Goal: Task Accomplishment & Management: Manage account settings

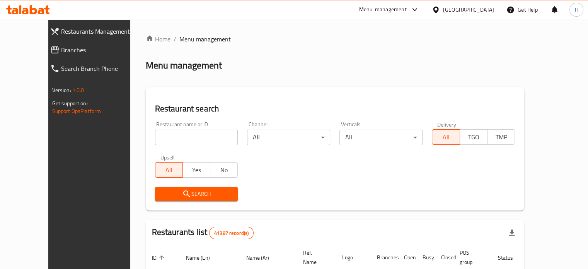
click at [169, 133] on input "search" at bounding box center [196, 137] width 83 height 15
paste input "659714"
type input "659714"
click button "Search" at bounding box center [196, 194] width 83 height 14
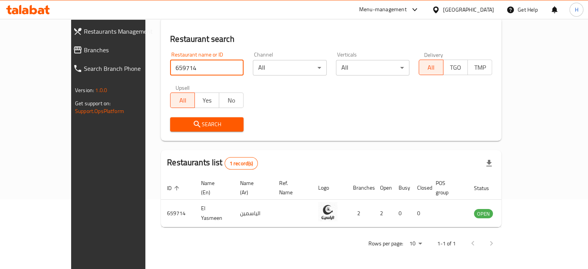
scroll to position [60, 0]
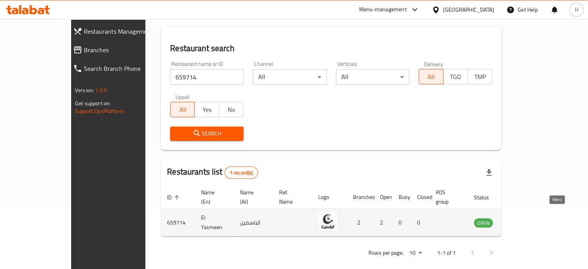
click at [523, 221] on icon "enhanced table" at bounding box center [521, 222] width 3 height 3
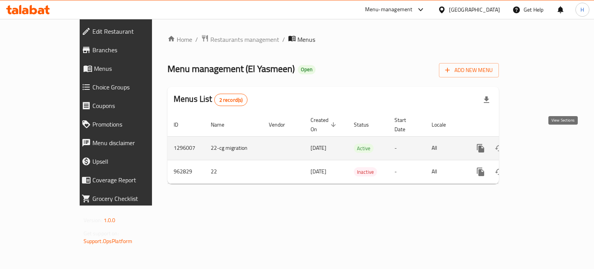
click at [546, 145] on link "enhanced table" at bounding box center [536, 148] width 19 height 19
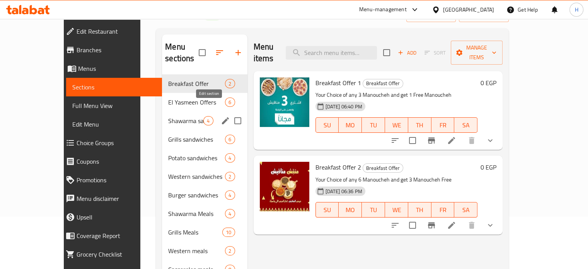
scroll to position [39, 0]
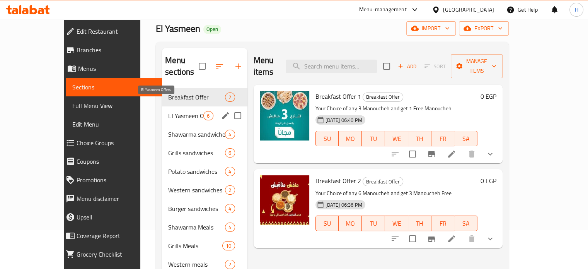
click at [168, 111] on span "El Yasmeen Offers" at bounding box center [185, 115] width 35 height 9
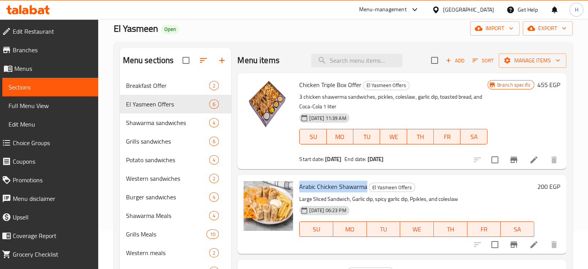
copy span "Arabic Chicken Shawarma"
drag, startPoint x: 366, startPoint y: 186, endPoint x: 298, endPoint y: 183, distance: 67.4
click at [298, 183] on div "Arabic Chicken Shawarma El Yasmeen Offers Large Sliced Sandwich, Garlic dip, sp…" at bounding box center [416, 214] width 241 height 72
click at [330, 60] on input "search" at bounding box center [356, 61] width 91 height 14
paste input "Arabic Chicken Shawarma"
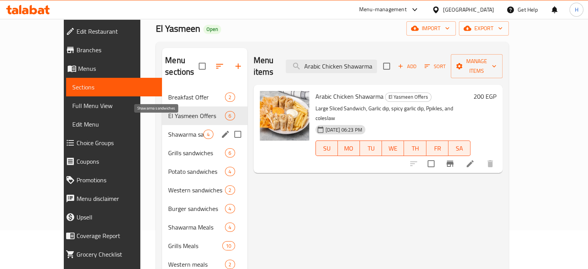
click at [168, 130] on span "Shawarma sandwiches" at bounding box center [185, 134] width 35 height 9
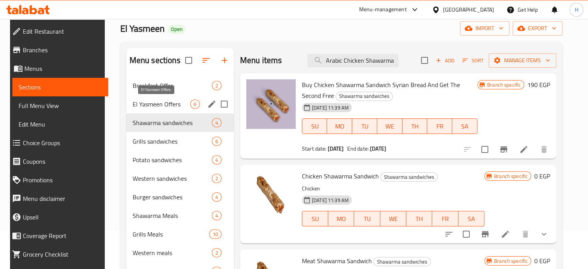
click at [150, 106] on span "El Yasmeen Offers" at bounding box center [162, 103] width 58 height 9
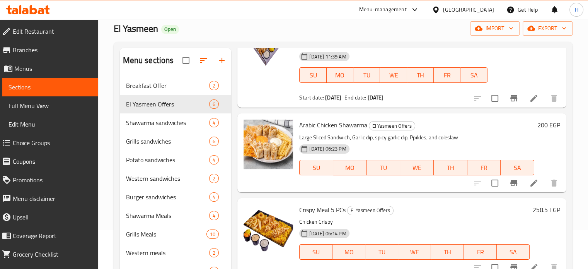
scroll to position [73, 0]
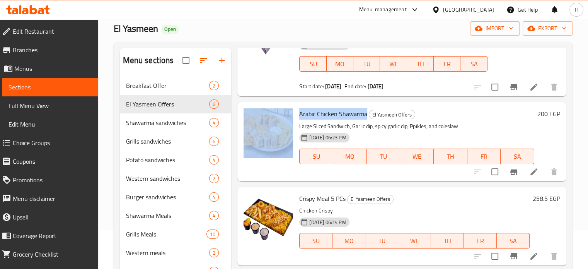
drag, startPoint x: 367, startPoint y: 112, endPoint x: 295, endPoint y: 112, distance: 71.2
click at [295, 112] on div "Arabic Chicken Shawarma El Yasmeen Offers Large Sliced Sandwich, Garlic dip, sp…" at bounding box center [402, 141] width 323 height 72
copy div "Arabic Chicken Shawarma"
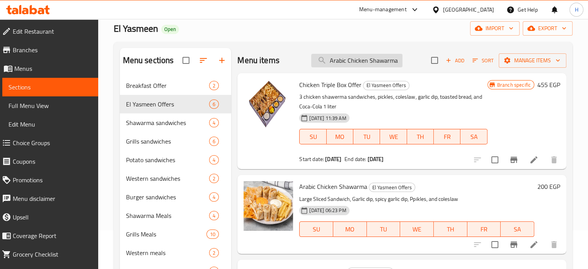
click at [351, 55] on input "Arabic Chicken Shawarma" at bounding box center [356, 61] width 91 height 14
paste input "search"
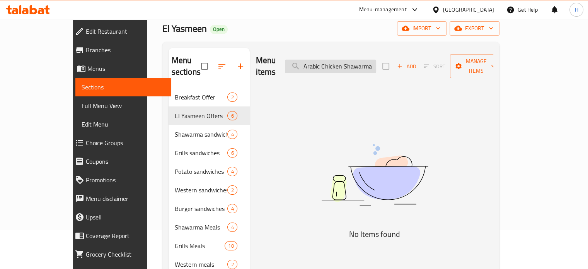
click at [370, 60] on input "Arabic Chicken Shawarma" at bounding box center [330, 67] width 91 height 14
click at [376, 60] on input "Arabic Chicken Shawarma" at bounding box center [330, 67] width 91 height 14
drag, startPoint x: 332, startPoint y: 58, endPoint x: 320, endPoint y: 59, distance: 11.6
click at [320, 60] on input "Arabic Chicken" at bounding box center [330, 67] width 91 height 14
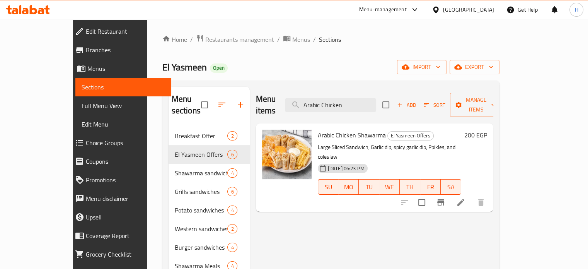
drag, startPoint x: 376, startPoint y: 100, endPoint x: 303, endPoint y: 100, distance: 73.1
click at [303, 100] on div "Menu items Arabic Chicken Add Sort Manage items" at bounding box center [374, 105] width 237 height 37
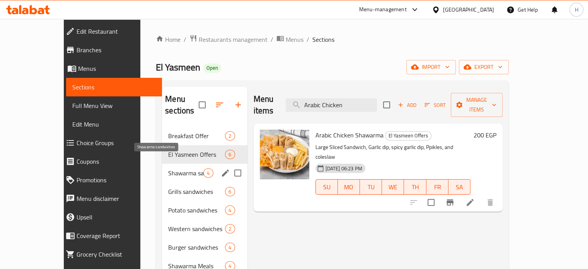
type input "Arabic Chicken"
click at [168, 168] on span "Shawarma sandwiches" at bounding box center [185, 172] width 35 height 9
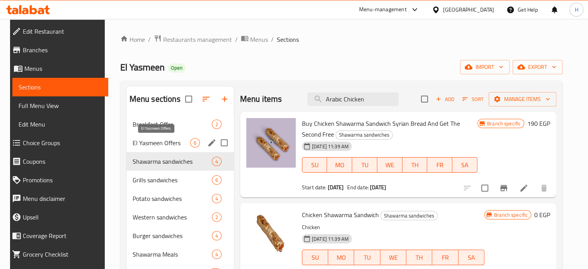
click at [153, 139] on span "El Yasmeen Offers" at bounding box center [162, 142] width 58 height 9
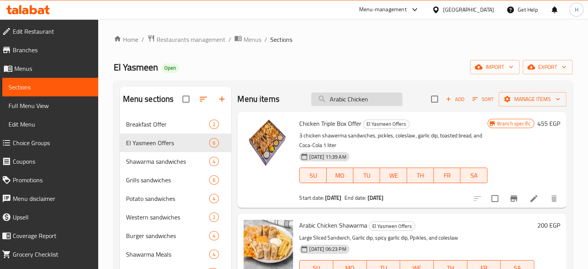
click at [367, 99] on input "Arabic Chicken" at bounding box center [356, 99] width 91 height 14
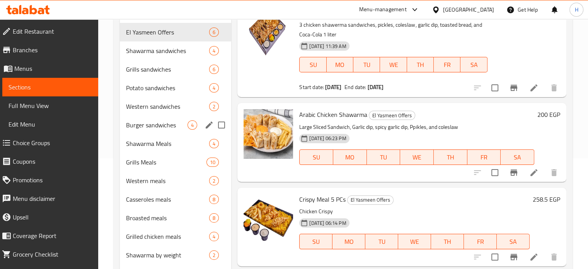
scroll to position [77, 0]
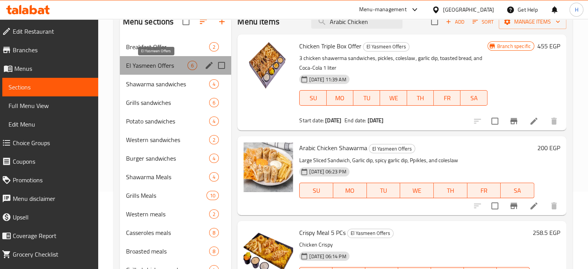
click at [153, 68] on span "El Yasmeen Offers" at bounding box center [157, 65] width 62 height 9
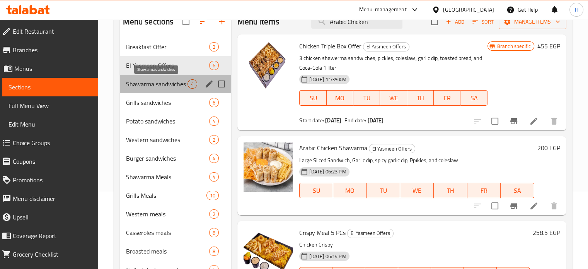
click at [142, 83] on span "Shawarma sandwiches" at bounding box center [157, 83] width 62 height 9
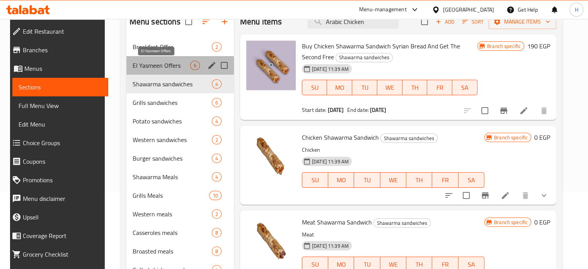
click at [152, 67] on span "El Yasmeen Offers" at bounding box center [162, 65] width 58 height 9
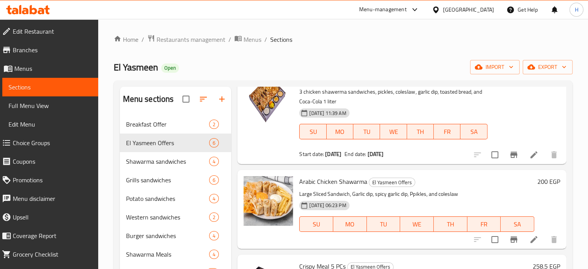
scroll to position [73, 0]
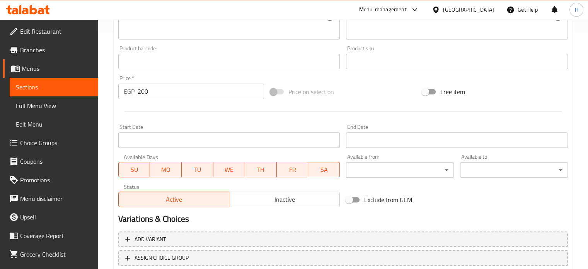
scroll to position [288, 0]
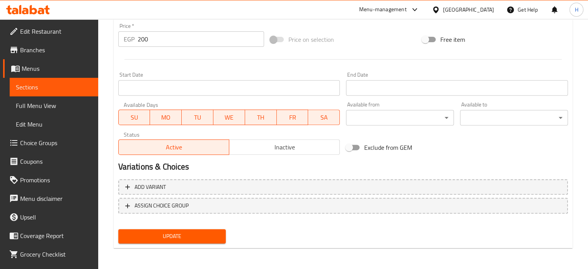
click at [256, 149] on span "Inactive" at bounding box center [284, 147] width 104 height 11
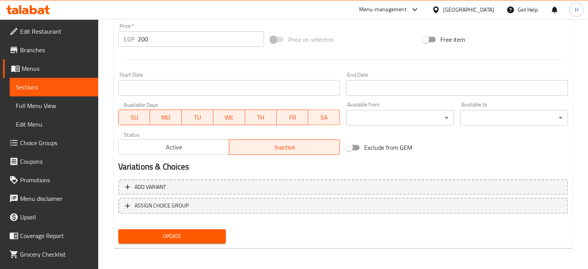
click at [190, 239] on span "Update" at bounding box center [173, 236] width 96 height 10
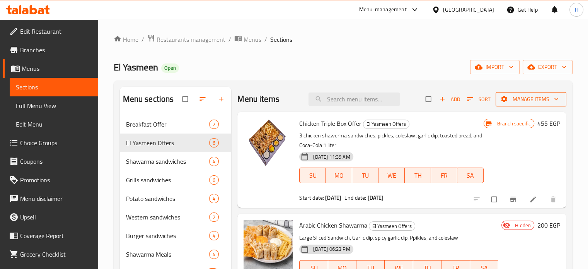
click at [533, 97] on span "Manage items" at bounding box center [531, 99] width 58 height 10
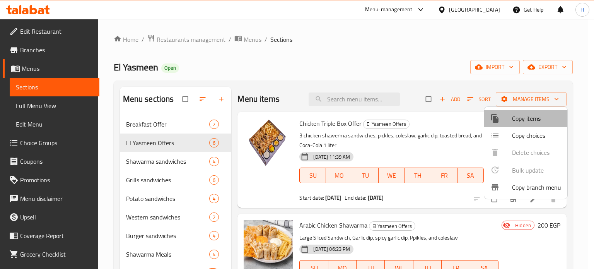
click at [525, 123] on span "Copy items" at bounding box center [536, 118] width 49 height 9
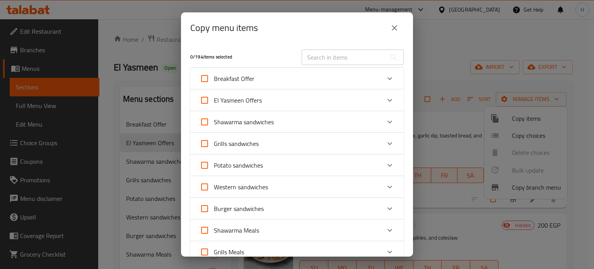
click at [246, 96] on span "El Yasmeen Offers" at bounding box center [238, 100] width 48 height 12
click at [214, 96] on input "El Yasmeen Offers" at bounding box center [204, 100] width 19 height 19
checkbox input "true"
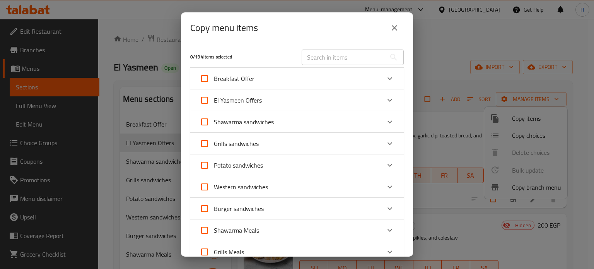
checkbox input "true"
click at [292, 100] on div "El Yasmeen Offers" at bounding box center [290, 100] width 181 height 19
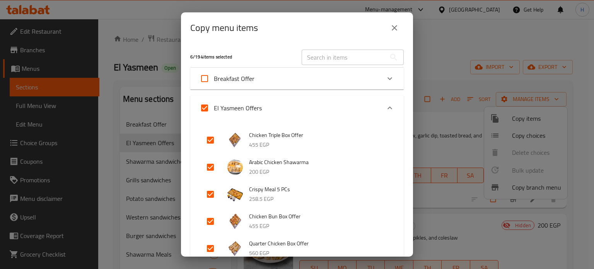
click at [207, 106] on input "El Yasmeen Offers" at bounding box center [204, 108] width 19 height 19
checkbox input "false"
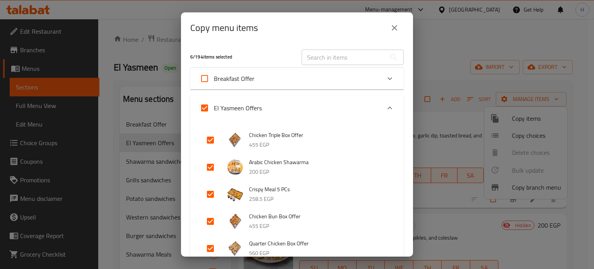
checkbox input "false"
click at [209, 167] on input "checkbox" at bounding box center [210, 167] width 19 height 19
checkbox input "true"
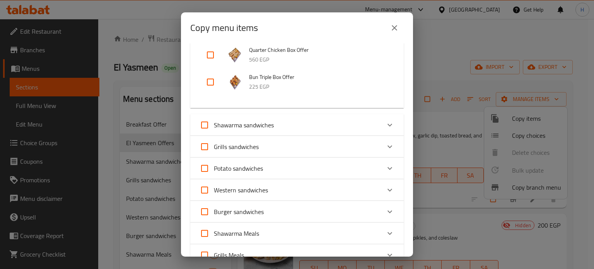
scroll to position [232, 0]
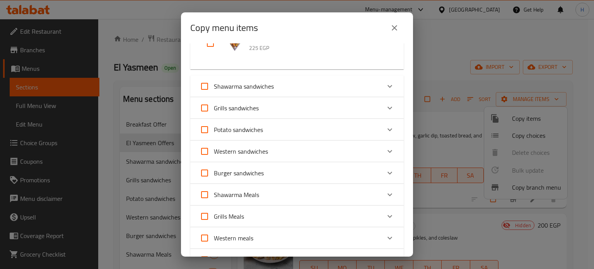
click at [206, 195] on input "Shawarma Meals" at bounding box center [204, 194] width 19 height 19
checkbox input "true"
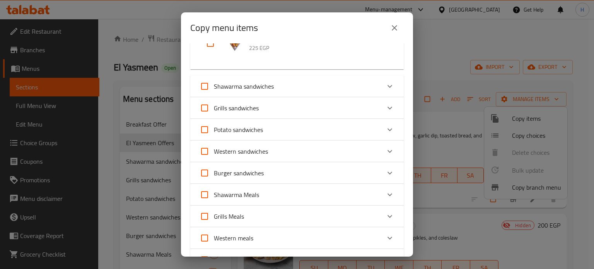
checkbox input "true"
click at [206, 195] on input "Shawarma Meals" at bounding box center [204, 194] width 19 height 19
checkbox input "false"
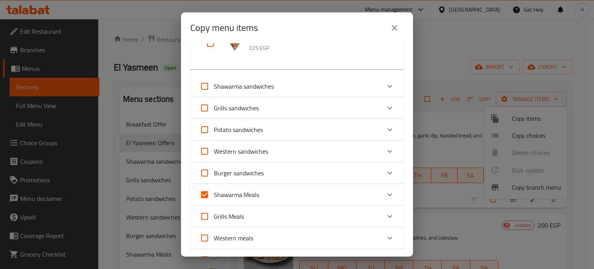
checkbox input "false"
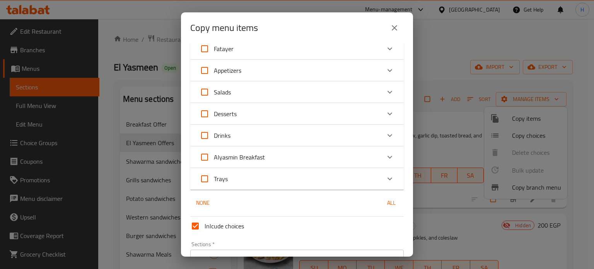
scroll to position [696, 0]
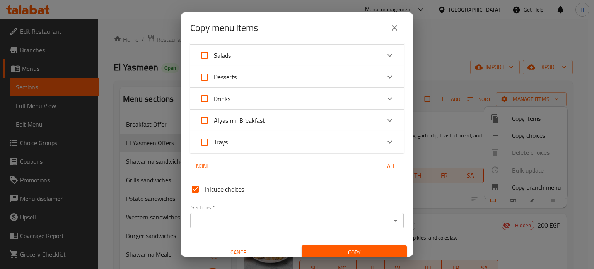
click at [295, 225] on input "Sections   *" at bounding box center [291, 220] width 196 height 11
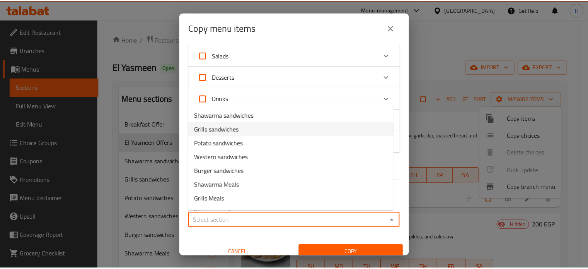
scroll to position [39, 0]
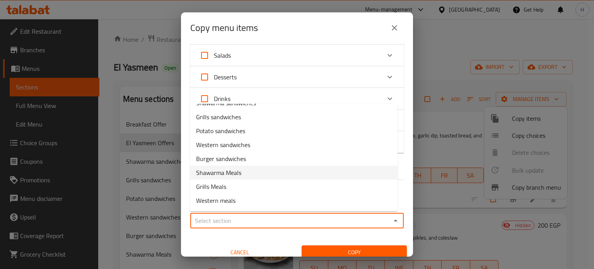
click at [226, 173] on span "Shawarma Meals" at bounding box center [218, 172] width 45 height 9
type input "Shawarma Meals"
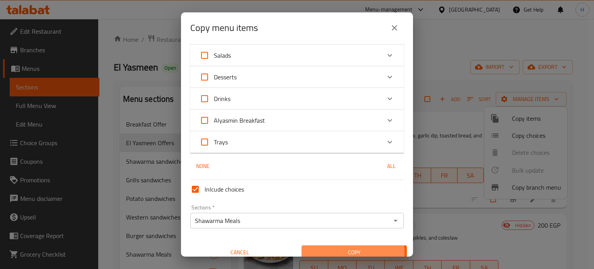
click at [330, 254] on span "Copy" at bounding box center [354, 253] width 93 height 10
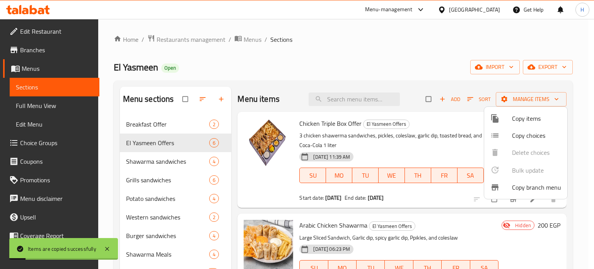
click at [156, 162] on div at bounding box center [297, 134] width 594 height 269
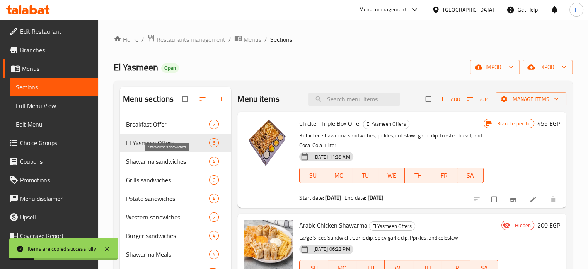
click at [155, 162] on span "Shawarma sandwiches" at bounding box center [168, 161] width 84 height 9
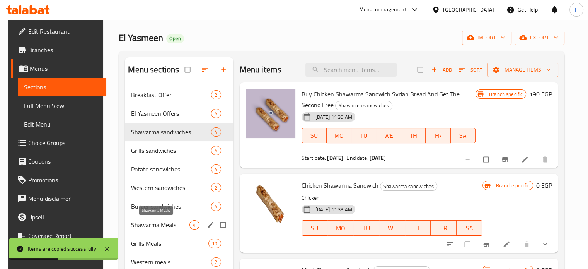
scroll to position [77, 0]
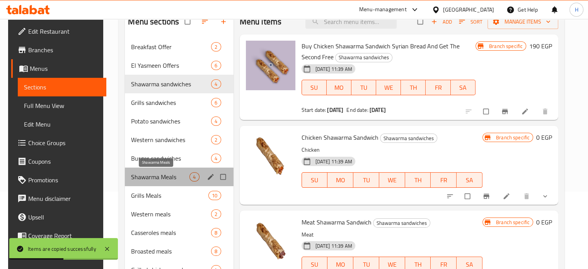
click at [154, 178] on span "Shawarma Meals" at bounding box center [160, 176] width 58 height 9
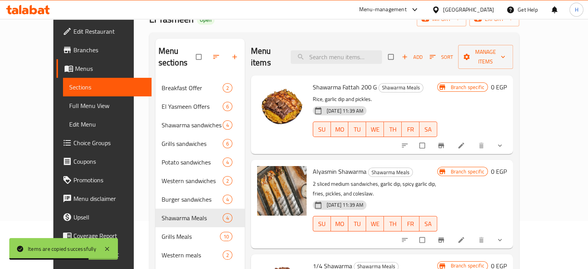
scroll to position [39, 0]
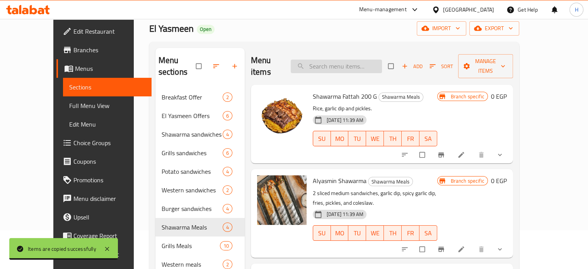
click at [337, 61] on input "search" at bounding box center [336, 67] width 91 height 14
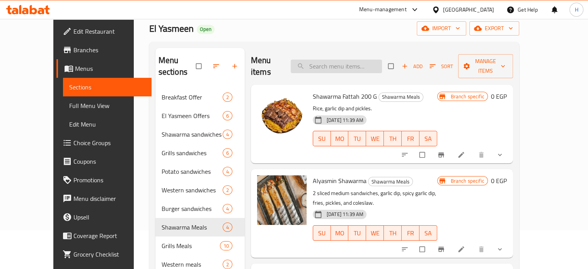
paste input "Arabic Chicken Shawarma"
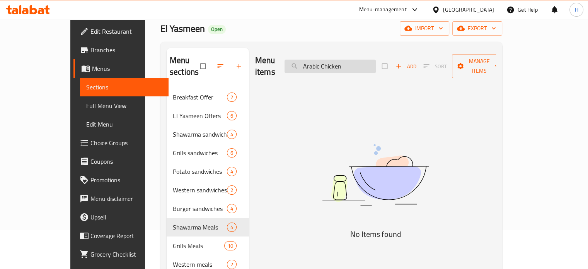
drag, startPoint x: 328, startPoint y: 58, endPoint x: 309, endPoint y: 58, distance: 19.0
click at [309, 60] on input "Arabic Chicken" at bounding box center [330, 67] width 91 height 14
type input "Arabic Chicken"
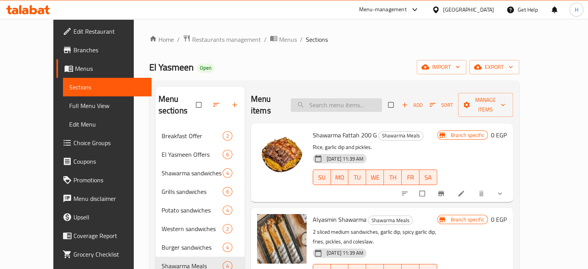
click at [360, 98] on input "search" at bounding box center [336, 105] width 91 height 14
paste input "Arabic Chicken Shawarma"
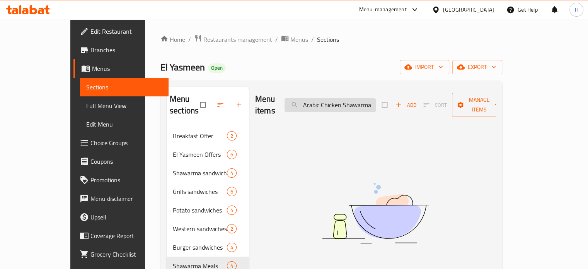
click at [328, 99] on input "Arabic Chicken Shawarma" at bounding box center [330, 105] width 91 height 14
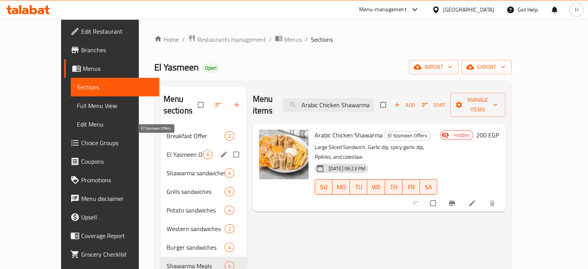
type input "Arabic Chicken Shawarma"
click at [167, 150] on span "El Yasmeen Offers" at bounding box center [185, 154] width 36 height 9
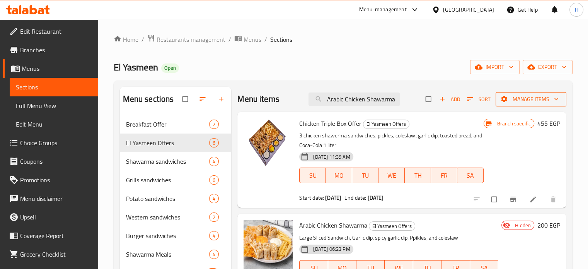
click at [511, 101] on span "Manage items" at bounding box center [531, 99] width 58 height 10
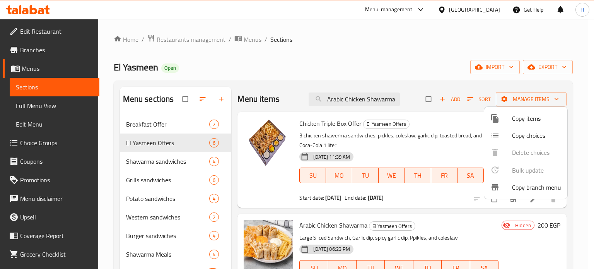
click at [445, 125] on div at bounding box center [297, 134] width 594 height 269
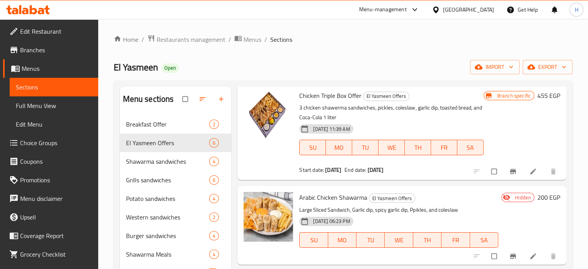
scroll to position [73, 0]
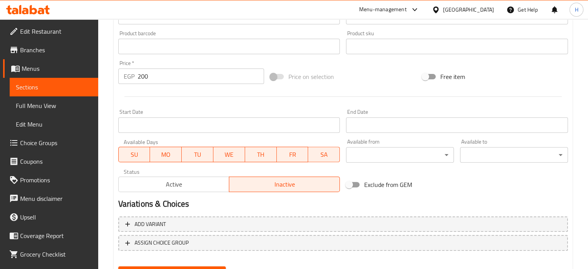
scroll to position [288, 0]
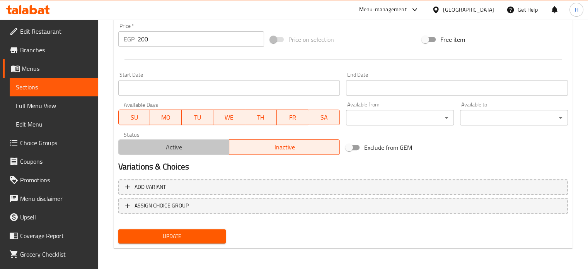
click at [175, 145] on span "Active" at bounding box center [174, 147] width 104 height 11
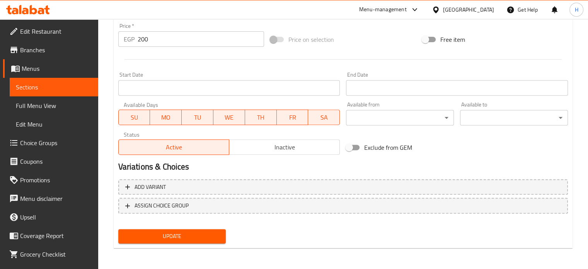
click at [176, 235] on span "Update" at bounding box center [173, 236] width 96 height 10
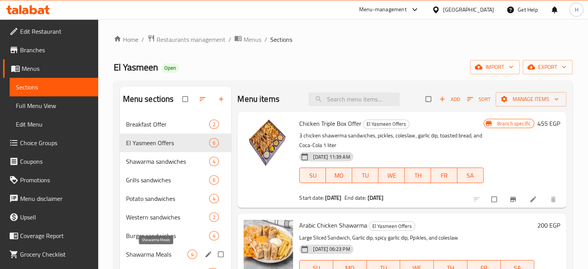
click at [152, 257] on span "Shawarma Meals" at bounding box center [157, 253] width 62 height 9
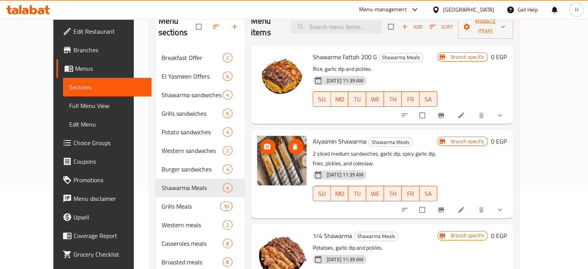
scroll to position [77, 0]
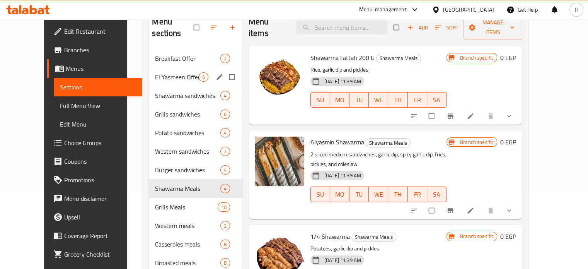
click at [155, 72] on span "El Yasmeen Offers" at bounding box center [176, 76] width 43 height 9
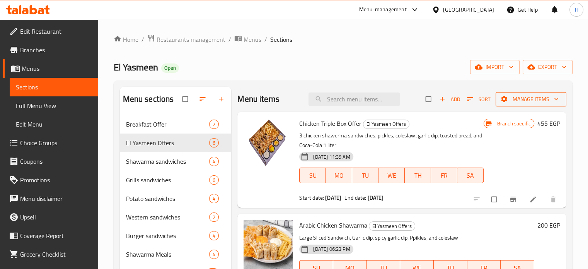
click at [519, 96] on span "Manage items" at bounding box center [531, 99] width 58 height 10
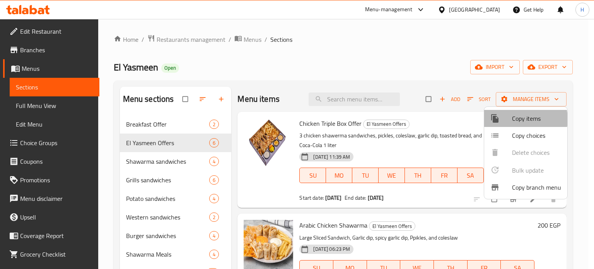
click at [518, 119] on span "Copy items" at bounding box center [536, 118] width 49 height 9
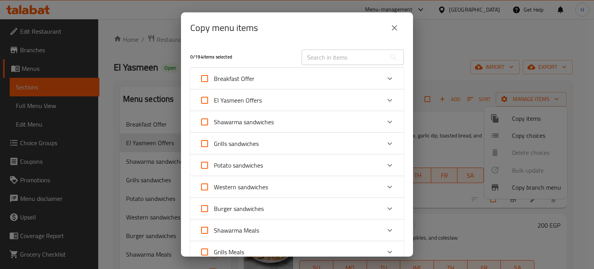
click at [240, 97] on span "El Yasmeen Offers" at bounding box center [238, 100] width 48 height 12
click at [214, 97] on input "El Yasmeen Offers" at bounding box center [204, 100] width 19 height 19
checkbox input "true"
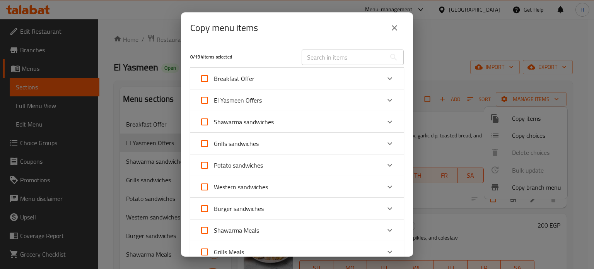
checkbox input "true"
click at [224, 100] on span "El Yasmeen Offers" at bounding box center [238, 100] width 48 height 12
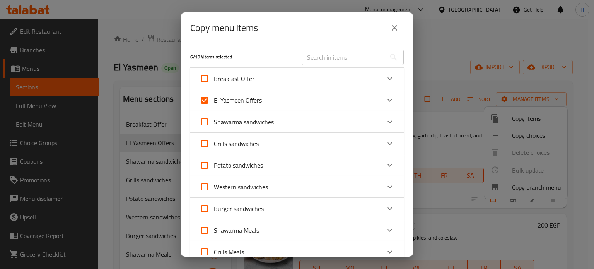
click at [214, 100] on input "El Yasmeen Offers" at bounding box center [204, 100] width 19 height 19
checkbox input "false"
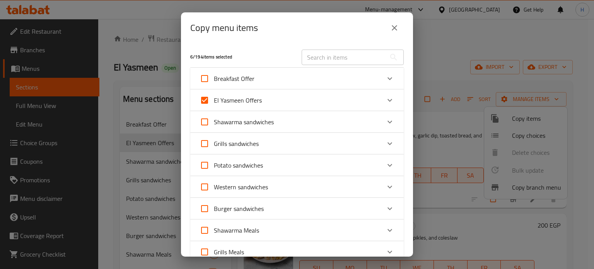
checkbox input "false"
click at [302, 104] on div "El Yasmeen Offers" at bounding box center [290, 100] width 181 height 19
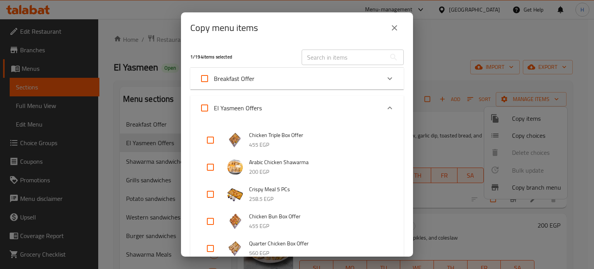
click at [208, 164] on input "checkbox" at bounding box center [210, 167] width 19 height 19
checkbox input "true"
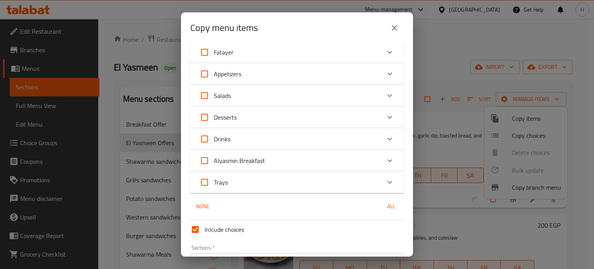
scroll to position [704, 0]
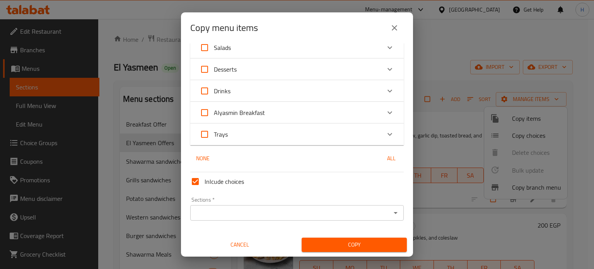
click at [379, 212] on input "Sections   *" at bounding box center [291, 212] width 196 height 11
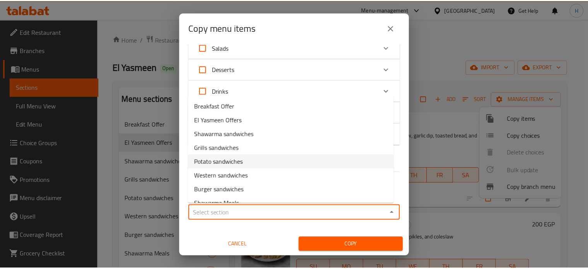
scroll to position [39, 0]
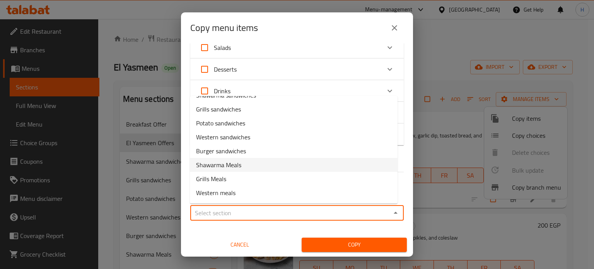
click at [221, 166] on span "Shawarma Meals" at bounding box center [218, 164] width 45 height 9
type input "Shawarma Meals"
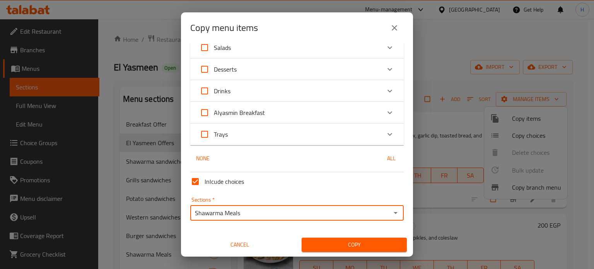
click at [336, 244] on span "Copy" at bounding box center [354, 245] width 93 height 10
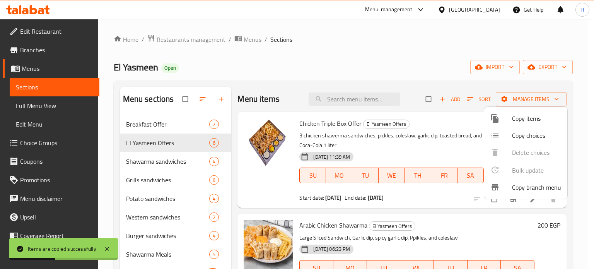
click at [145, 254] on div at bounding box center [297, 134] width 594 height 269
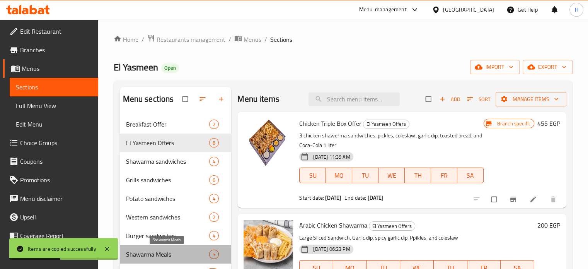
click at [145, 254] on span "Shawarma Meals" at bounding box center [168, 253] width 84 height 9
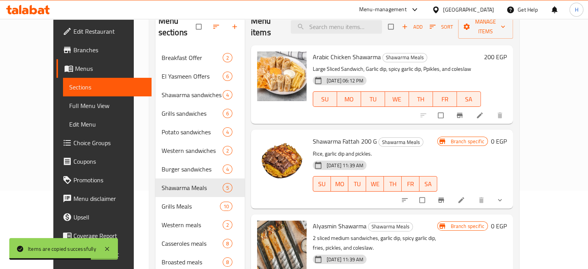
scroll to position [24, 0]
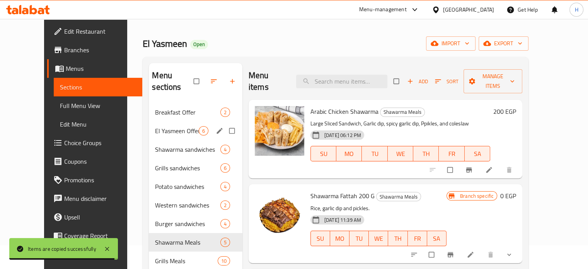
click at [153, 123] on div "El Yasmeen Offers 6" at bounding box center [195, 130] width 93 height 19
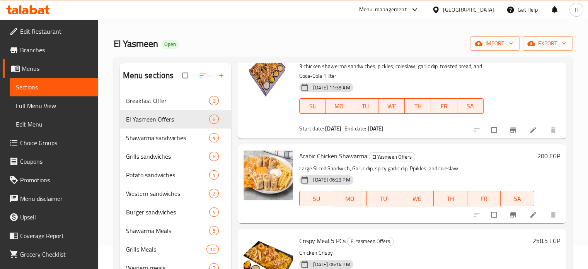
scroll to position [73, 0]
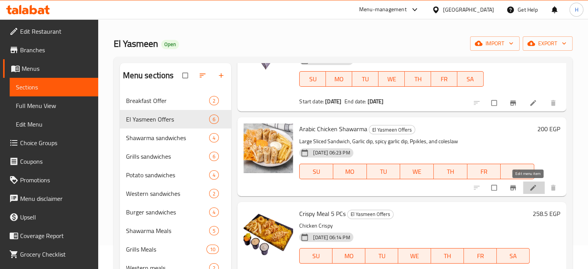
click at [530, 187] on icon at bounding box center [534, 188] width 8 height 8
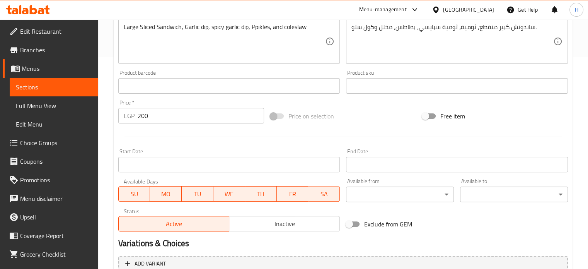
scroll to position [271, 0]
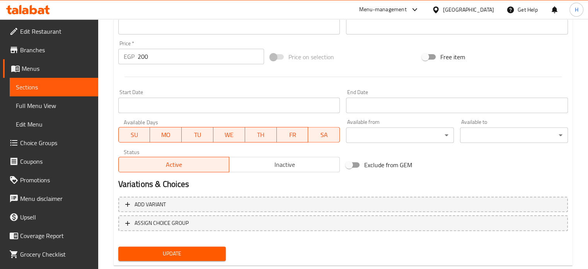
click at [260, 165] on span "Inactive" at bounding box center [284, 164] width 104 height 11
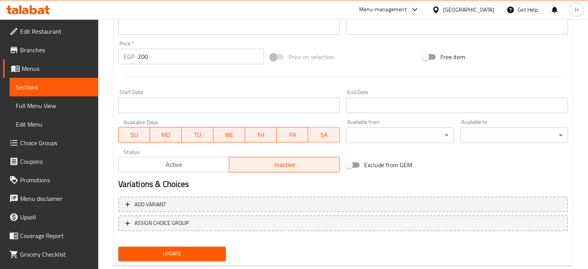
click at [189, 256] on span "Update" at bounding box center [173, 254] width 96 height 10
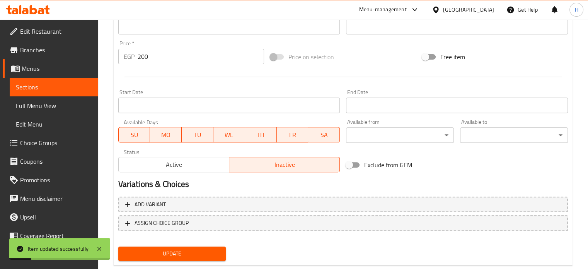
click at [39, 69] on span "Menus" at bounding box center [57, 68] width 70 height 9
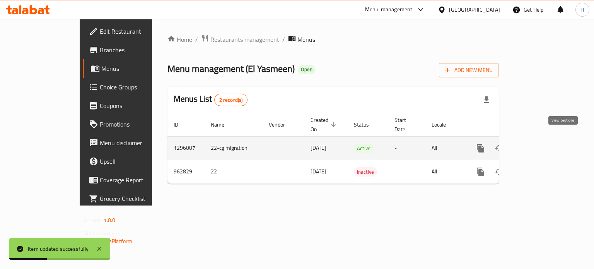
click at [540, 145] on icon "enhanced table" at bounding box center [536, 148] width 7 height 7
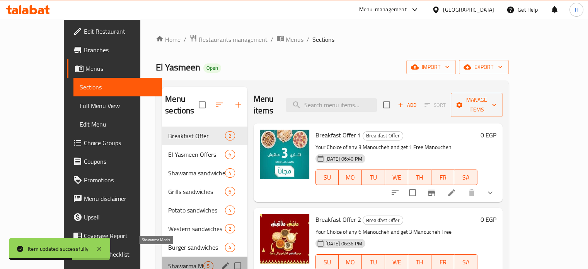
click at [168, 261] on span "Shawarma Meals" at bounding box center [185, 265] width 35 height 9
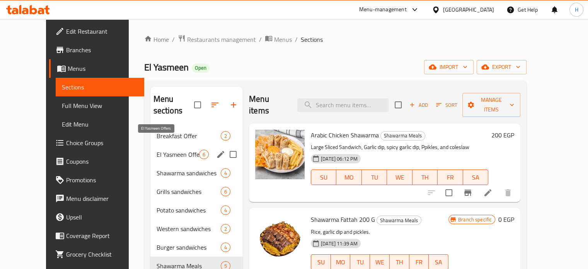
click at [157, 150] on span "El Yasmeen Offers" at bounding box center [178, 154] width 43 height 9
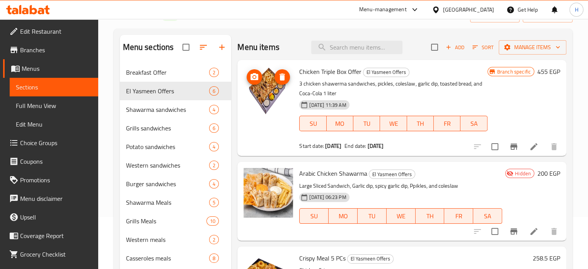
scroll to position [39, 0]
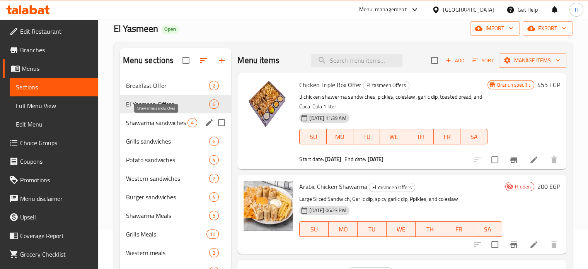
click at [152, 125] on span "Shawarma sandwiches" at bounding box center [157, 122] width 62 height 9
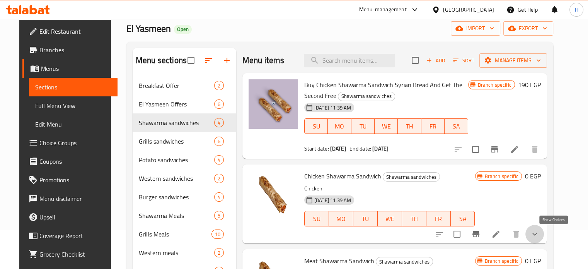
click at [540, 235] on icon "show more" at bounding box center [534, 233] width 9 height 9
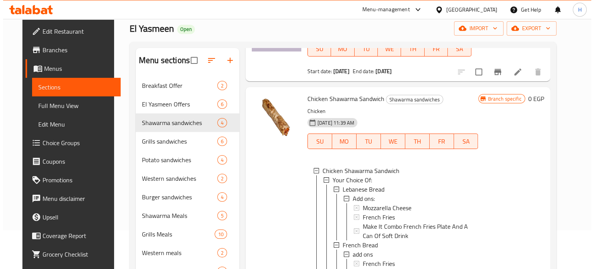
scroll to position [1, 0]
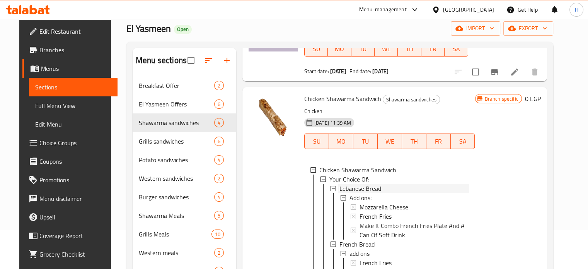
click at [351, 188] on span "Lebanese Bread" at bounding box center [361, 188] width 42 height 9
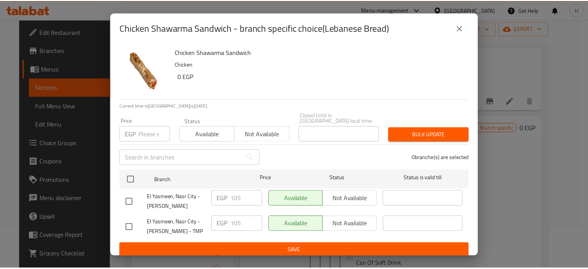
scroll to position [54, 0]
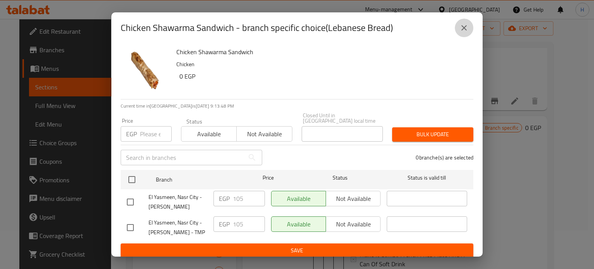
click at [468, 27] on icon "close" at bounding box center [463, 27] width 9 height 9
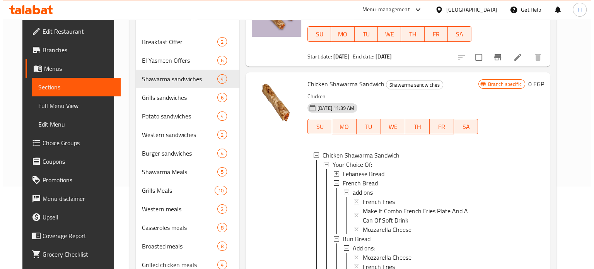
scroll to position [116, 0]
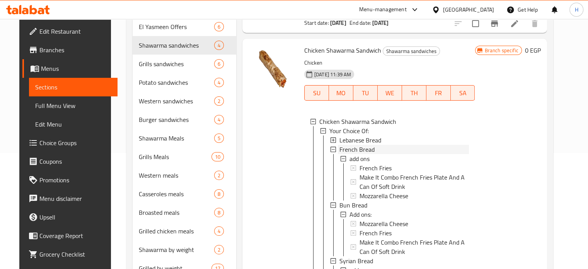
click at [357, 145] on span "French Bread" at bounding box center [357, 149] width 35 height 9
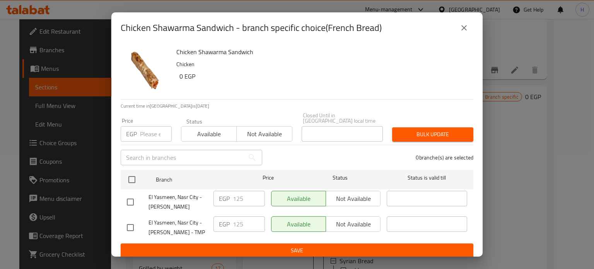
scroll to position [8, 0]
click at [467, 28] on icon "close" at bounding box center [463, 27] width 9 height 9
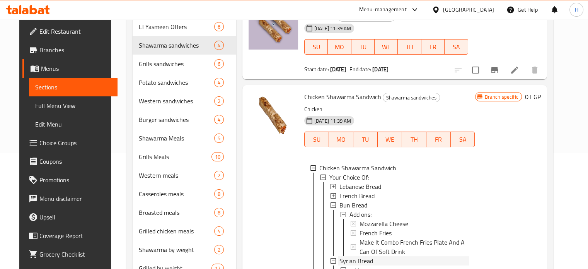
click at [345, 256] on span "Syrian Bread" at bounding box center [357, 260] width 34 height 9
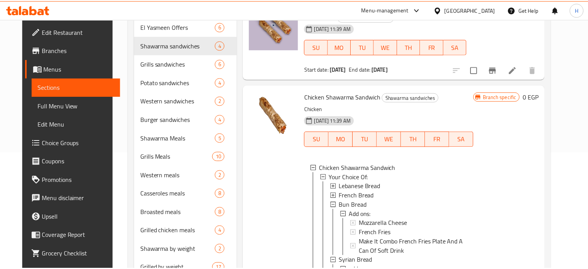
scroll to position [0, 0]
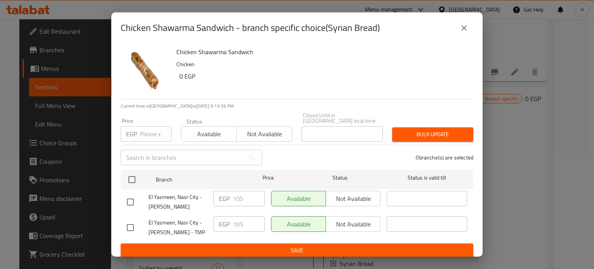
click at [459, 28] on icon "close" at bounding box center [463, 27] width 9 height 9
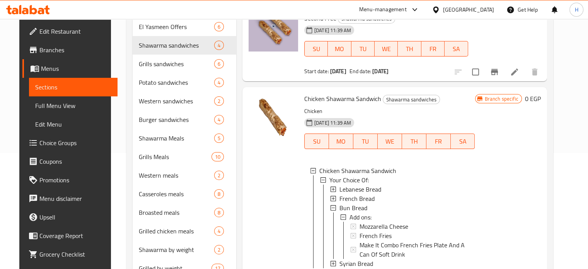
click at [334, 97] on span "Chicken Shawarma Sandwich" at bounding box center [342, 99] width 77 height 12
copy h6 "Chicken Shawarma Sandwich"
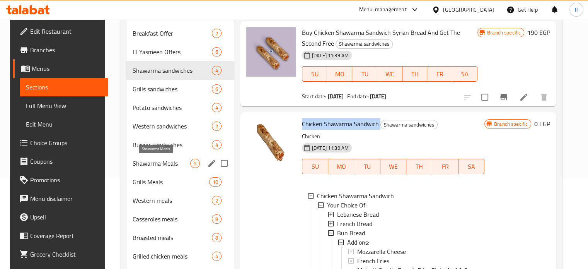
scroll to position [77, 0]
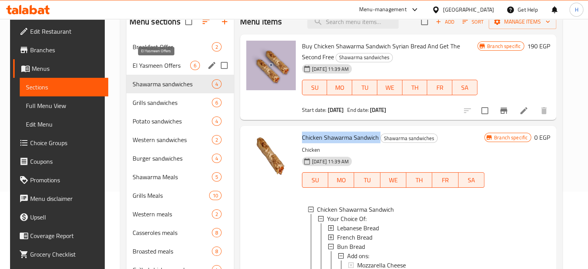
click at [144, 66] on span "El Yasmeen Offers" at bounding box center [162, 65] width 58 height 9
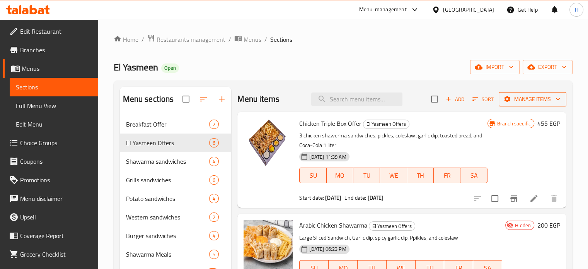
click at [520, 99] on span "Manage items" at bounding box center [532, 99] width 55 height 10
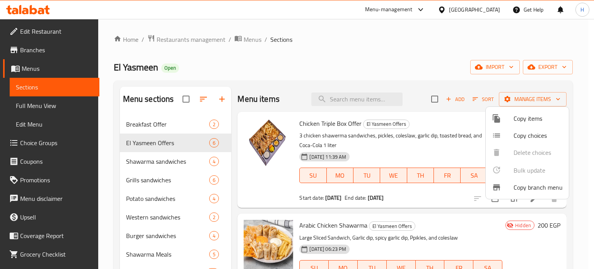
click at [410, 79] on div at bounding box center [297, 134] width 594 height 269
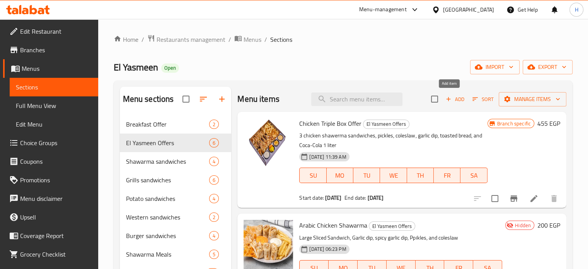
click at [449, 102] on span "Add" at bounding box center [455, 99] width 21 height 9
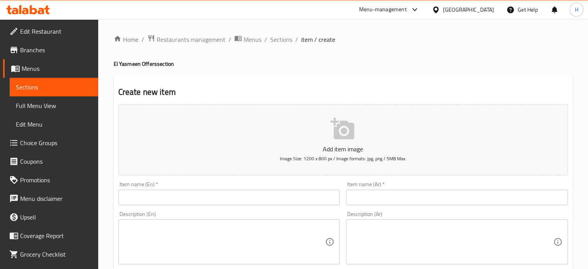
click at [181, 198] on input "text" at bounding box center [229, 197] width 222 height 15
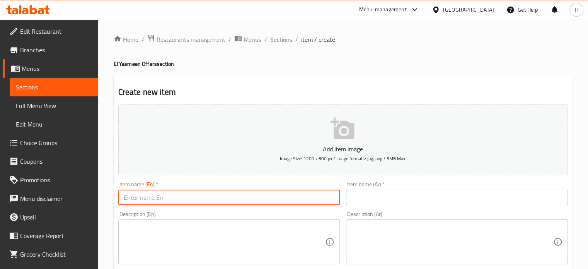
paste input "Chicken Shawarma Sandwich"
click at [175, 196] on input "Chicken Shawarma Sandwich" at bounding box center [229, 197] width 222 height 15
type input "Chicken Shawarma Sandwich"
click at [149, 231] on textarea at bounding box center [225, 242] width 202 height 37
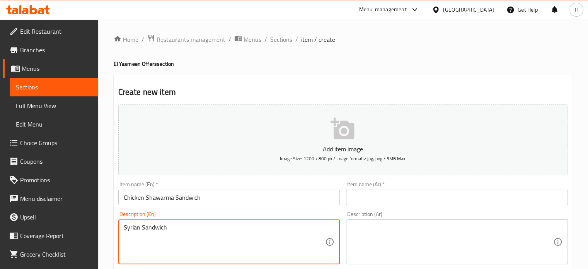
type textarea "Syrian Sandwich"
click at [363, 233] on textarea at bounding box center [453, 242] width 202 height 37
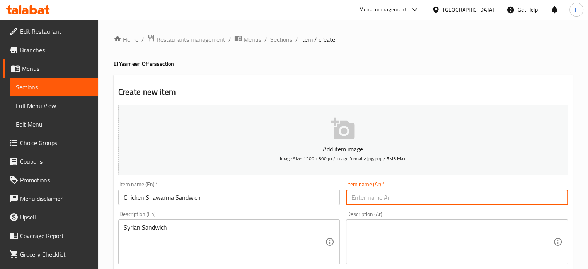
click at [365, 198] on input "text" at bounding box center [457, 197] width 222 height 15
paste input "ساندوتش شاورما دجاج"
type input "ساندوتش شاورما دجاج"
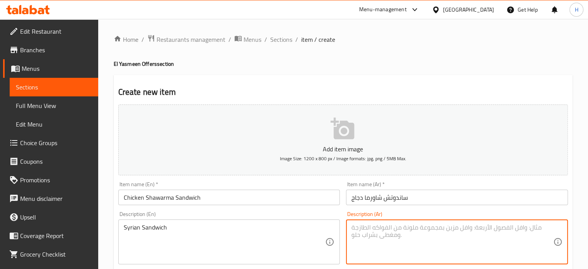
click at [375, 237] on textarea at bounding box center [453, 242] width 202 height 37
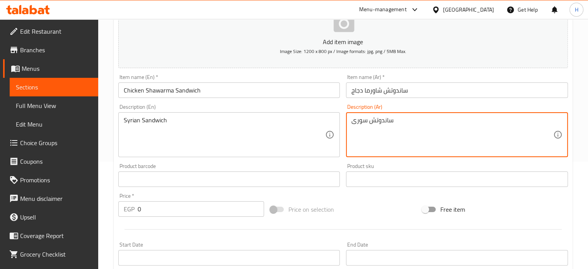
scroll to position [116, 0]
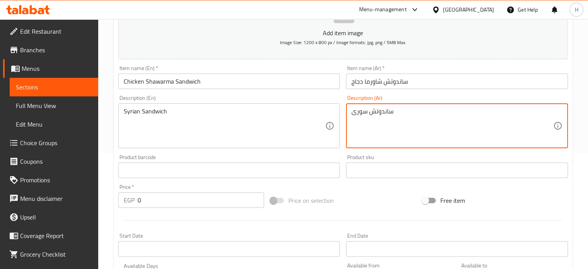
type textarea "ساندوتش سورى"
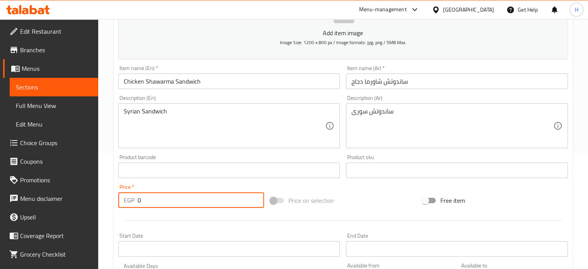
drag, startPoint x: 151, startPoint y: 199, endPoint x: 132, endPoint y: 201, distance: 19.4
click at [132, 201] on div "EGP 0 Price *" at bounding box center [191, 199] width 146 height 15
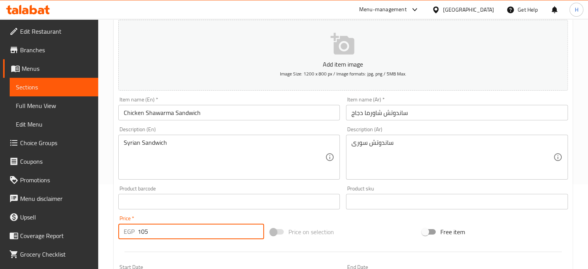
scroll to position [84, 0]
type input "105"
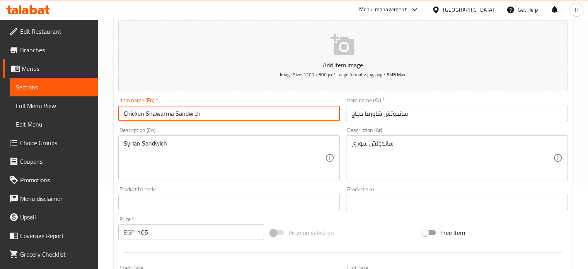
drag, startPoint x: 215, startPoint y: 113, endPoint x: 119, endPoint y: 108, distance: 95.6
click at [119, 108] on input "Chicken Shawarma Sandwich" at bounding box center [229, 113] width 222 height 15
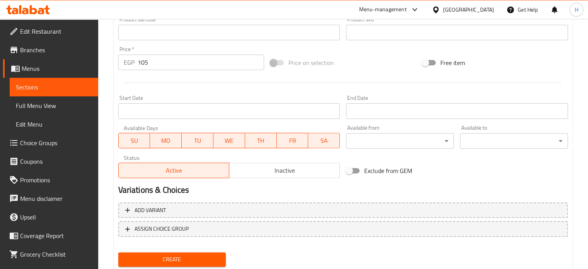
scroll to position [277, 0]
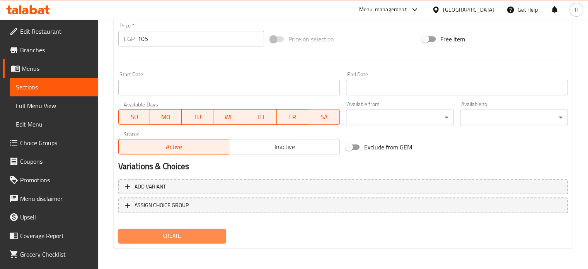
click at [193, 235] on span "Create" at bounding box center [173, 236] width 96 height 10
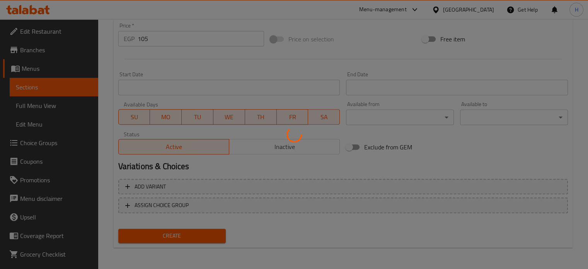
type input "0"
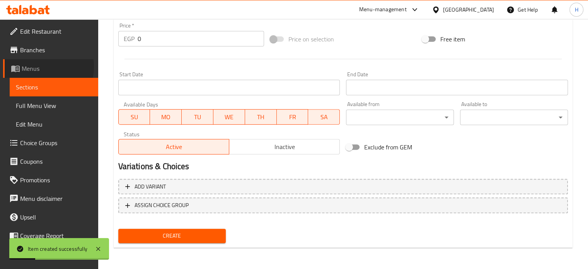
click at [35, 67] on span "Menus" at bounding box center [57, 68] width 70 height 9
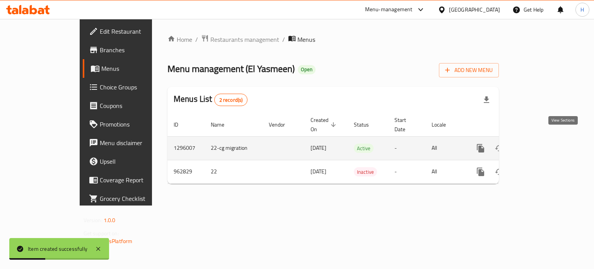
click at [541, 143] on icon "enhanced table" at bounding box center [536, 147] width 9 height 9
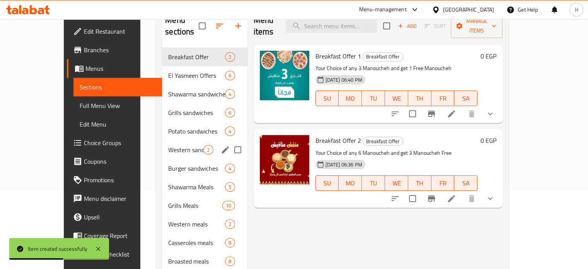
scroll to position [77, 0]
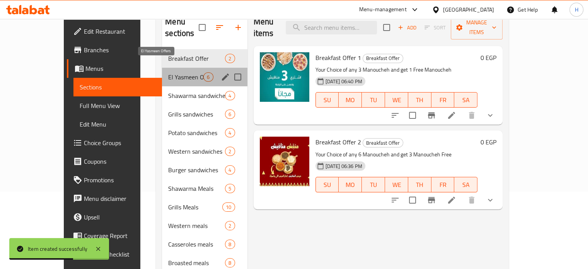
click at [168, 72] on span "El Yasmeen Offers" at bounding box center [185, 76] width 35 height 9
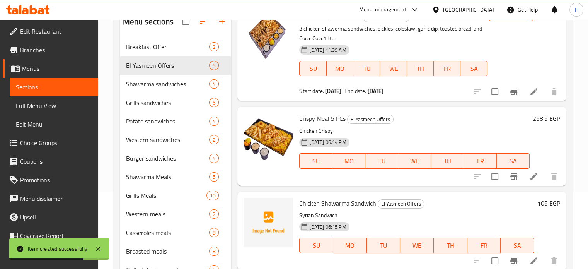
scroll to position [73, 0]
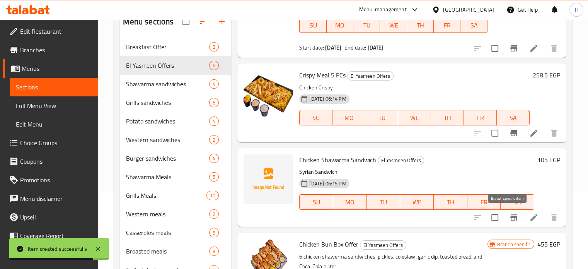
click at [511, 215] on icon "Branch-specific-item" at bounding box center [514, 217] width 7 height 6
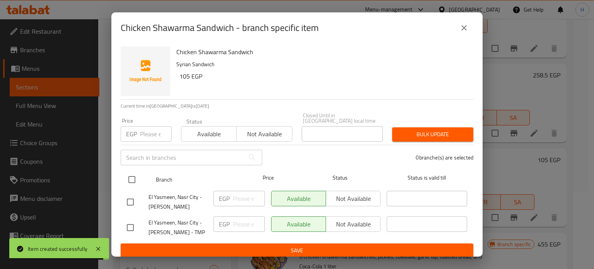
click at [135, 172] on input "checkbox" at bounding box center [132, 179] width 16 height 16
checkbox input "true"
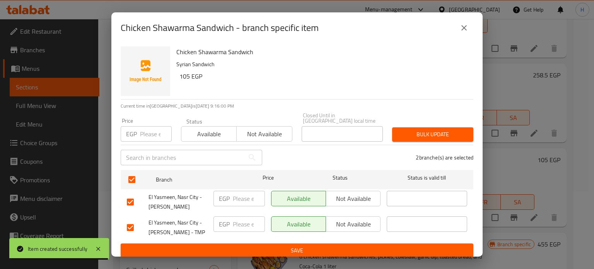
click at [261, 126] on button "Not available" at bounding box center [264, 133] width 56 height 15
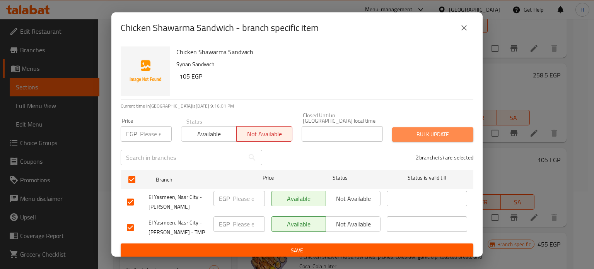
click at [417, 130] on span "Bulk update" at bounding box center [432, 135] width 69 height 10
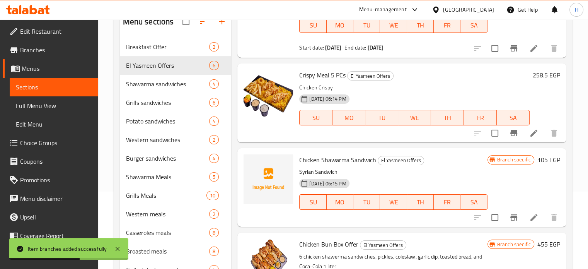
click at [324, 159] on span "Chicken Shawarma Sandwich" at bounding box center [337, 160] width 77 height 12
copy h6 "Chicken Shawarma Sandwich"
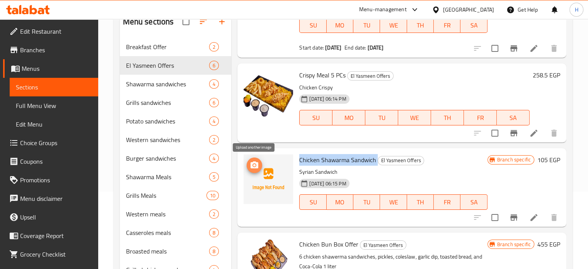
click at [250, 161] on icon "upload picture" at bounding box center [254, 165] width 9 height 9
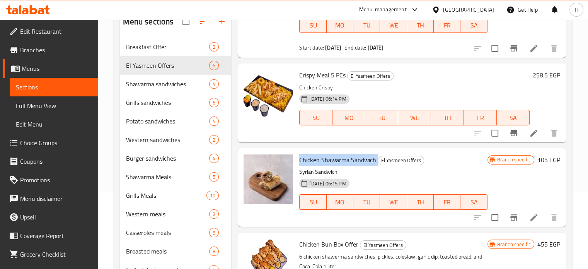
copy h6 "Chicken Shawarma Sandwich"
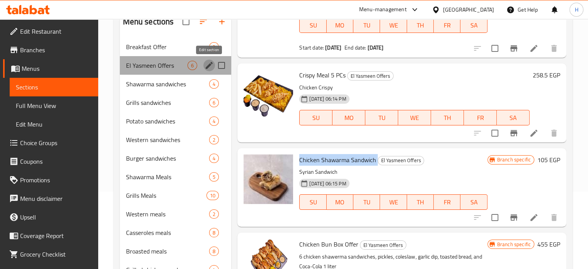
click at [210, 67] on icon "edit" at bounding box center [209, 65] width 9 height 9
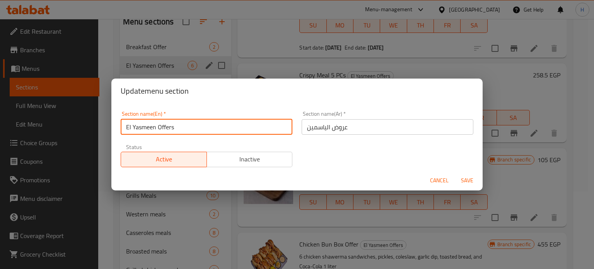
drag, startPoint x: 155, startPoint y: 124, endPoint x: 109, endPoint y: 123, distance: 46.8
click at [109, 123] on div "Update menu section Section name(En)   * El Yasmeen Offers Section name(En) * S…" at bounding box center [297, 134] width 594 height 269
click at [435, 183] on span "Cancel" at bounding box center [439, 181] width 19 height 10
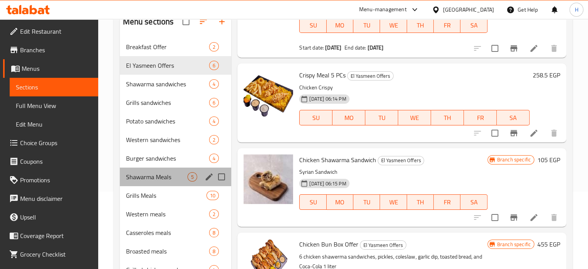
click at [152, 171] on div "Shawarma Meals 5" at bounding box center [176, 176] width 112 height 19
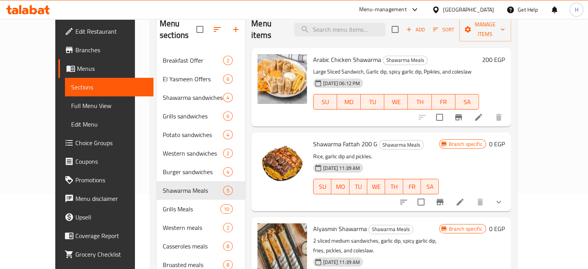
scroll to position [39, 0]
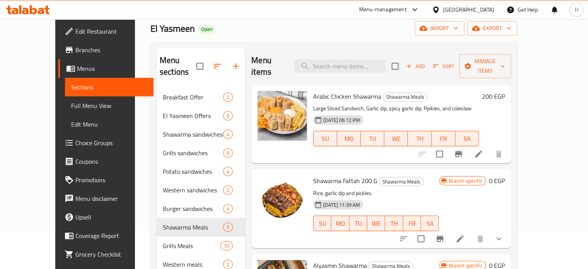
click at [505, 91] on h6 "200 EGP" at bounding box center [493, 96] width 23 height 11
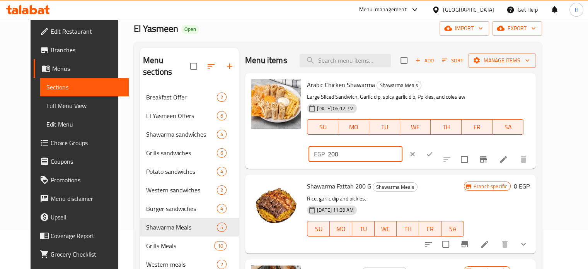
drag, startPoint x: 488, startPoint y: 89, endPoint x: 445, endPoint y: 88, distance: 42.9
click at [403, 146] on div "EGP 200 ​" at bounding box center [356, 153] width 94 height 15
type input "165"
click at [434, 150] on icon "ok" at bounding box center [430, 154] width 8 height 8
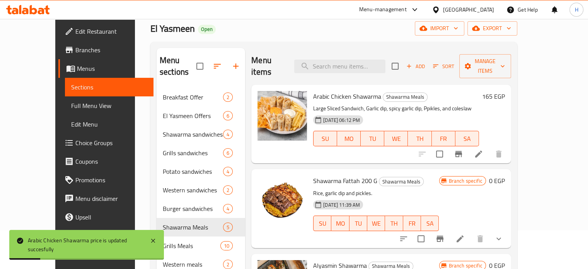
scroll to position [116, 0]
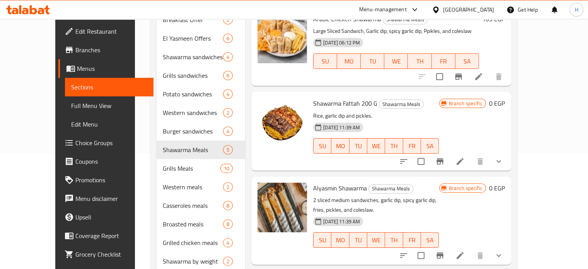
click at [75, 48] on span "Branches" at bounding box center [111, 49] width 72 height 9
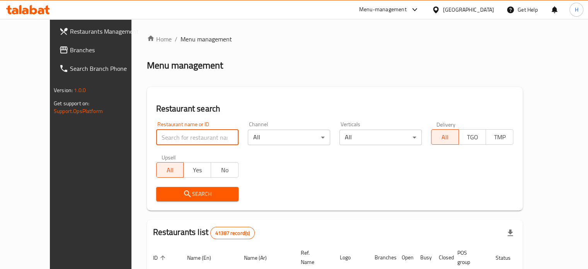
drag, startPoint x: 185, startPoint y: 137, endPoint x: 200, endPoint y: 135, distance: 14.4
click at [185, 137] on input "search" at bounding box center [197, 137] width 82 height 15
paste input "659714"
type input "659714"
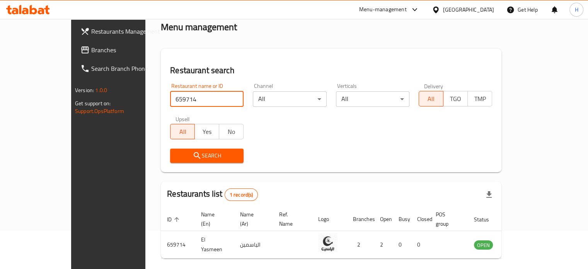
scroll to position [60, 0]
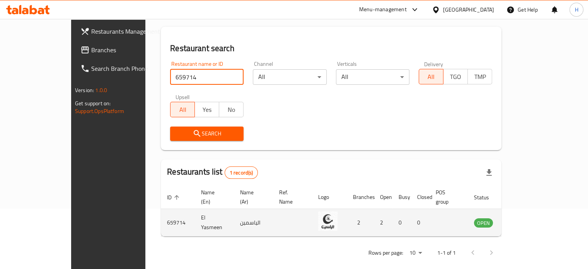
click at [524, 220] on icon "enhanced table" at bounding box center [519, 223] width 9 height 7
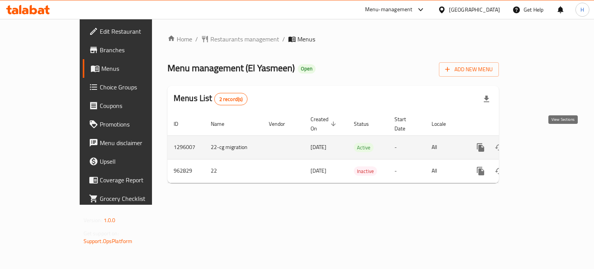
click at [546, 142] on link "enhanced table" at bounding box center [536, 147] width 19 height 19
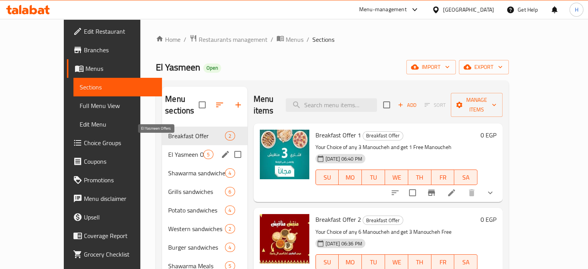
click at [168, 150] on span "El Yasmeen Offers" at bounding box center [185, 154] width 35 height 9
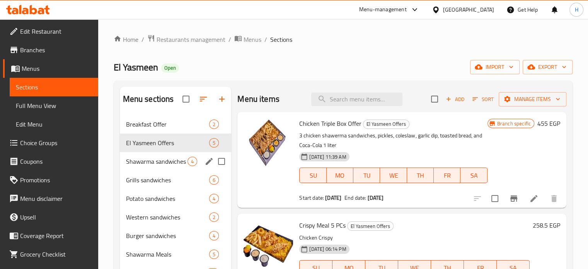
click at [151, 162] on span "Shawarma sandwiches" at bounding box center [157, 161] width 62 height 9
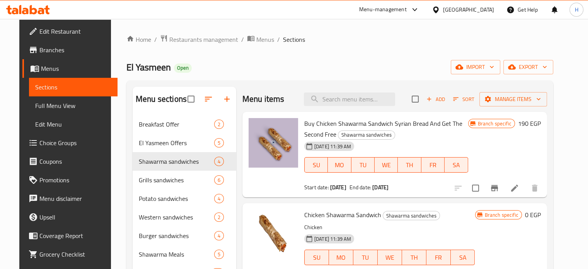
scroll to position [77, 0]
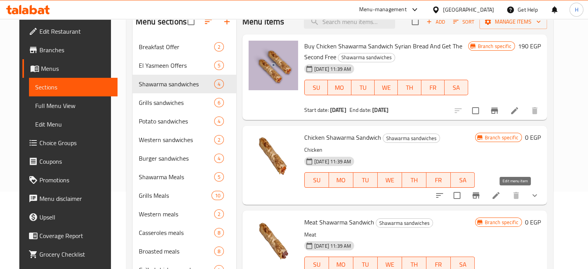
click at [500, 197] on icon at bounding box center [496, 195] width 7 height 7
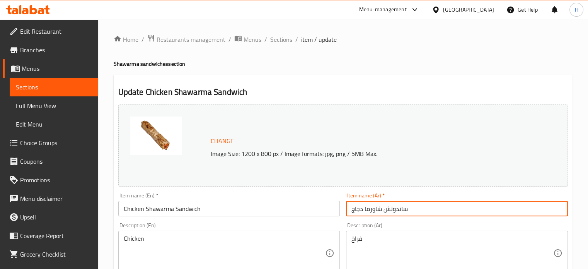
drag, startPoint x: 442, startPoint y: 213, endPoint x: 344, endPoint y: 211, distance: 98.7
click at [344, 211] on div "Item name (Ar)   * ساندوتش شاورما دجاج Item name (Ar) *" at bounding box center [457, 205] width 228 height 30
click at [25, 7] on icon at bounding box center [28, 9] width 44 height 9
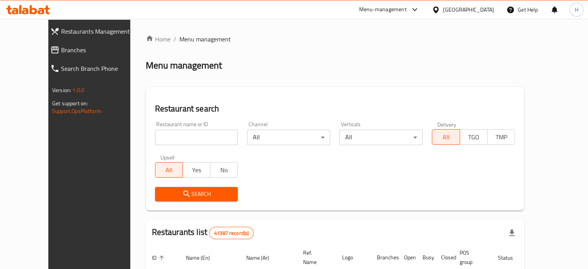
click at [166, 136] on input "search" at bounding box center [196, 137] width 83 height 15
type input "Hummy yummy"
click at [184, 196] on span "Search" at bounding box center [196, 194] width 71 height 10
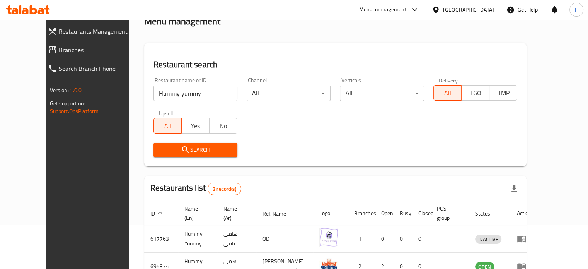
scroll to position [94, 0]
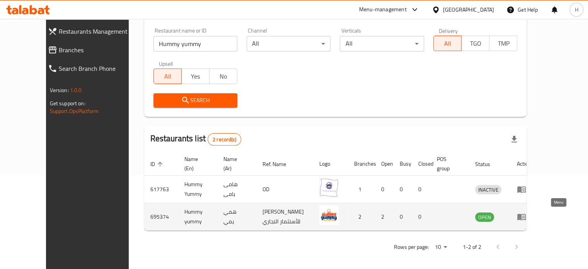
click at [526, 220] on icon "enhanced table" at bounding box center [521, 216] width 9 height 9
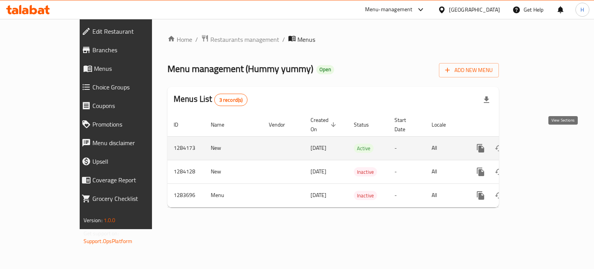
click at [540, 145] on icon "enhanced table" at bounding box center [536, 148] width 7 height 7
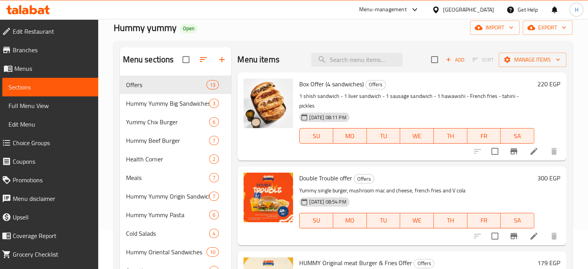
scroll to position [34, 0]
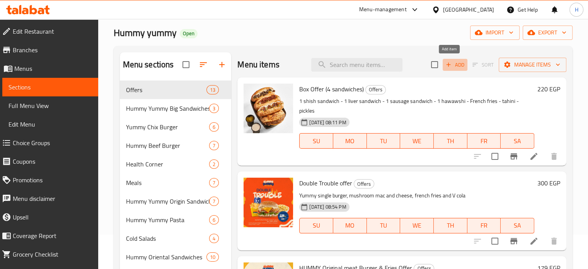
click at [454, 63] on span "Add" at bounding box center [455, 64] width 21 height 9
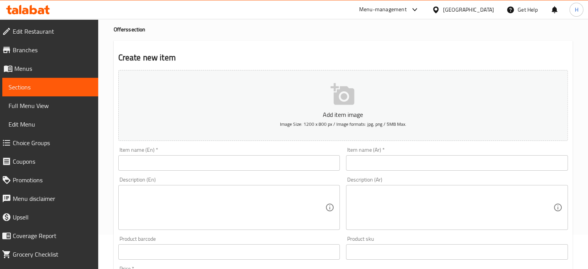
click at [193, 166] on input "text" at bounding box center [229, 162] width 222 height 15
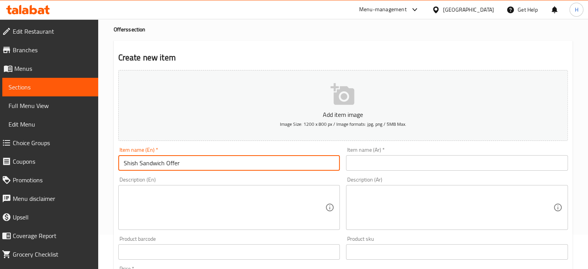
type input "Shish Sandwich Offer"
click at [399, 164] on input "text" at bounding box center [457, 162] width 222 height 15
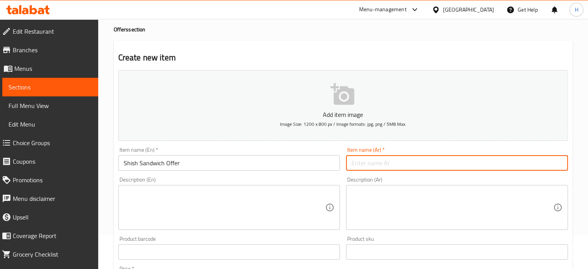
type input "u"
type input "عرض ساندوتش شيش"
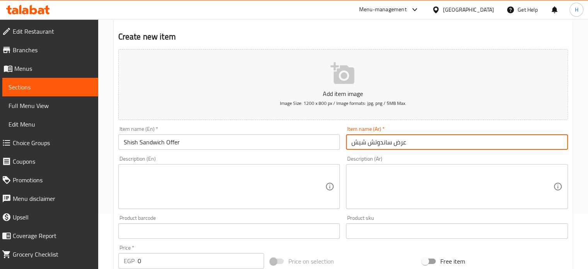
scroll to position [73, 0]
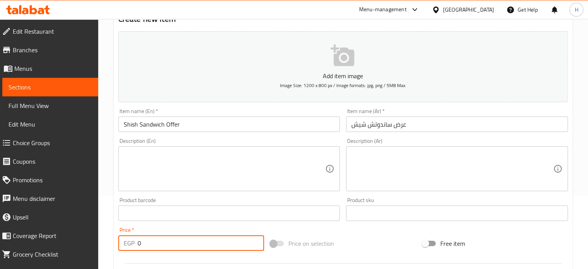
drag, startPoint x: 153, startPoint y: 238, endPoint x: 132, endPoint y: 239, distance: 20.9
click at [132, 239] on div "EGP 0 Price *" at bounding box center [191, 242] width 146 height 15
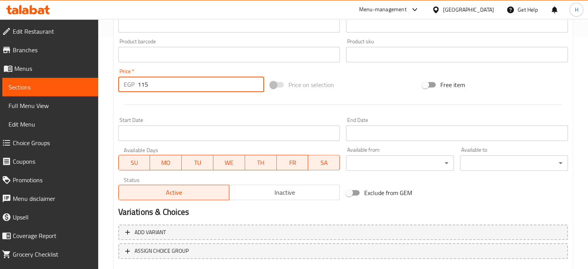
scroll to position [277, 0]
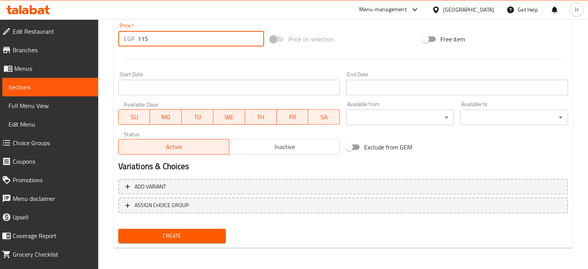
type input "115"
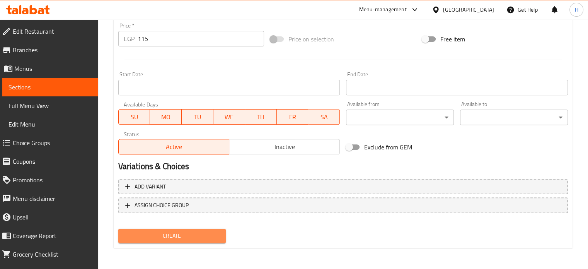
click at [187, 235] on span "Create" at bounding box center [173, 236] width 96 height 10
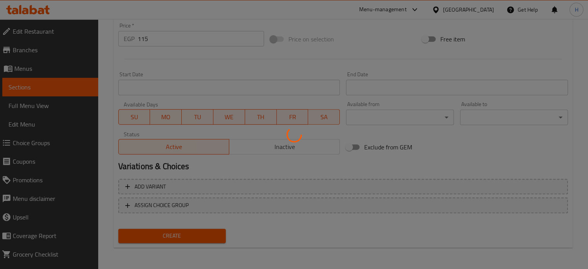
type input "0"
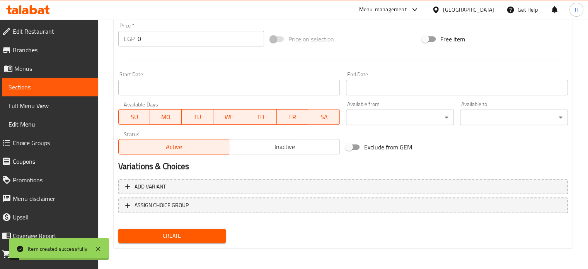
click at [28, 70] on span "Menus" at bounding box center [53, 68] width 78 height 9
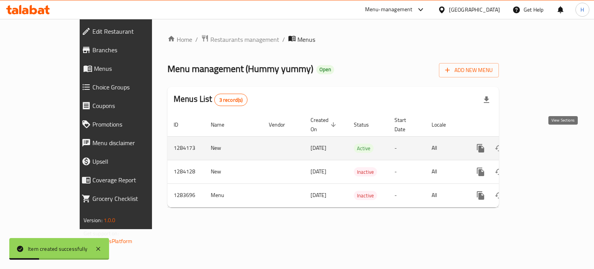
click at [540, 145] on icon "enhanced table" at bounding box center [536, 148] width 7 height 7
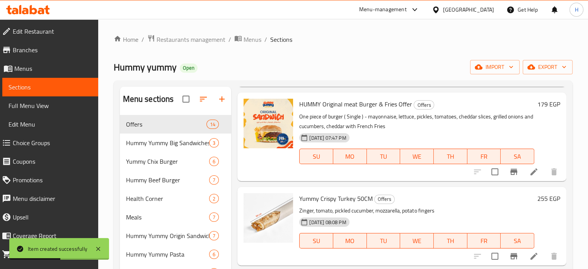
scroll to position [193, 0]
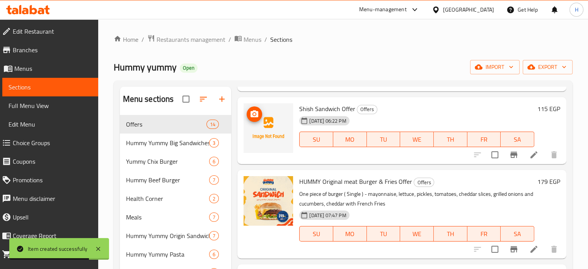
click at [253, 111] on icon "upload picture" at bounding box center [255, 113] width 8 height 7
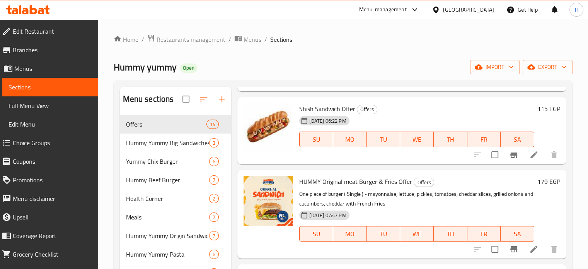
click at [323, 110] on span "Shish Sandwich Offer" at bounding box center [327, 109] width 56 height 12
copy h6 "Shish Sandwich Offer"
click at [209, 125] on icon "edit" at bounding box center [209, 124] width 7 height 7
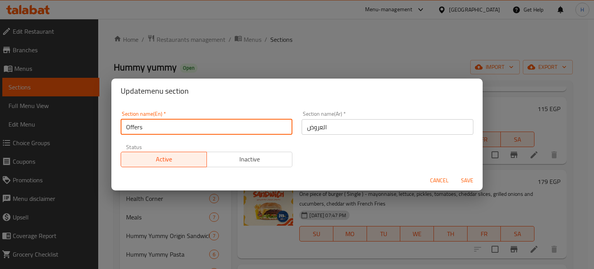
drag, startPoint x: 162, startPoint y: 125, endPoint x: 102, endPoint y: 125, distance: 60.3
click at [102, 125] on div "Update menu section Section name(En)   * Offers Section name(En) * Section name…" at bounding box center [297, 134] width 594 height 269
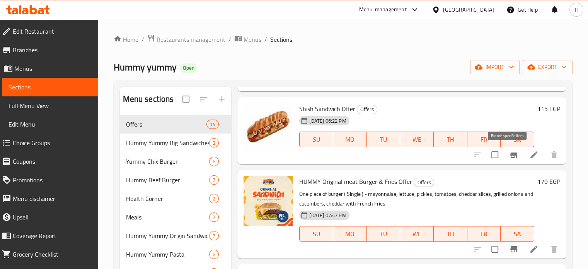
click at [511, 157] on icon "Branch-specific-item" at bounding box center [514, 155] width 7 height 6
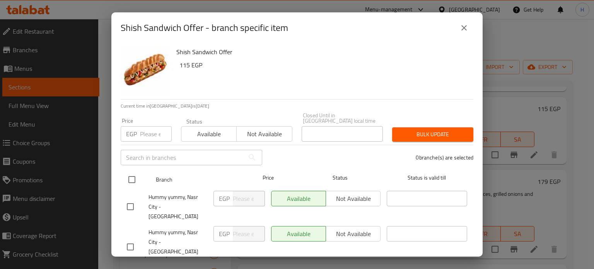
click at [133, 174] on input "checkbox" at bounding box center [132, 179] width 16 height 16
checkbox input "true"
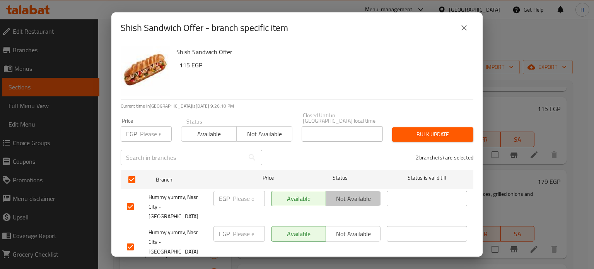
click at [364, 195] on span "Not available" at bounding box center [353, 198] width 48 height 11
click at [351, 228] on span "Not available" at bounding box center [353, 233] width 48 height 11
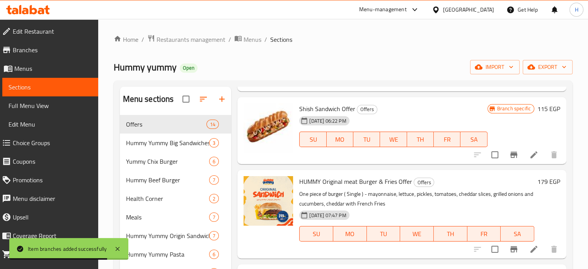
click at [27, 51] on span "Branches" at bounding box center [52, 49] width 79 height 9
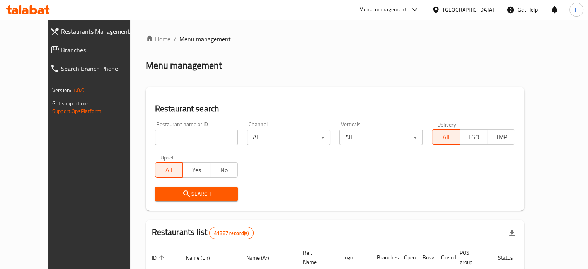
click at [155, 137] on input "search" at bounding box center [196, 137] width 83 height 15
click at [183, 195] on span "Search" at bounding box center [196, 194] width 71 height 10
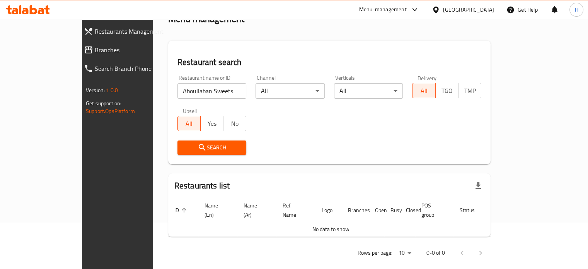
scroll to position [47, 0]
drag, startPoint x: 188, startPoint y: 91, endPoint x: 156, endPoint y: 89, distance: 32.5
click at [178, 89] on input "Aboullaban Sweets" at bounding box center [212, 90] width 69 height 15
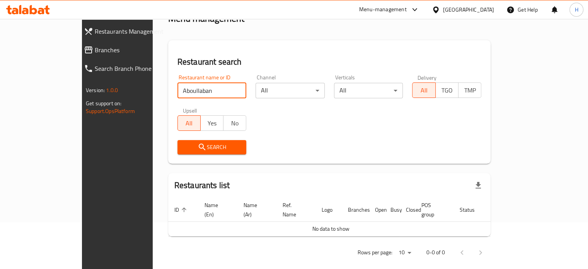
type input "Aboullaban"
click button "Search" at bounding box center [212, 147] width 69 height 14
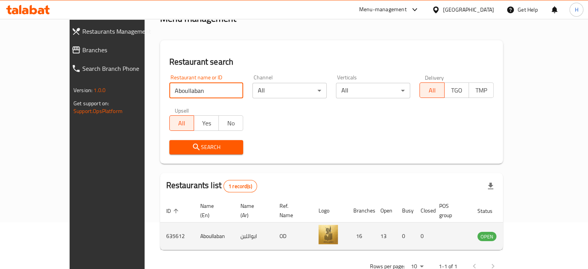
click at [527, 233] on icon "enhanced table" at bounding box center [523, 236] width 9 height 7
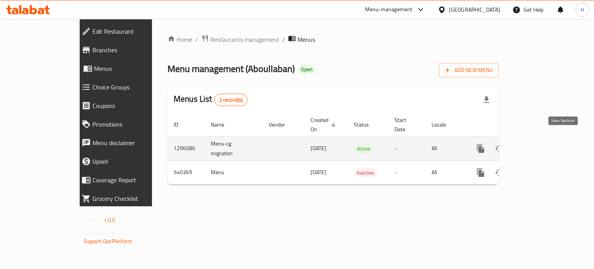
click at [546, 140] on link "enhanced table" at bounding box center [536, 148] width 19 height 19
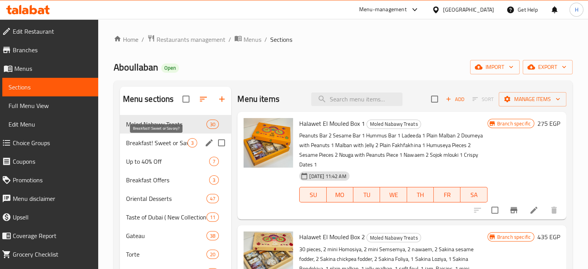
click at [154, 145] on span "Breakfast! Sweet or Savory?" at bounding box center [157, 142] width 62 height 9
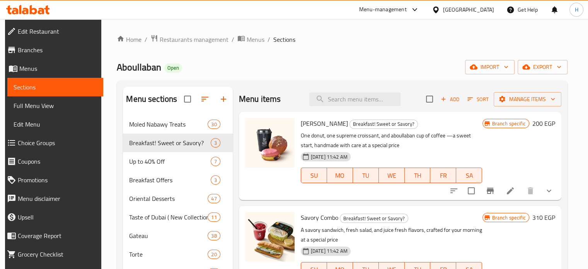
click at [500, 193] on button "Branch-specific-item" at bounding box center [490, 190] width 19 height 19
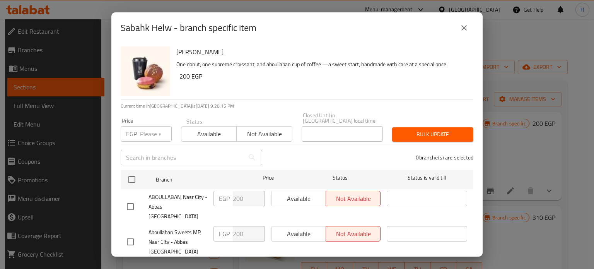
click at [459, 27] on button "close" at bounding box center [464, 28] width 19 height 19
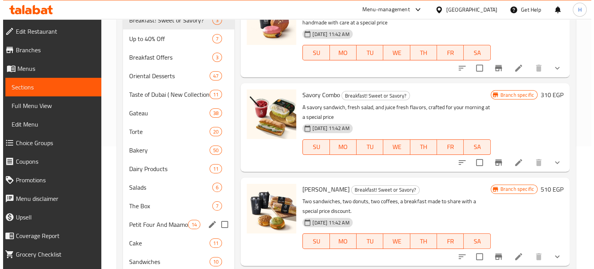
scroll to position [39, 0]
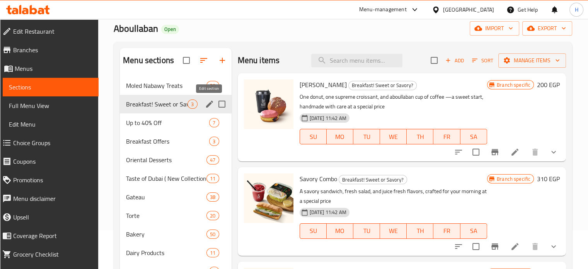
click at [210, 106] on icon "edit" at bounding box center [209, 103] width 9 height 9
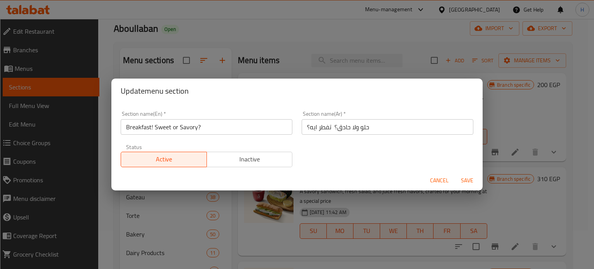
click at [438, 182] on span "Cancel" at bounding box center [439, 181] width 19 height 10
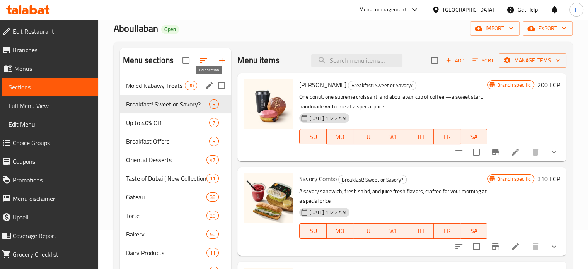
click at [206, 85] on icon "edit" at bounding box center [209, 85] width 9 height 9
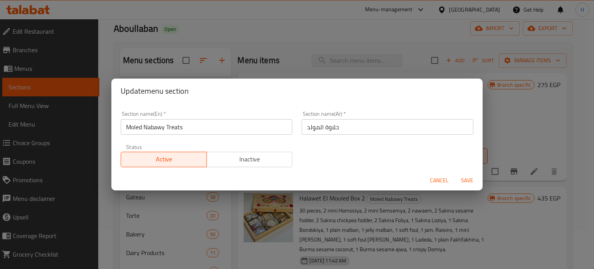
click at [439, 181] on span "Cancel" at bounding box center [439, 181] width 19 height 10
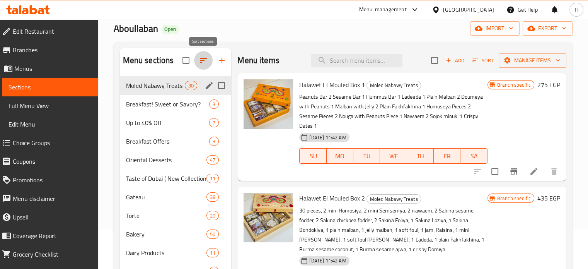
click at [203, 61] on icon "button" at bounding box center [203, 60] width 7 height 5
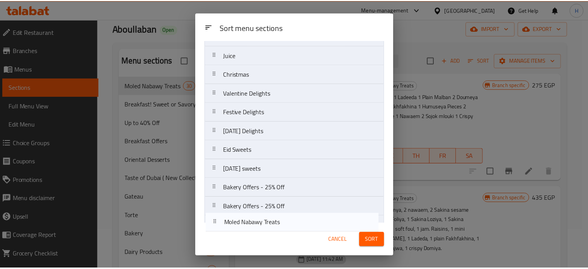
scroll to position [352, 0]
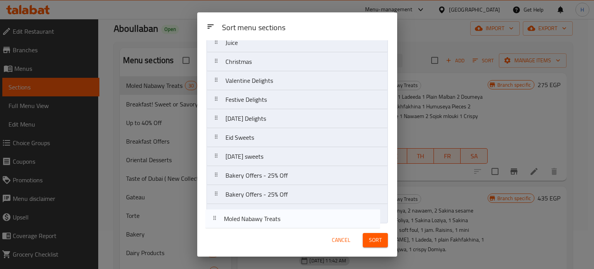
drag, startPoint x: 239, startPoint y: 72, endPoint x: 236, endPoint y: 222, distance: 150.1
click at [236, 222] on div "Sort menu sections Moled Nabawy Treats Breakfast! Sweet or Savory? Up to 40% Of…" at bounding box center [297, 131] width 200 height 183
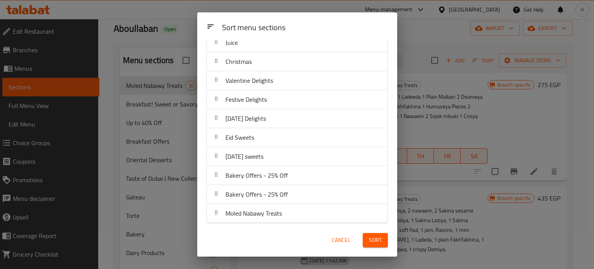
click at [373, 241] on span "Sort" at bounding box center [375, 240] width 13 height 10
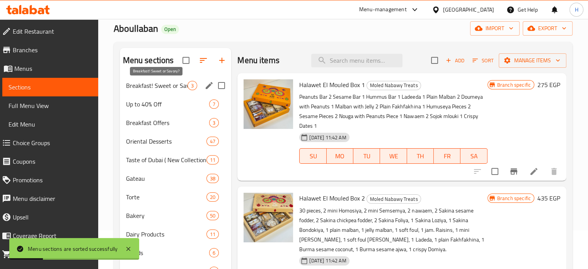
click at [160, 86] on span "Breakfast! Sweet or Savory?" at bounding box center [157, 85] width 62 height 9
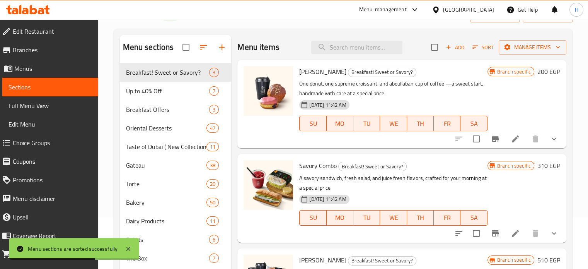
scroll to position [39, 0]
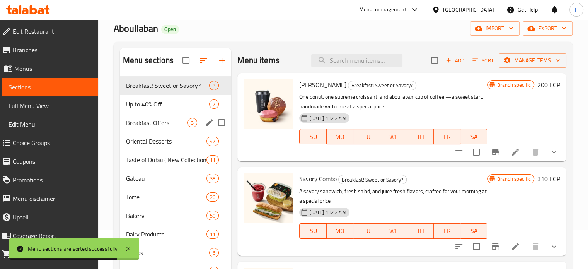
click at [154, 127] on span "Breakfast Offers" at bounding box center [157, 122] width 62 height 9
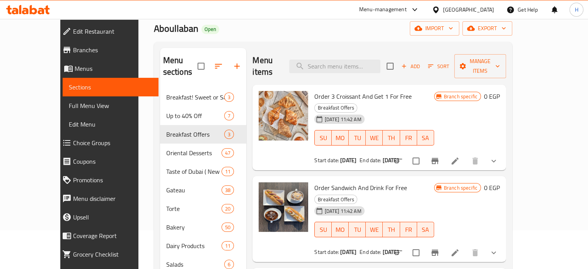
scroll to position [77, 0]
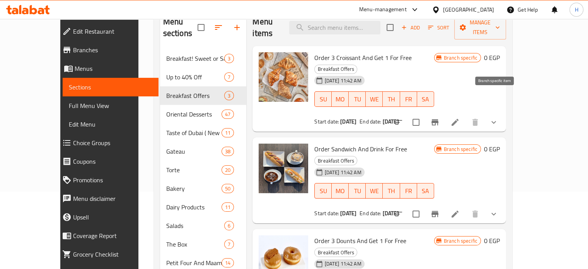
click at [444, 113] on button "Branch-specific-item" at bounding box center [435, 122] width 19 height 19
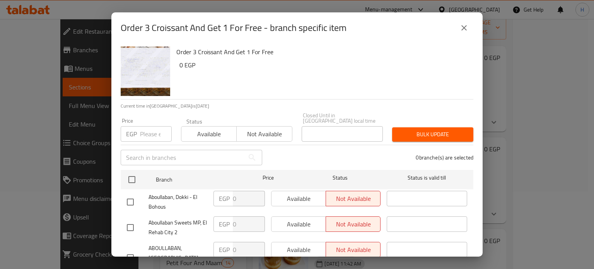
click at [458, 32] on button "close" at bounding box center [464, 28] width 19 height 19
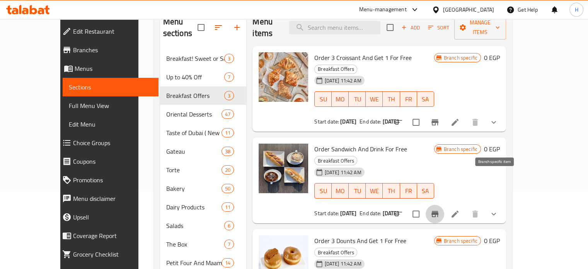
click at [439, 211] on icon "Branch-specific-item" at bounding box center [435, 214] width 7 height 6
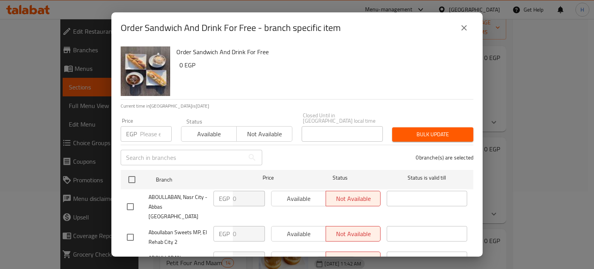
click at [459, 27] on icon "close" at bounding box center [463, 27] width 9 height 9
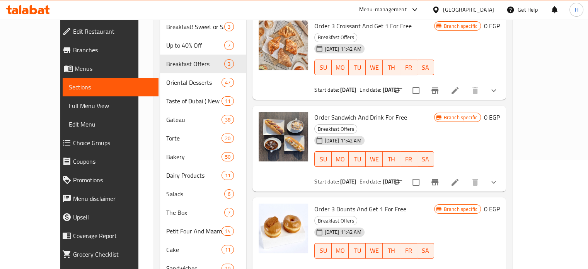
scroll to position [155, 0]
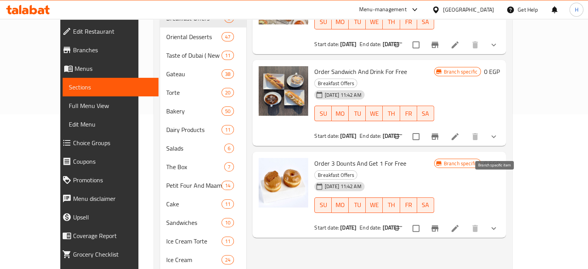
click at [439, 225] on icon "Branch-specific-item" at bounding box center [435, 228] width 7 height 6
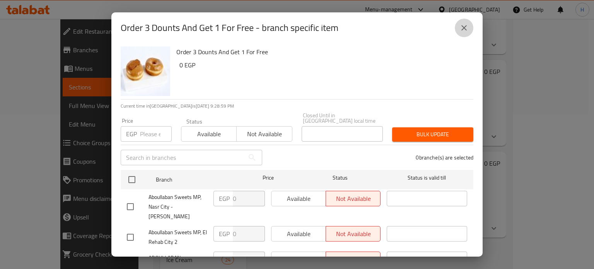
click at [464, 32] on icon "close" at bounding box center [463, 27] width 9 height 9
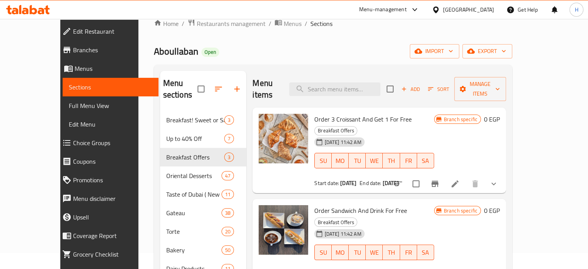
scroll to position [0, 0]
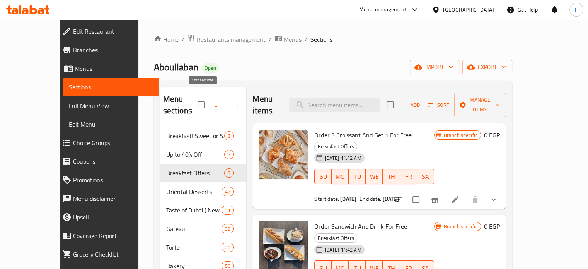
click at [215, 102] on icon "button" at bounding box center [218, 104] width 7 height 5
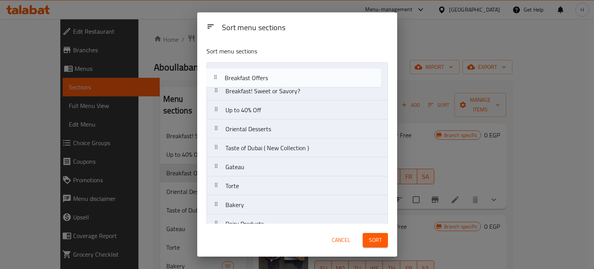
drag, startPoint x: 242, startPoint y: 111, endPoint x: 241, endPoint y: 75, distance: 36.0
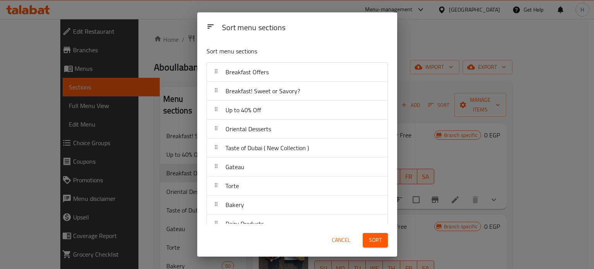
click at [381, 239] on span "Sort" at bounding box center [375, 240] width 13 height 10
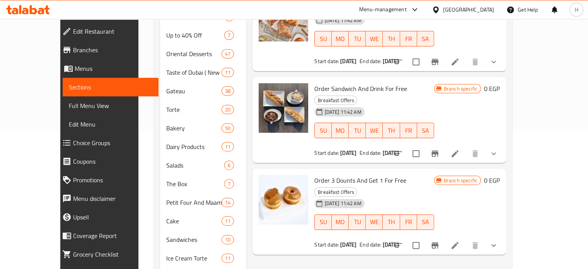
scroll to position [155, 0]
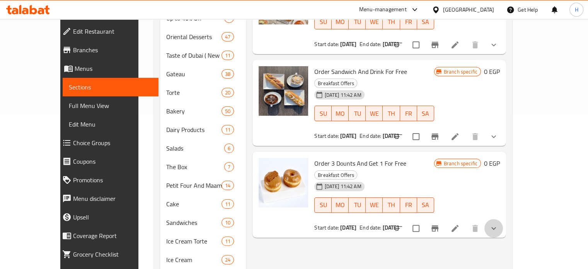
click at [503, 219] on button "show more" at bounding box center [494, 228] width 19 height 19
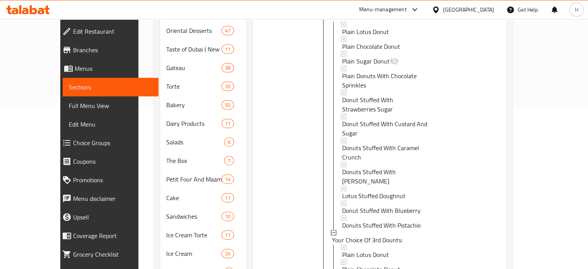
scroll to position [348, 0]
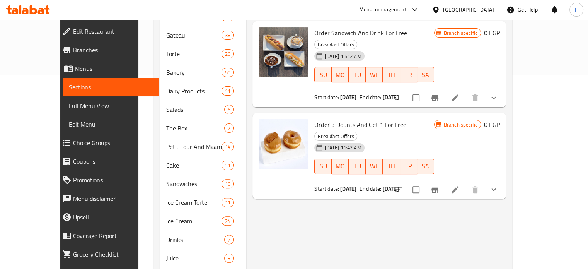
scroll to position [116, 0]
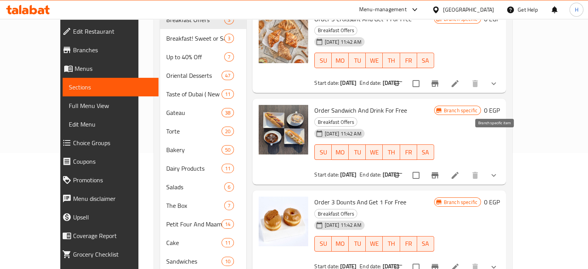
click at [440, 171] on icon "Branch-specific-item" at bounding box center [434, 175] width 9 height 9
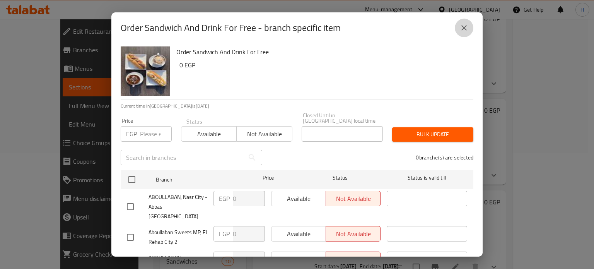
click at [467, 29] on icon "close" at bounding box center [463, 27] width 9 height 9
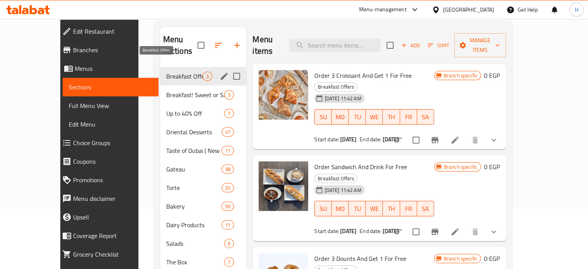
scroll to position [0, 0]
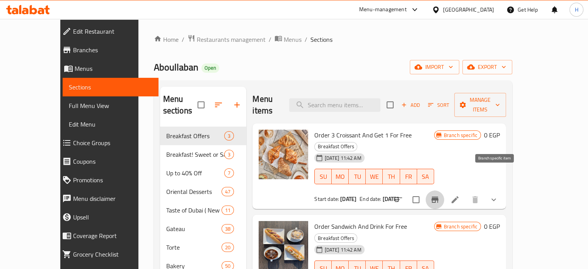
click at [439, 196] on icon "Branch-specific-item" at bounding box center [435, 199] width 7 height 6
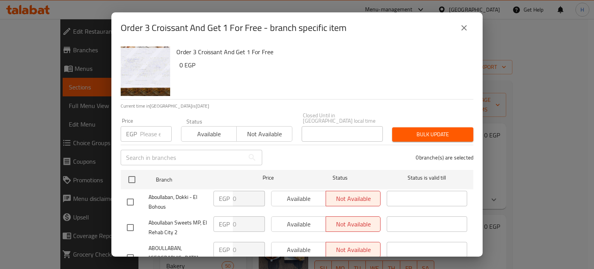
click at [463, 22] on button "close" at bounding box center [464, 28] width 19 height 19
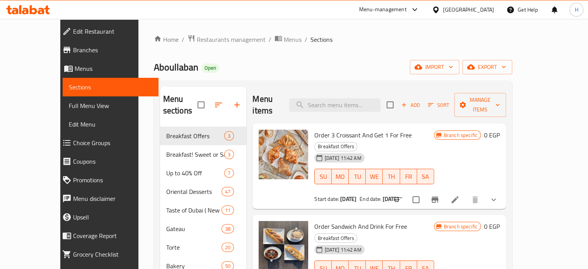
click at [499, 195] on icon "show more" at bounding box center [493, 199] width 9 height 9
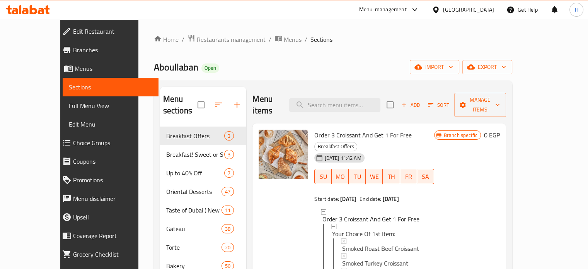
scroll to position [39, 0]
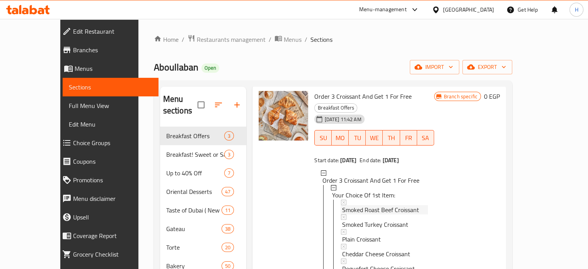
click at [382, 205] on span "Smoked Roast Beef Croissant" at bounding box center [380, 209] width 77 height 9
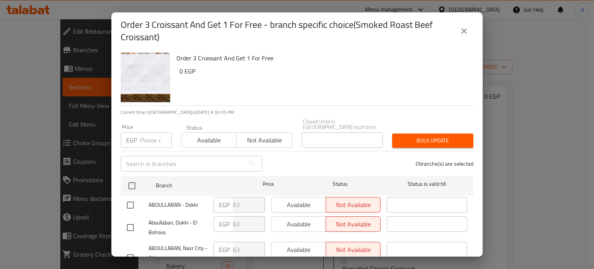
click at [462, 30] on icon "close" at bounding box center [463, 30] width 9 height 9
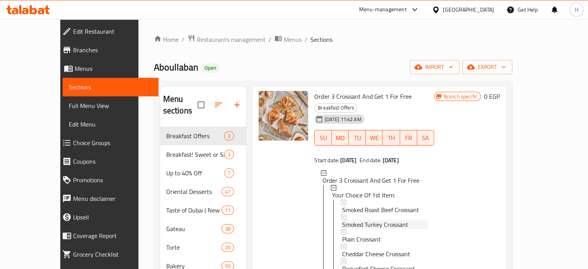
click at [344, 220] on span "Smoked Turkey Croissant" at bounding box center [375, 224] width 66 height 9
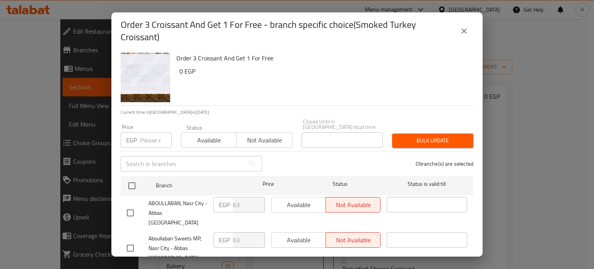
click at [464, 30] on icon "close" at bounding box center [463, 30] width 9 height 9
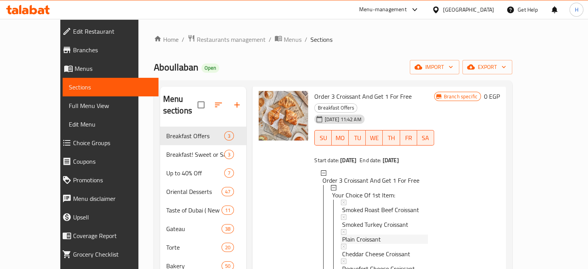
click at [350, 234] on span "Plain Croissant" at bounding box center [361, 238] width 39 height 9
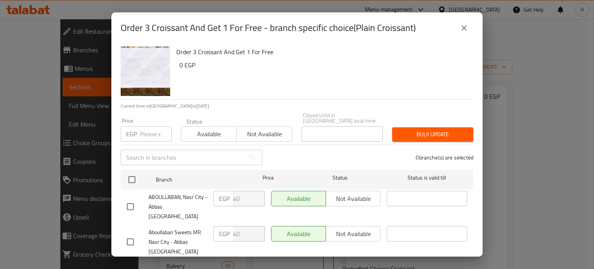
click at [461, 27] on icon "close" at bounding box center [463, 27] width 9 height 9
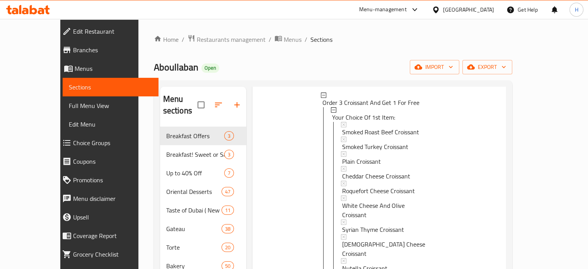
scroll to position [116, 0]
click at [364, 128] on span "Smoked Roast Beef Croissant" at bounding box center [380, 132] width 77 height 9
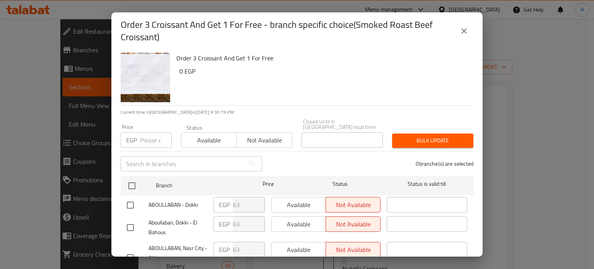
click at [466, 27] on icon "close" at bounding box center [463, 30] width 9 height 9
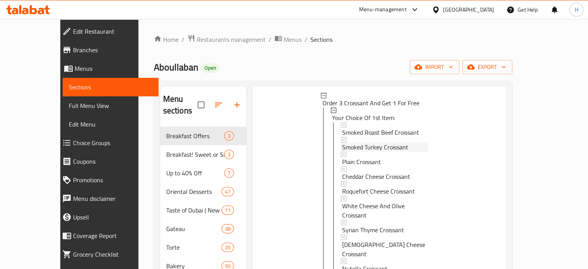
click at [357, 142] on span "Smoked Turkey Croissant" at bounding box center [375, 146] width 66 height 9
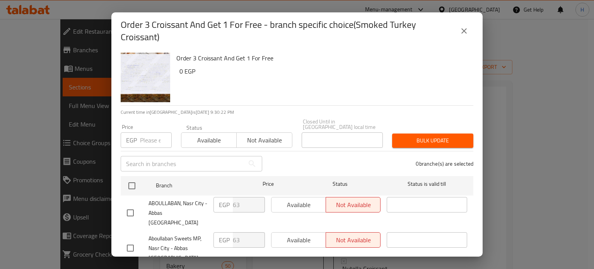
click at [466, 26] on button "close" at bounding box center [464, 31] width 19 height 19
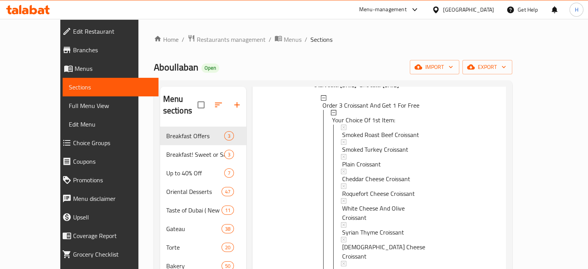
scroll to position [77, 0]
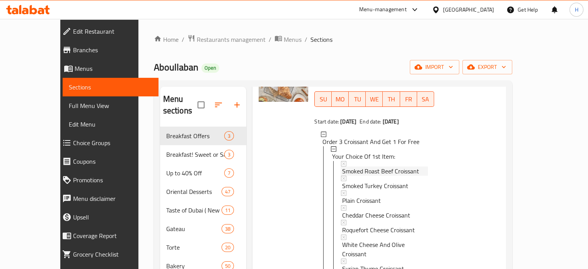
click at [354, 166] on span "Smoked Roast Beef Croissant" at bounding box center [380, 170] width 77 height 9
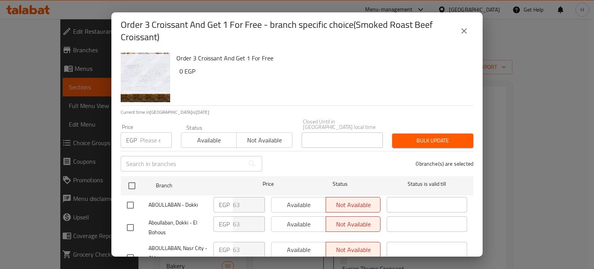
click at [460, 32] on icon "close" at bounding box center [463, 30] width 9 height 9
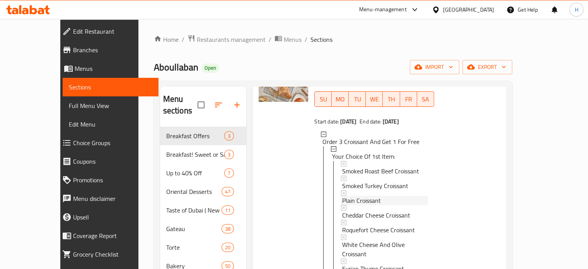
click at [353, 196] on span "Plain Croissant" at bounding box center [361, 200] width 39 height 9
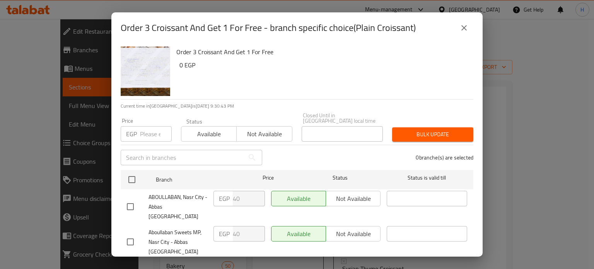
click at [457, 31] on button "close" at bounding box center [464, 28] width 19 height 19
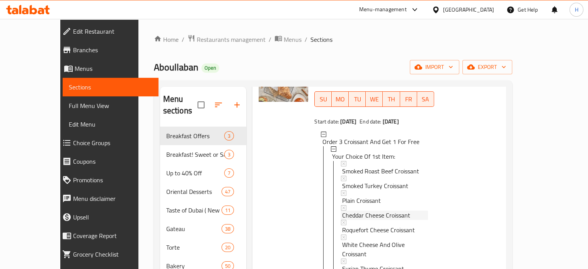
click at [360, 210] on span "Cheddar Cheese Croissant" at bounding box center [376, 214] width 68 height 9
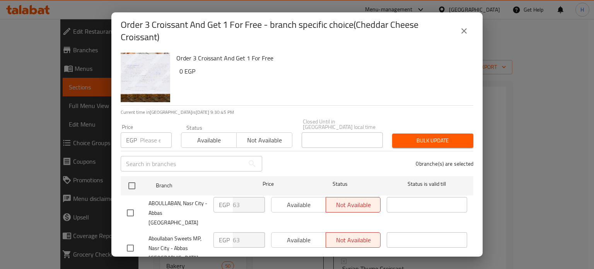
click at [466, 26] on button "close" at bounding box center [464, 31] width 19 height 19
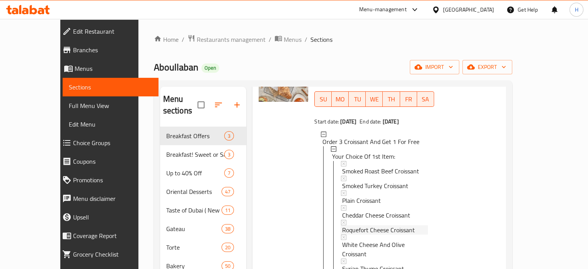
click at [359, 225] on span "Roquefort Cheese Croissant" at bounding box center [378, 229] width 73 height 9
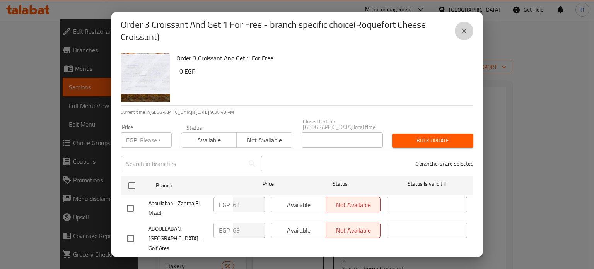
click at [459, 32] on button "close" at bounding box center [464, 31] width 19 height 19
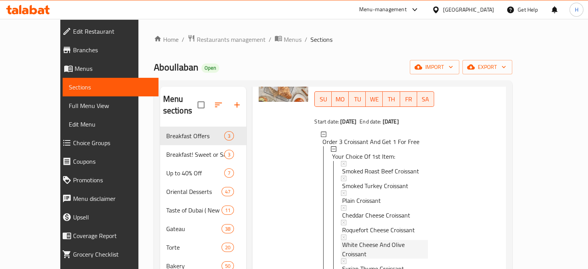
click at [360, 240] on span "White Cheese And Olive Croissant" at bounding box center [384, 249] width 85 height 19
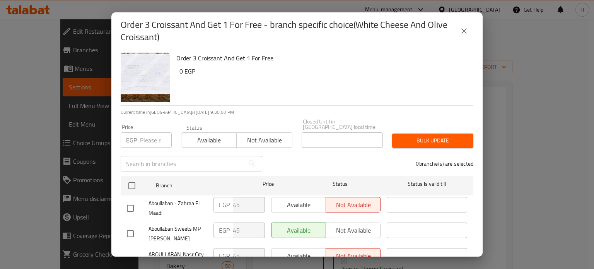
click at [463, 26] on button "close" at bounding box center [464, 31] width 19 height 19
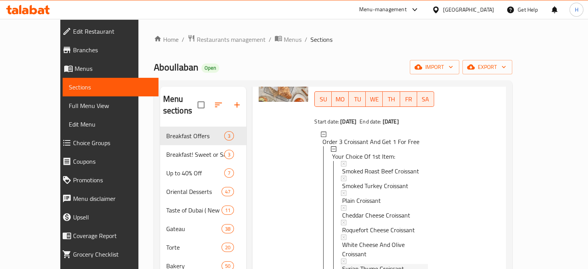
click at [360, 264] on span "Syrian Thyme Croissant" at bounding box center [373, 268] width 62 height 9
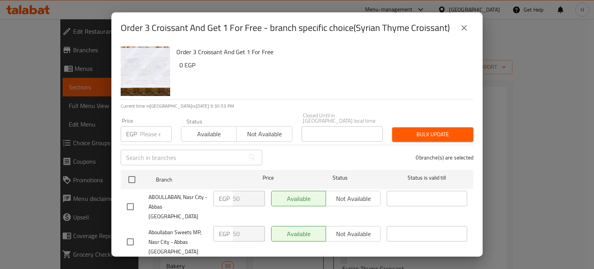
click at [461, 28] on icon "close" at bounding box center [463, 27] width 9 height 9
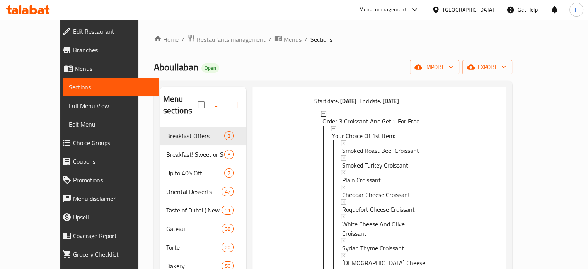
scroll to position [116, 0]
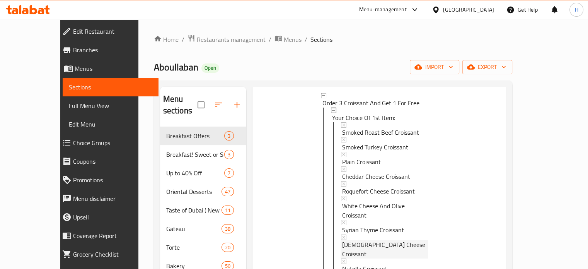
click at [342, 240] on span "[DEMOGRAPHIC_DATA] Cheese Croissant" at bounding box center [384, 249] width 85 height 19
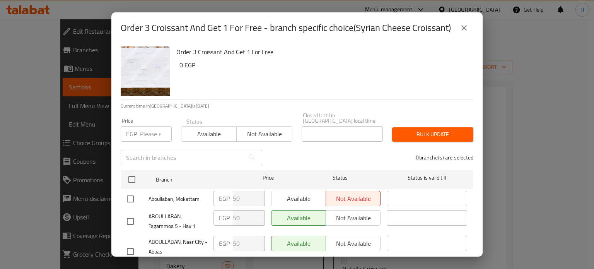
click at [469, 29] on button "close" at bounding box center [464, 28] width 19 height 19
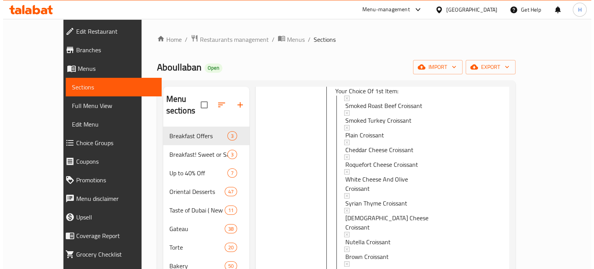
scroll to position [155, 0]
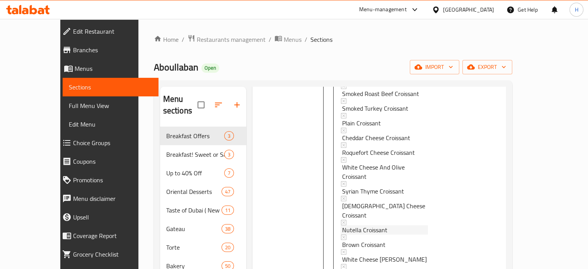
click at [351, 225] on span "Nutella Croissant" at bounding box center [364, 229] width 45 height 9
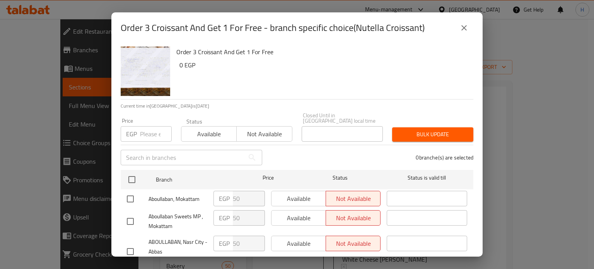
click at [466, 31] on icon "close" at bounding box center [463, 27] width 9 height 9
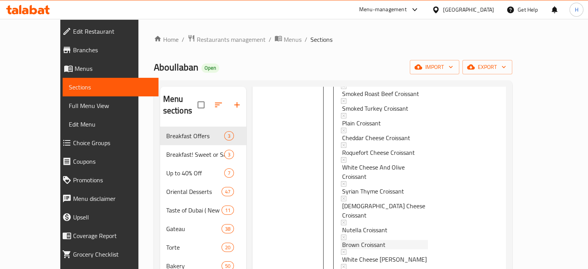
click at [354, 240] on span "Brown Croissant" at bounding box center [363, 244] width 43 height 9
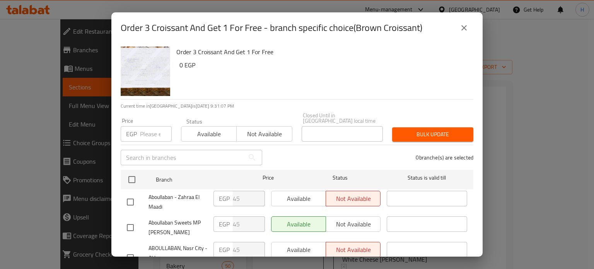
click at [464, 26] on icon "close" at bounding box center [463, 27] width 9 height 9
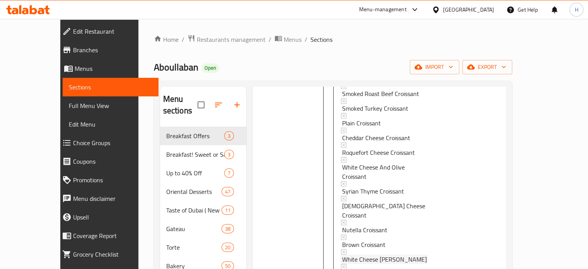
click at [348, 255] on span "White Cheese [PERSON_NAME]" at bounding box center [384, 259] width 85 height 9
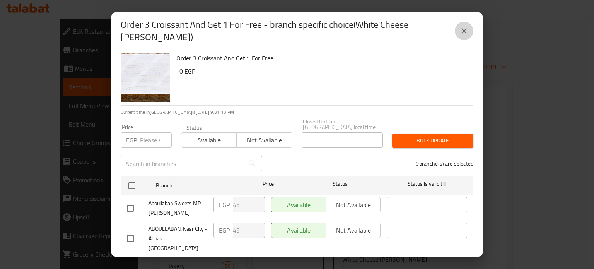
click at [462, 22] on button "close" at bounding box center [464, 31] width 19 height 19
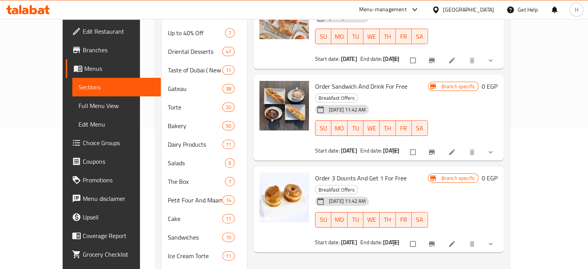
scroll to position [77, 0]
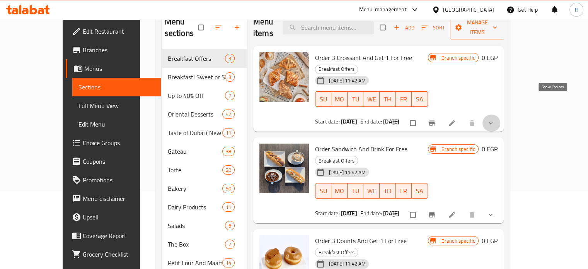
click at [495, 119] on icon "show more" at bounding box center [491, 123] width 8 height 8
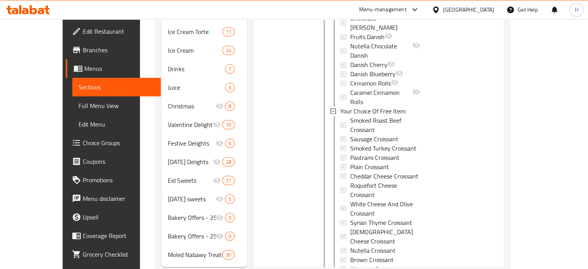
scroll to position [372, 0]
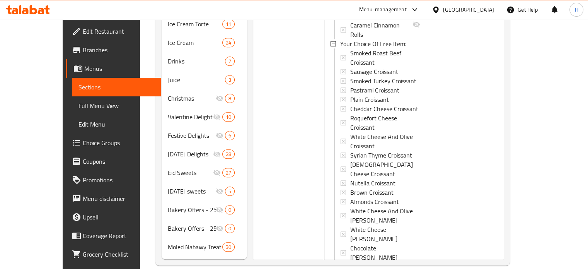
scroll to position [644, 0]
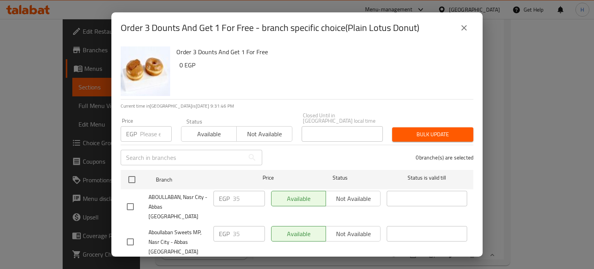
click at [467, 28] on icon "close" at bounding box center [463, 27] width 9 height 9
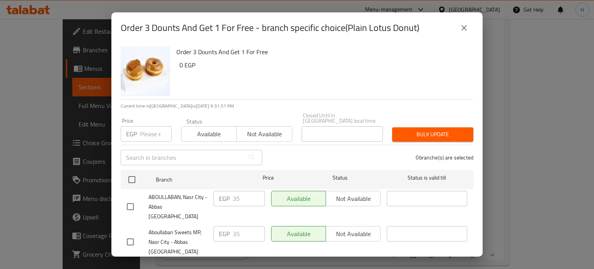
click at [466, 26] on icon "close" at bounding box center [463, 27] width 5 height 5
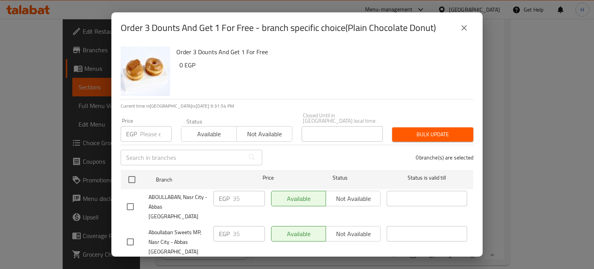
click at [461, 31] on icon "close" at bounding box center [463, 27] width 9 height 9
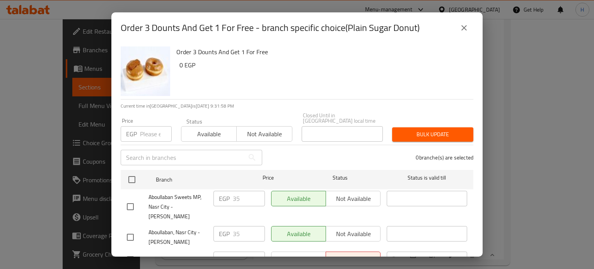
click at [458, 29] on button "close" at bounding box center [464, 28] width 19 height 19
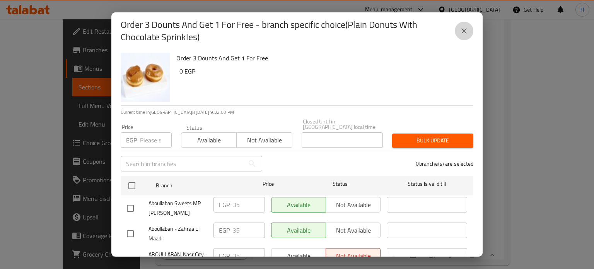
click at [463, 29] on icon "close" at bounding box center [463, 30] width 9 height 9
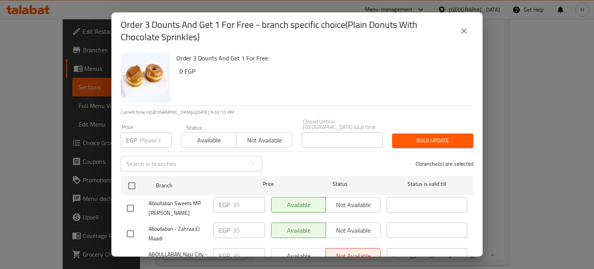
click at [466, 34] on icon "close" at bounding box center [463, 30] width 9 height 9
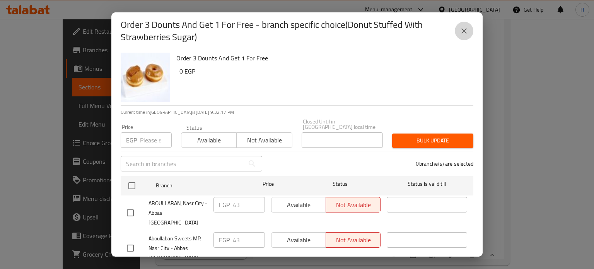
click at [461, 37] on button "close" at bounding box center [464, 31] width 19 height 19
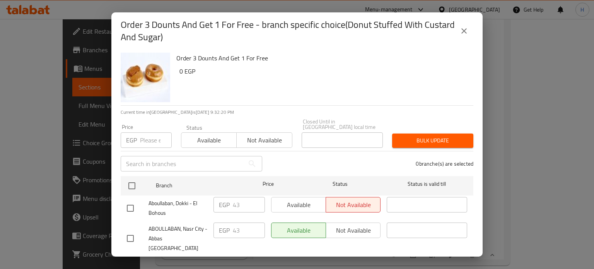
click at [461, 34] on icon "close" at bounding box center [463, 30] width 9 height 9
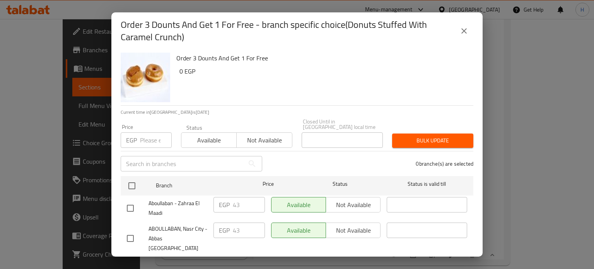
click at [460, 27] on icon "close" at bounding box center [463, 30] width 9 height 9
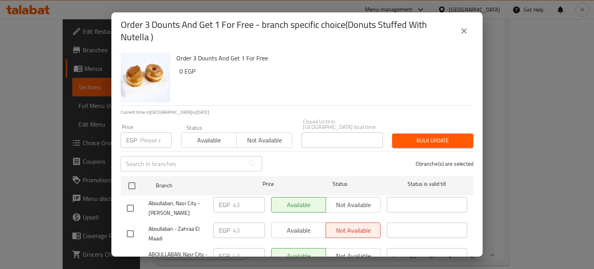
click at [471, 33] on button "close" at bounding box center [464, 31] width 19 height 19
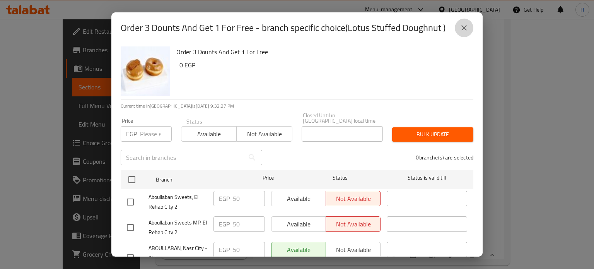
click at [467, 29] on icon "close" at bounding box center [463, 27] width 9 height 9
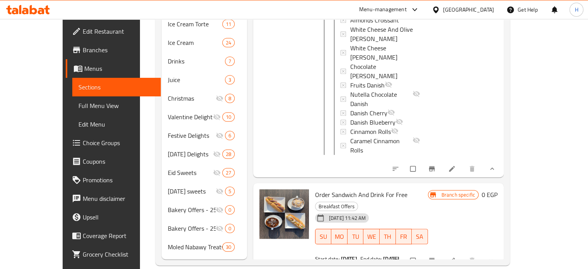
scroll to position [653, 0]
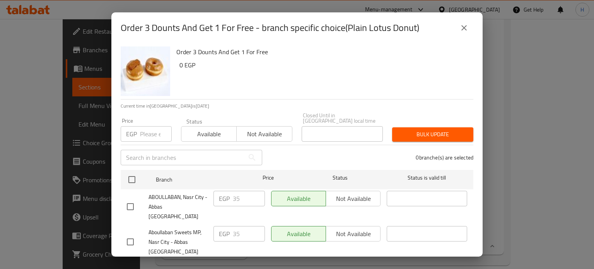
click at [465, 29] on icon "close" at bounding box center [463, 27] width 5 height 5
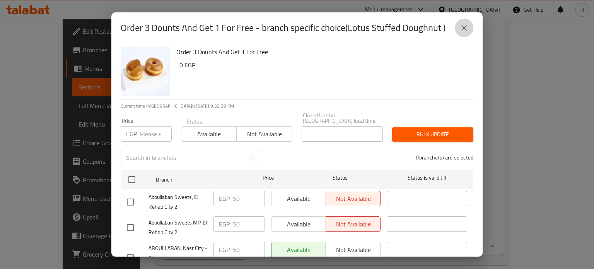
click at [468, 30] on icon "close" at bounding box center [463, 27] width 9 height 9
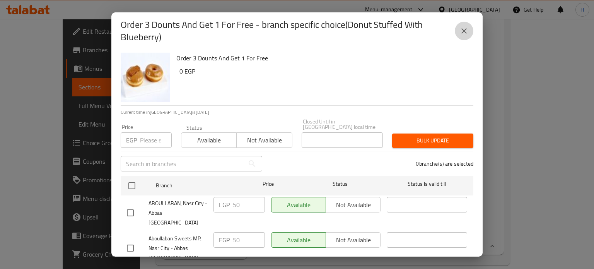
click at [468, 31] on icon "close" at bounding box center [463, 30] width 9 height 9
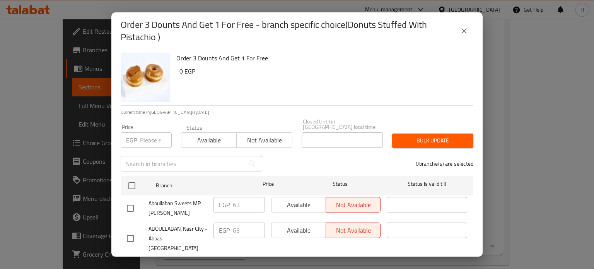
click at [468, 31] on icon "close" at bounding box center [463, 30] width 9 height 9
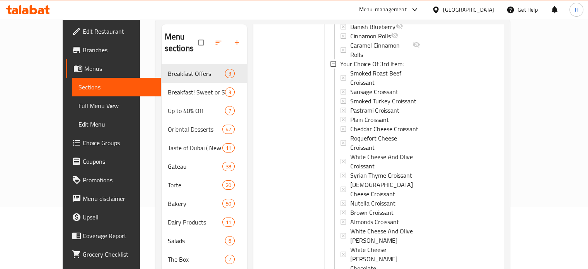
scroll to position [735, 0]
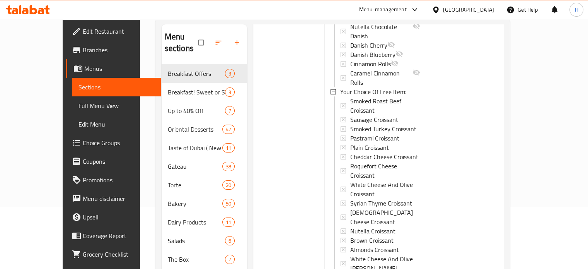
scroll to position [851, 0]
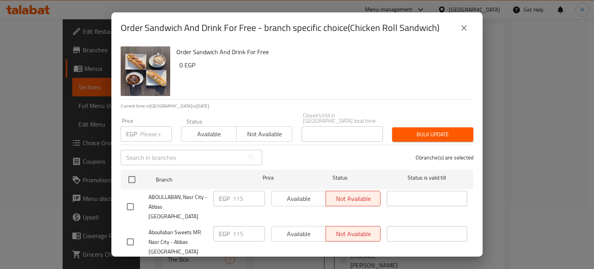
click at [462, 29] on icon "close" at bounding box center [463, 27] width 9 height 9
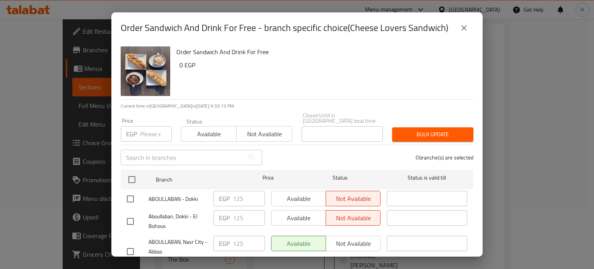
click at [460, 27] on icon "close" at bounding box center [463, 27] width 9 height 9
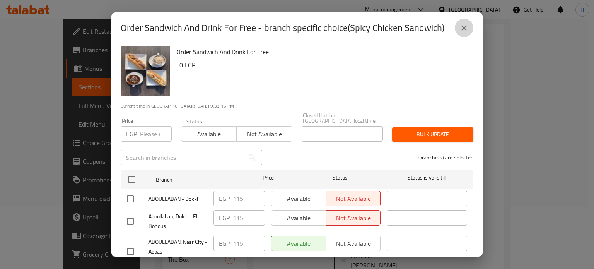
click at [460, 30] on icon "close" at bounding box center [463, 27] width 9 height 9
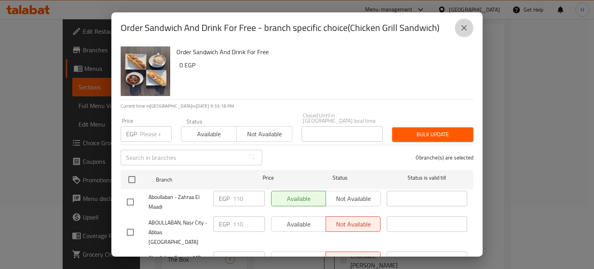
click at [469, 32] on button "close" at bounding box center [464, 28] width 19 height 19
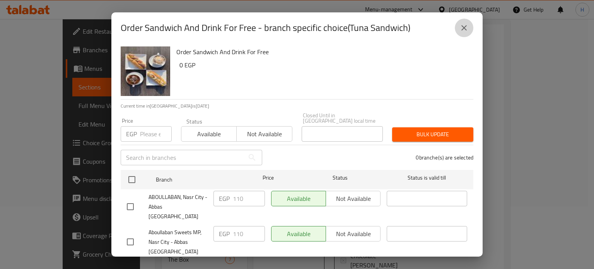
click at [463, 31] on icon "close" at bounding box center [463, 27] width 9 height 9
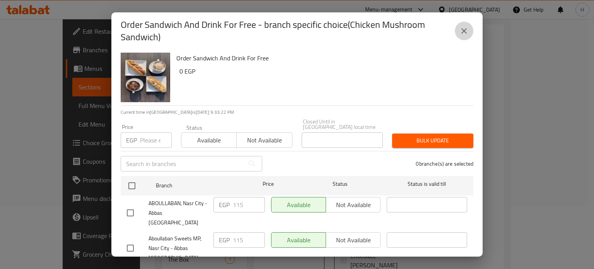
click at [462, 30] on icon "close" at bounding box center [463, 30] width 9 height 9
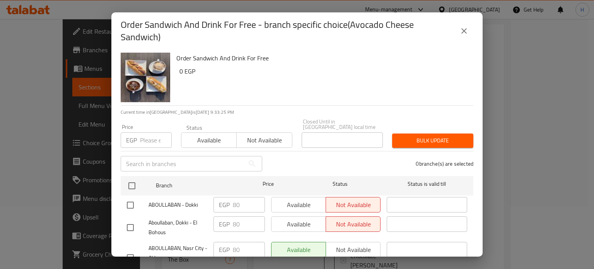
click at [462, 28] on icon "close" at bounding box center [463, 30] width 5 height 5
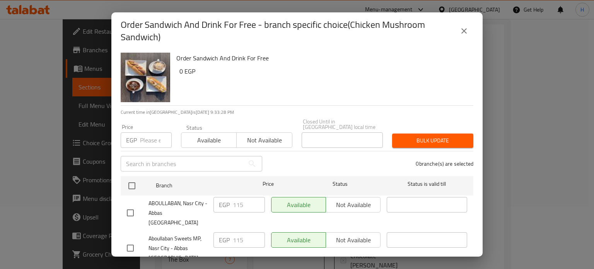
click at [469, 28] on button "close" at bounding box center [464, 31] width 19 height 19
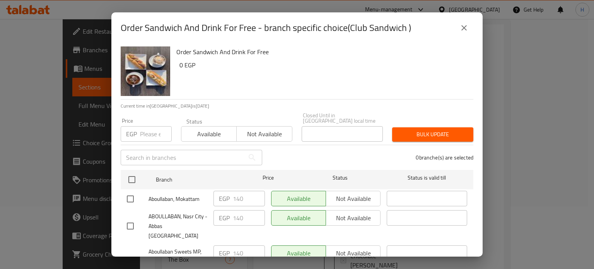
click at [459, 26] on icon "close" at bounding box center [463, 27] width 9 height 9
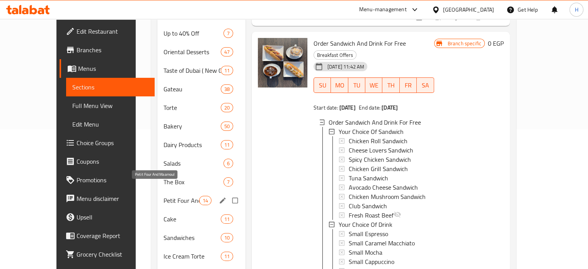
scroll to position [178, 0]
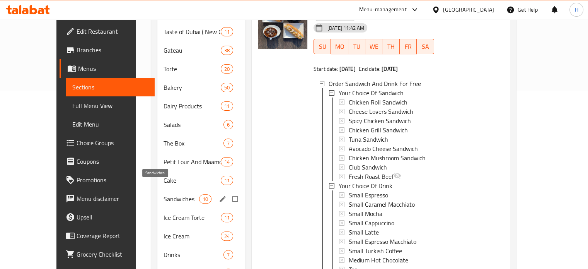
click at [164, 194] on span "Sandwiches" at bounding box center [182, 198] width 36 height 9
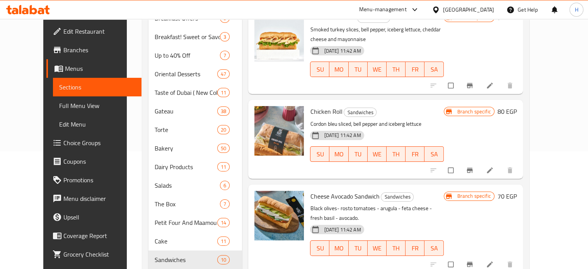
scroll to position [62, 0]
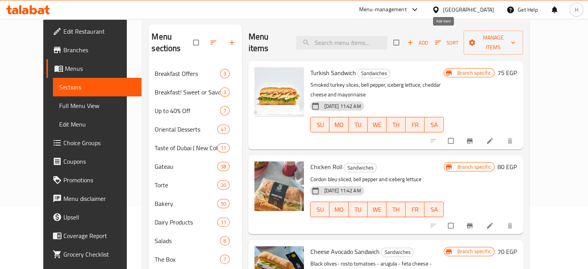
click at [428, 38] on span "Add" at bounding box center [417, 42] width 21 height 9
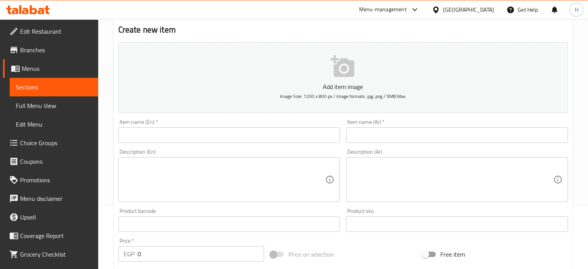
click at [212, 136] on input "text" at bounding box center [229, 134] width 222 height 15
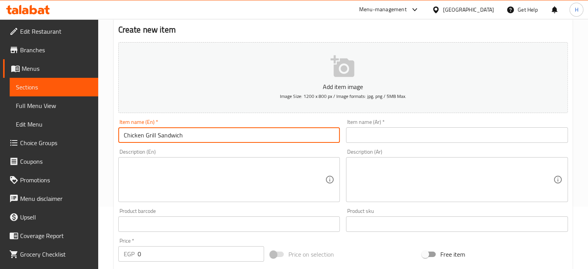
type input "Chicken Grill Sandwich"
click at [364, 130] on input "text" at bounding box center [457, 134] width 222 height 15
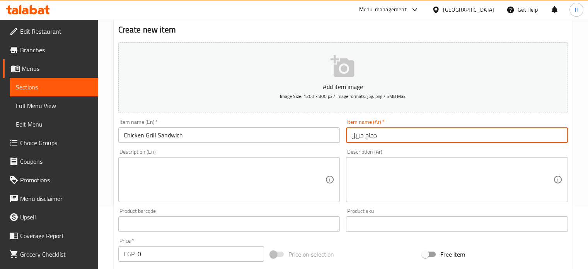
click at [349, 138] on input "دجاج جريل" at bounding box center [457, 134] width 222 height 15
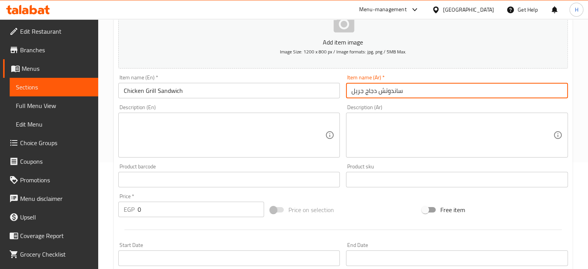
scroll to position [140, 0]
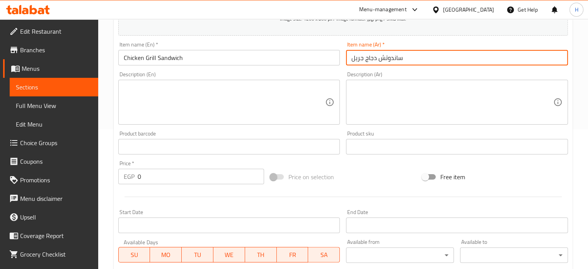
type input "ساندوتش دجاج جريل"
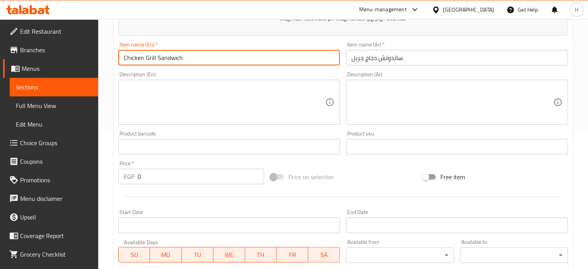
drag, startPoint x: 186, startPoint y: 57, endPoint x: 116, endPoint y: 4, distance: 87.5
click at [92, 48] on div "Edit Restaurant Branches Menus Sections Full Menu View Edit Menu Choice Groups …" at bounding box center [294, 143] width 588 height 528
click at [379, 95] on textarea at bounding box center [453, 102] width 202 height 37
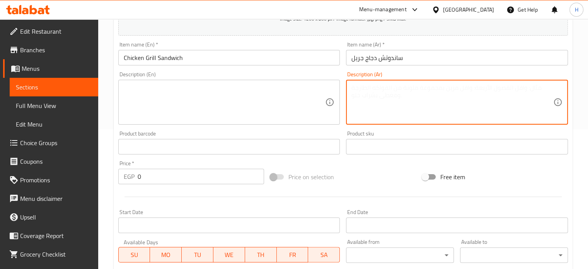
paste textarea "صدور فراخ - خس شريدت - جرجير - صوص هني مستر"
type textarea "صدور فراخ - خس شريدت - جرجير - صوص هني مستر"
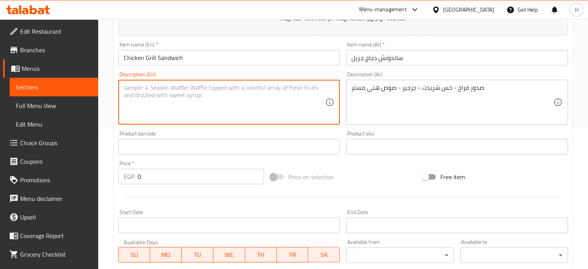
click at [188, 96] on textarea at bounding box center [225, 102] width 202 height 37
paste textarea "Chicken breasts - shredded lettuce - arugula - honey mister sauce"
type textarea "Chicken breasts - shredded lettuce - arugula - honey mister sauce"
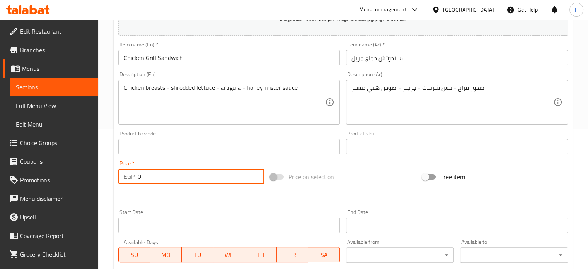
drag, startPoint x: 152, startPoint y: 178, endPoint x: 133, endPoint y: 178, distance: 18.6
click at [133, 178] on div "EGP 0 Price *" at bounding box center [191, 176] width 146 height 15
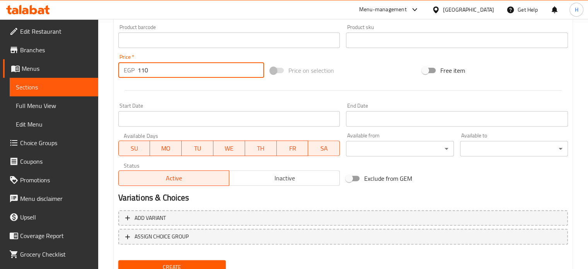
scroll to position [277, 0]
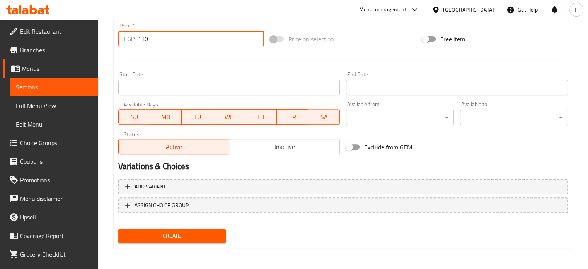
type input "110"
click at [169, 234] on span "Create" at bounding box center [173, 236] width 96 height 10
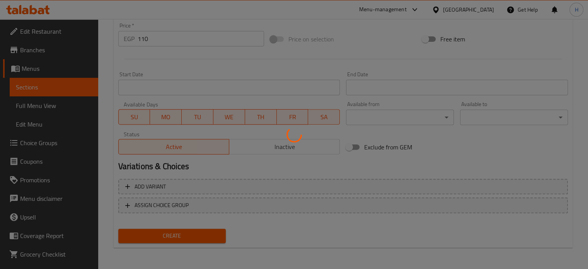
type input "0"
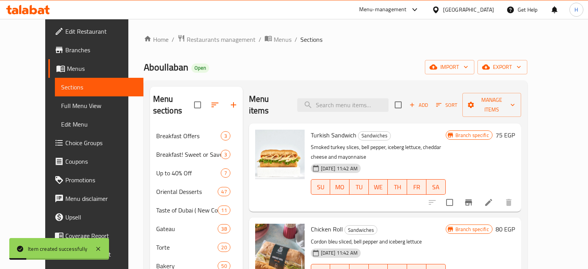
scroll to position [62, 0]
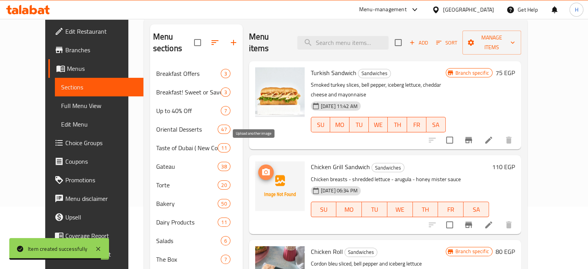
click at [262, 168] on icon "upload picture" at bounding box center [266, 171] width 8 height 7
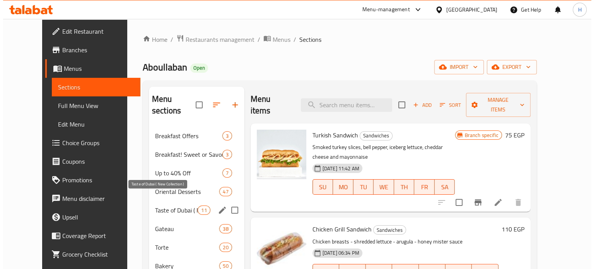
scroll to position [39, 0]
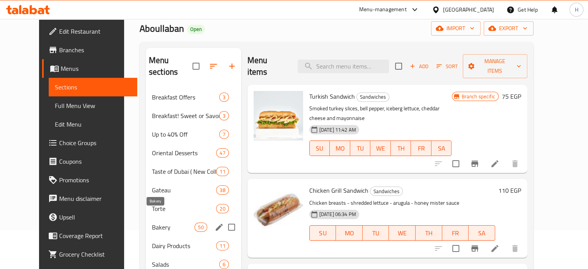
click at [152, 222] on span "Bakery" at bounding box center [173, 226] width 43 height 9
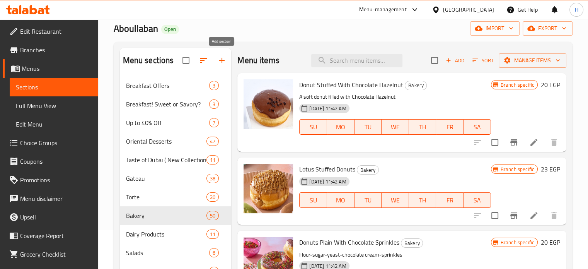
click at [221, 61] on icon "button" at bounding box center [221, 60] width 9 height 9
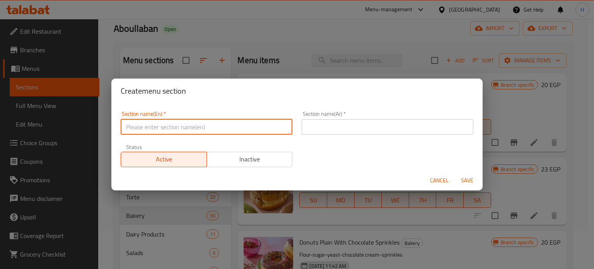
click at [238, 128] on input "text" at bounding box center [207, 126] width 172 height 15
drag, startPoint x: 140, startPoint y: 126, endPoint x: 92, endPoint y: 118, distance: 48.5
click at [92, 118] on div "Create menu section Section name(En)   * Bakery 25% Discount Offer Section name…" at bounding box center [297, 134] width 594 height 269
type input "Bakery 25% Discount Offer"
click at [355, 125] on input "text" at bounding box center [388, 126] width 172 height 15
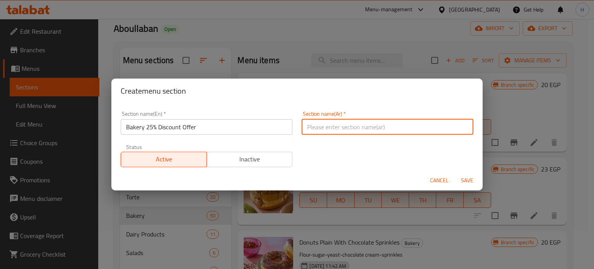
paste input "عرض خصم 25% على المخبز"
click at [306, 126] on input "عرض خصم 25% على المخبز" at bounding box center [388, 126] width 172 height 15
click at [305, 128] on input "عرض خصم 25% على المخبز" at bounding box center [388, 126] width 172 height 15
type input "عرض خصم 25% على المخبوزات"
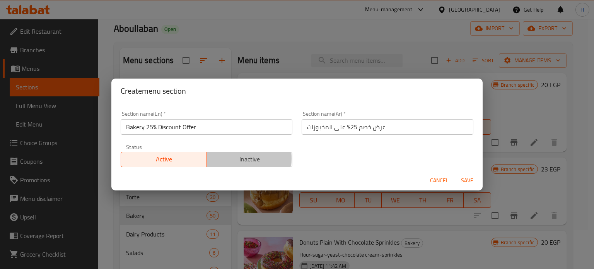
click at [211, 158] on span "Inactive" at bounding box center [250, 159] width 80 height 11
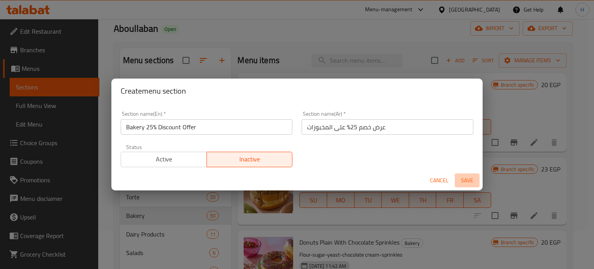
click at [463, 181] on span "Save" at bounding box center [467, 181] width 19 height 10
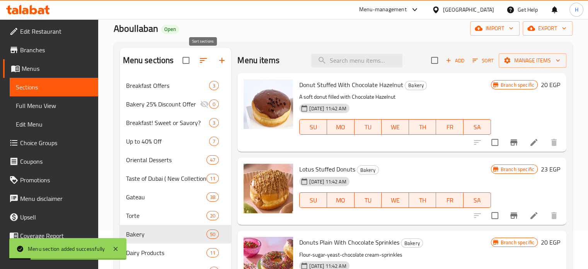
click at [205, 62] on icon "button" at bounding box center [203, 60] width 9 height 9
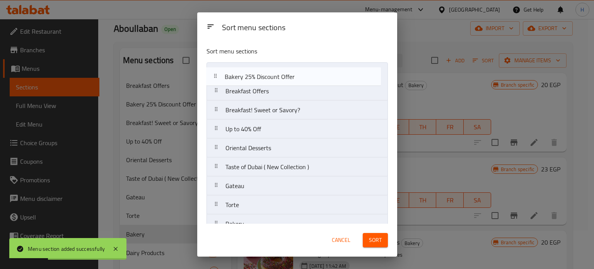
drag, startPoint x: 238, startPoint y: 95, endPoint x: 237, endPoint y: 78, distance: 17.0
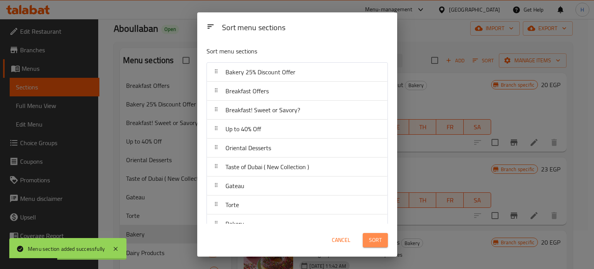
click at [369, 240] on span "Sort" at bounding box center [375, 240] width 13 height 10
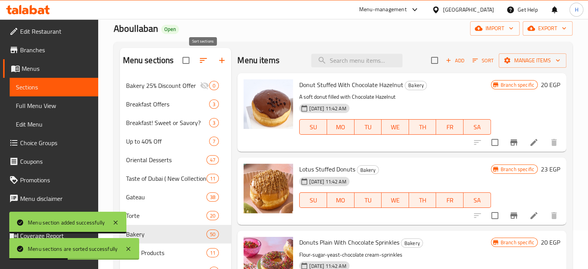
click at [202, 59] on icon "button" at bounding box center [203, 60] width 9 height 9
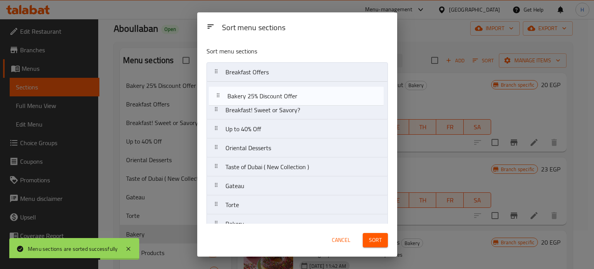
drag, startPoint x: 246, startPoint y: 72, endPoint x: 248, endPoint y: 99, distance: 27.6
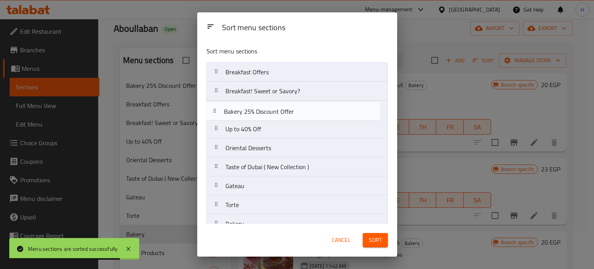
drag, startPoint x: 238, startPoint y: 92, endPoint x: 237, endPoint y: 115, distance: 22.9
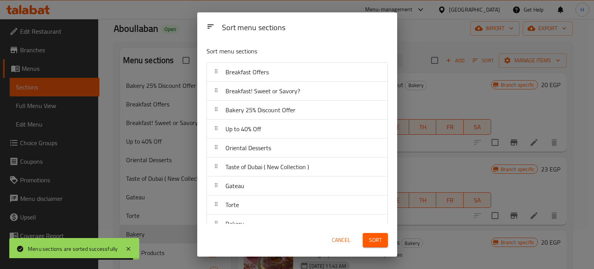
click at [374, 239] on span "Sort" at bounding box center [375, 240] width 13 height 10
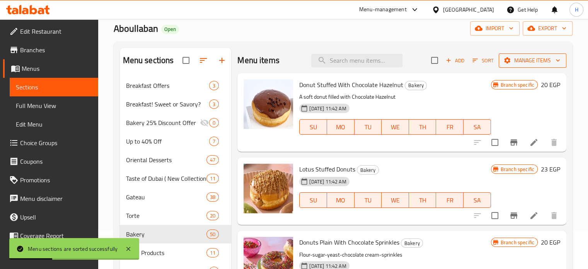
click at [505, 58] on icon "button" at bounding box center [508, 60] width 8 height 8
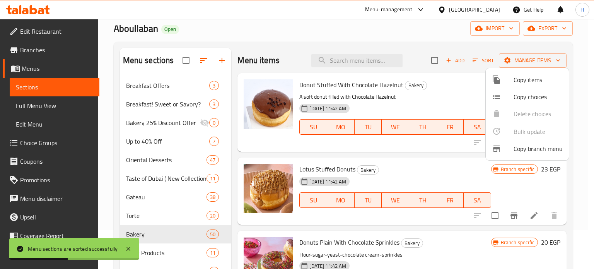
click at [524, 80] on span "Copy items" at bounding box center [538, 79] width 49 height 9
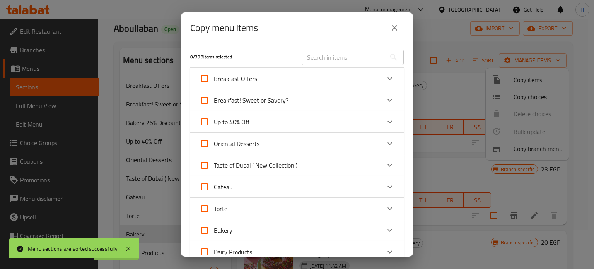
click at [206, 229] on input "Bakery" at bounding box center [204, 230] width 19 height 19
checkbox input "true"
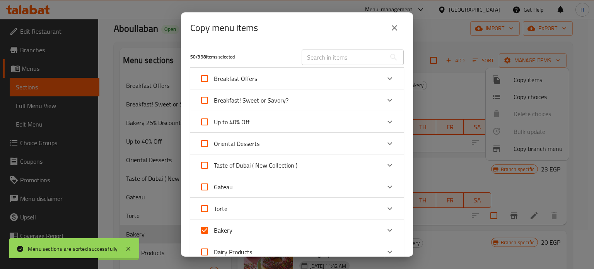
checkbox input "true"
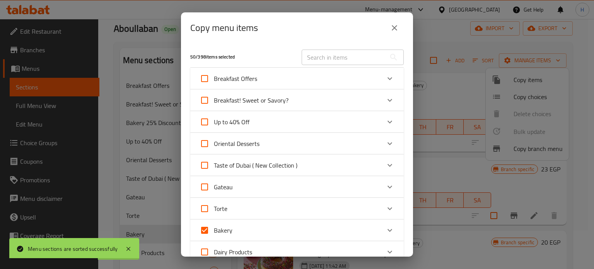
checkbox input "true"
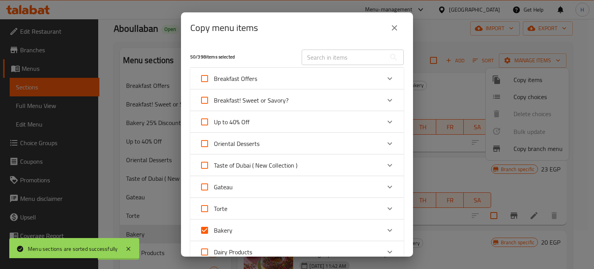
checkbox input "true"
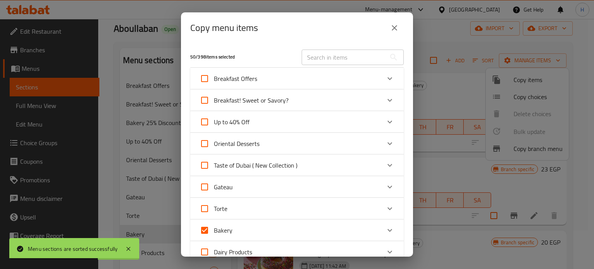
checkbox input "true"
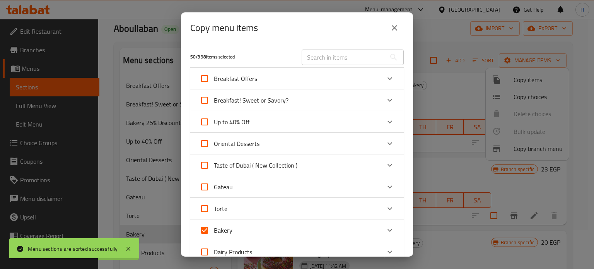
checkbox input "true"
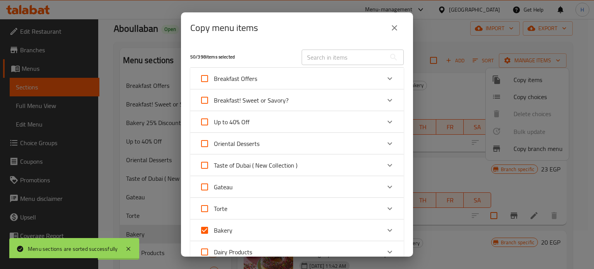
checkbox input "true"
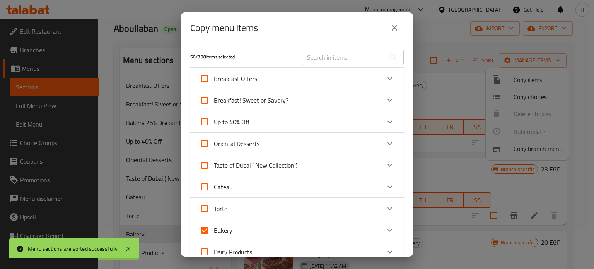
checkbox input "true"
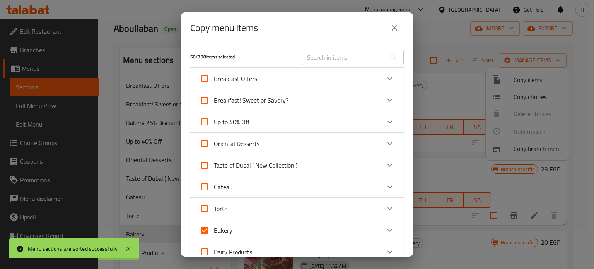
checkbox input "true"
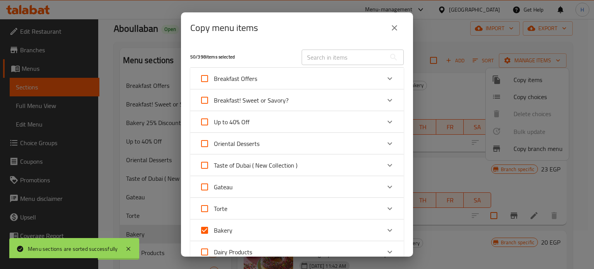
checkbox input "true"
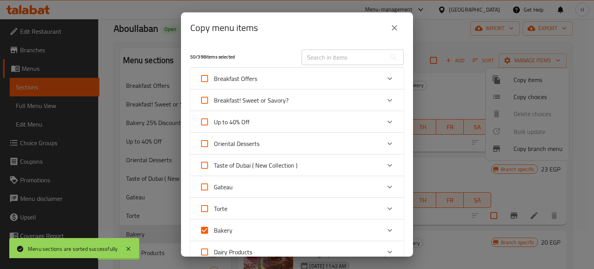
checkbox input "true"
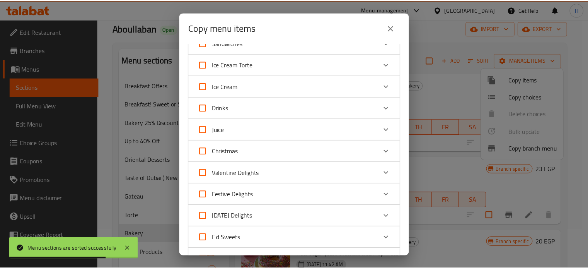
scroll to position [464, 0]
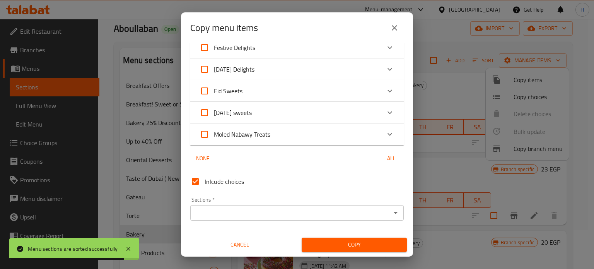
click at [400, 212] on div "Sections   * Sections *" at bounding box center [297, 209] width 220 height 30
click at [391, 213] on icon "Open" at bounding box center [395, 212] width 9 height 9
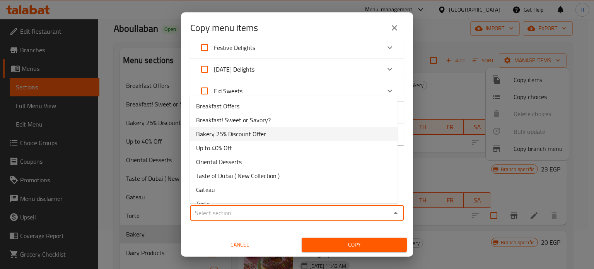
click at [229, 133] on span "Bakery 25% Discount Offer" at bounding box center [231, 133] width 70 height 9
type input "Bakery 25% Discount Offer"
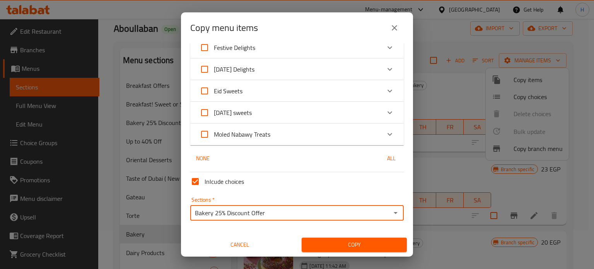
click at [345, 244] on span "Copy" at bounding box center [354, 245] width 93 height 10
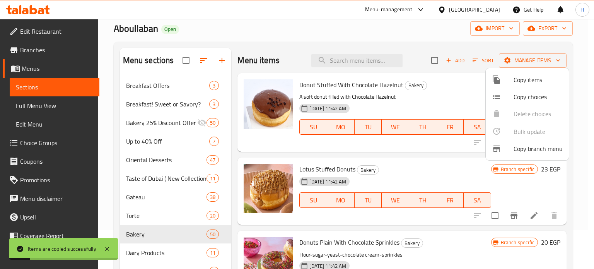
click at [151, 122] on div at bounding box center [297, 134] width 594 height 269
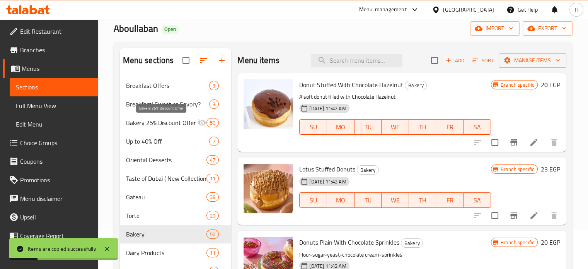
click at [168, 123] on span "Bakery 25% Discount Offer" at bounding box center [162, 122] width 72 height 9
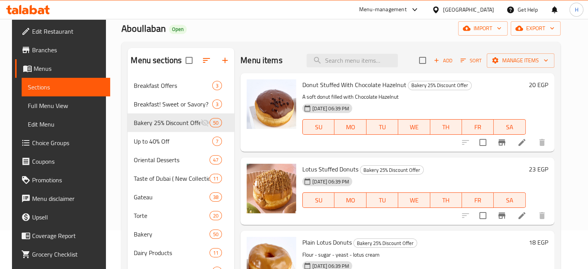
click at [545, 82] on h6 "20 EGP" at bounding box center [538, 84] width 19 height 11
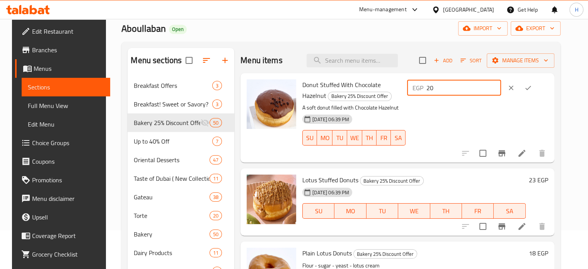
drag, startPoint x: 473, startPoint y: 87, endPoint x: 434, endPoint y: 86, distance: 39.1
click at [434, 86] on div "EGP 20 ​" at bounding box center [454, 87] width 94 height 15
type input "43"
click at [532, 87] on icon "ok" at bounding box center [528, 88] width 8 height 8
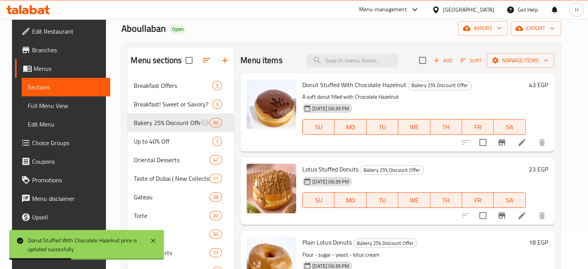
click at [542, 167] on h6 "23 EGP" at bounding box center [538, 169] width 19 height 11
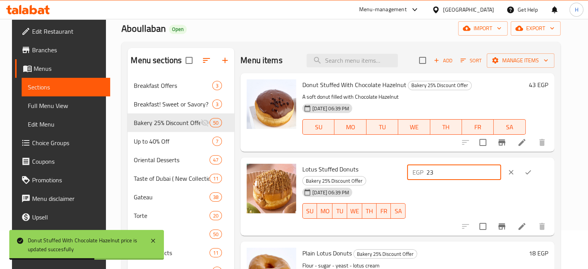
drag, startPoint x: 469, startPoint y: 170, endPoint x: 415, endPoint y: 170, distance: 54.1
click at [415, 170] on div "Lotus Stuffed Donuts Bakery 25% Discount Offer 02-10-2025 06:39 PM SU MO TU WE …" at bounding box center [425, 197] width 252 height 72
type input "50"
click at [537, 170] on button "ok" at bounding box center [528, 172] width 17 height 17
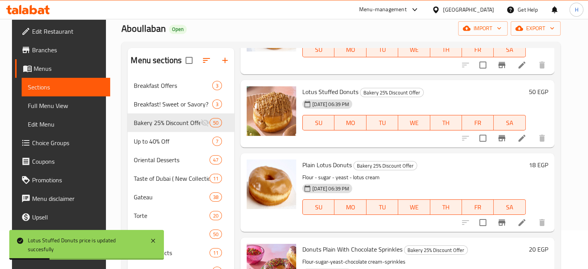
scroll to position [116, 0]
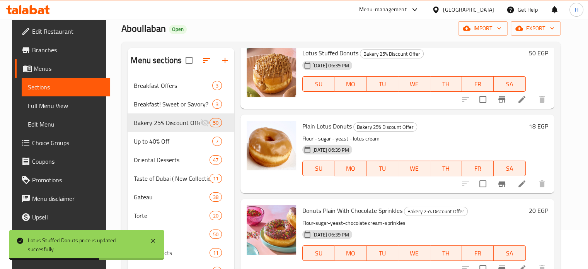
click at [541, 125] on h6 "18 EGP" at bounding box center [538, 126] width 19 height 11
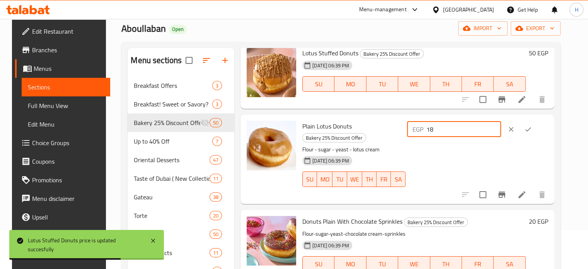
drag, startPoint x: 482, startPoint y: 130, endPoint x: 429, endPoint y: 129, distance: 53.0
click at [429, 129] on div "EGP 18 ​" at bounding box center [454, 128] width 94 height 15
type input "35"
click at [532, 128] on icon "ok" at bounding box center [528, 129] width 8 height 8
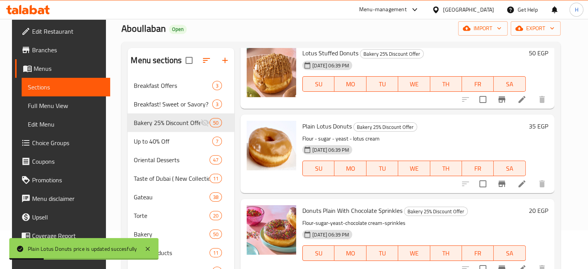
click at [539, 207] on h6 "20 EGP" at bounding box center [538, 210] width 19 height 11
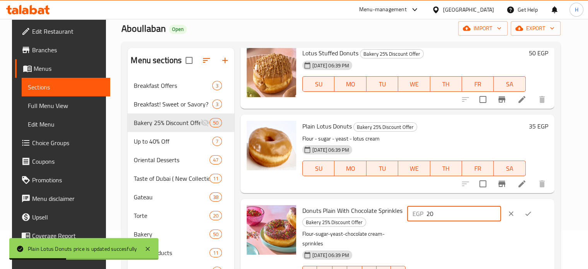
drag, startPoint x: 479, startPoint y: 210, endPoint x: 418, endPoint y: 208, distance: 61.1
click at [418, 208] on div "Donuts Plain With Chocolate Sprinkles Bakery 25% Discount Offer Flour-sugar-yea…" at bounding box center [425, 248] width 252 height 93
type input "35"
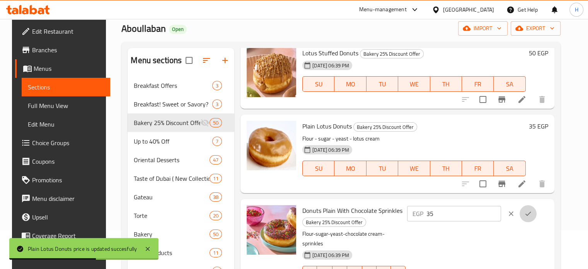
click at [535, 212] on button "ok" at bounding box center [528, 213] width 17 height 17
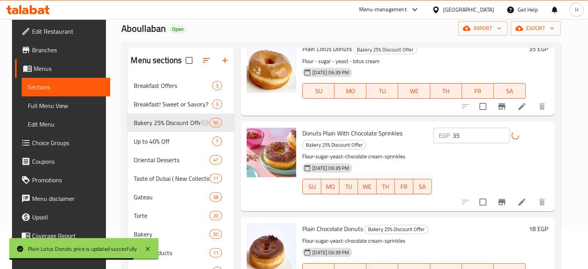
scroll to position [232, 0]
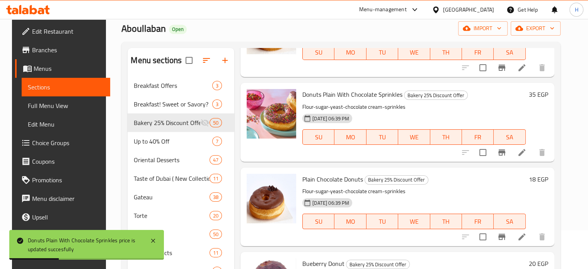
click at [541, 179] on h6 "18 EGP" at bounding box center [538, 179] width 19 height 11
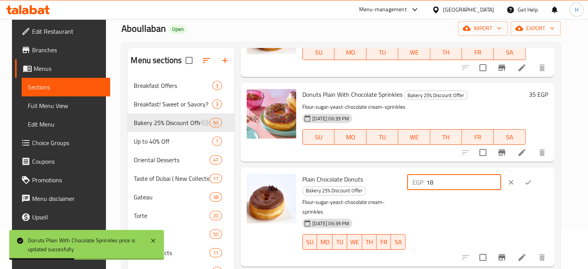
drag, startPoint x: 470, startPoint y: 182, endPoint x: 438, endPoint y: 181, distance: 32.1
click at [438, 181] on div "EGP 18 ​" at bounding box center [454, 181] width 94 height 15
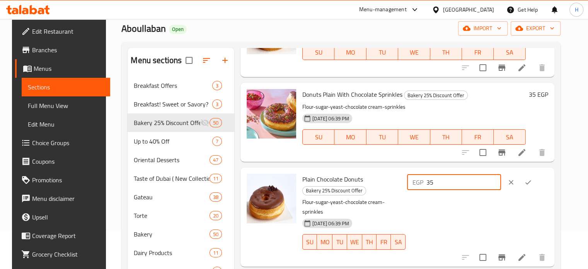
type input "35"
click at [532, 181] on icon "ok" at bounding box center [528, 182] width 8 height 8
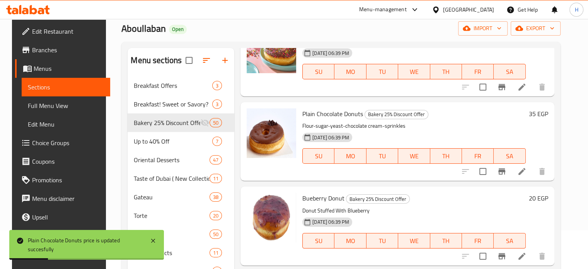
scroll to position [309, 0]
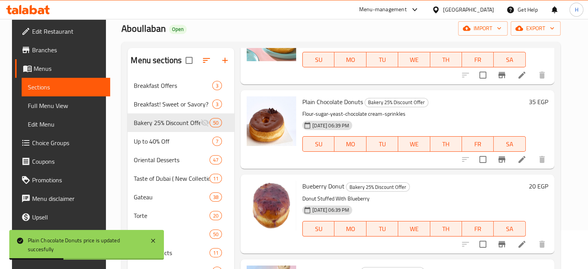
click at [540, 186] on h6 "20 EGP" at bounding box center [538, 186] width 19 height 11
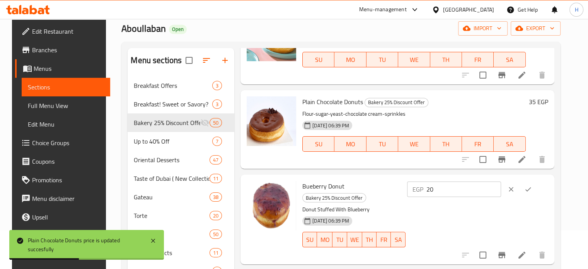
drag, startPoint x: 473, startPoint y: 187, endPoint x: 410, endPoint y: 187, distance: 63.8
click at [410, 187] on div "Bueberry Donut Bakery 25% Discount Offer Donut Stuffed With Blueberry 02-10-202…" at bounding box center [425, 219] width 252 height 83
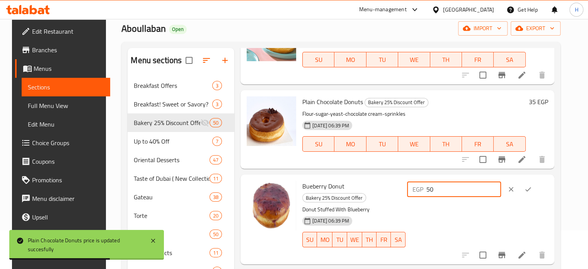
type input "50"
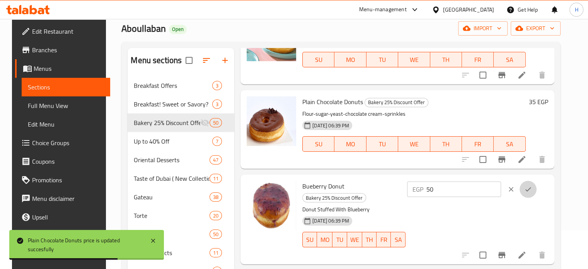
click at [531, 190] on icon "ok" at bounding box center [529, 189] width 6 height 4
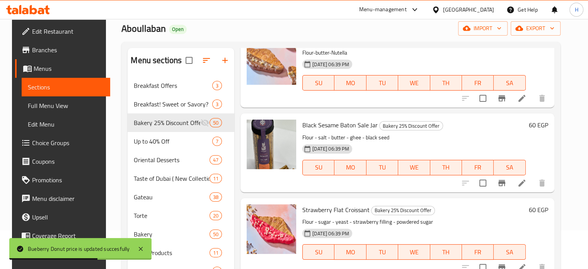
scroll to position [541, 0]
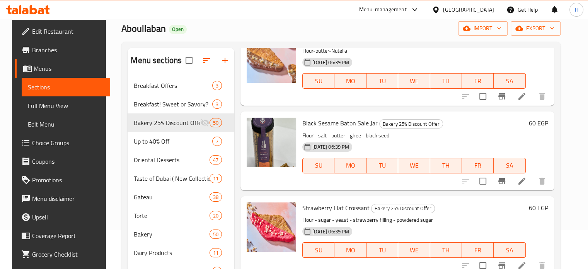
click at [543, 123] on h6 "60 EGP" at bounding box center [538, 123] width 19 height 11
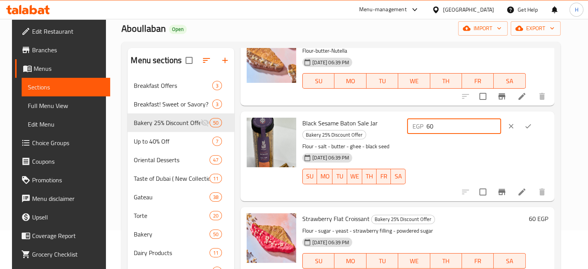
drag, startPoint x: 478, startPoint y: 127, endPoint x: 421, endPoint y: 128, distance: 56.9
click at [421, 128] on div "Black Sesame Baton Sale Jar Bakery 25% Discount Offer Flour - salt - butter - g…" at bounding box center [425, 155] width 252 height 83
type input "95"
click at [532, 126] on icon "ok" at bounding box center [528, 126] width 8 height 8
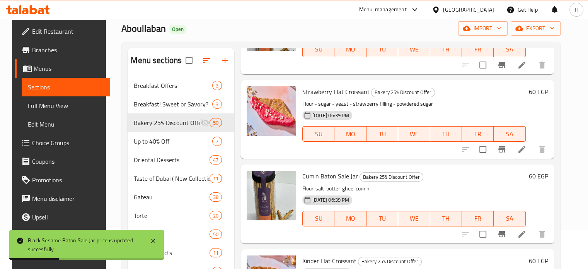
scroll to position [696, 0]
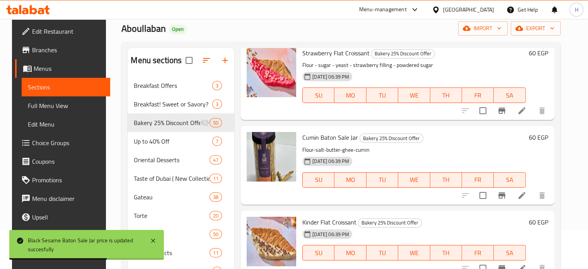
click at [541, 139] on h6 "60 EGP" at bounding box center [538, 137] width 19 height 11
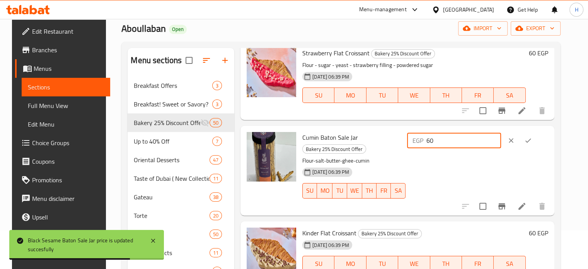
drag, startPoint x: 439, startPoint y: 142, endPoint x: 411, endPoint y: 141, distance: 27.9
click at [411, 141] on div "Cumin Baton Sale Jar Bakery 25% Discount Offer Flour-salt-butter-ghee-cumin 02-…" at bounding box center [425, 170] width 252 height 83
type input "95"
click at [537, 142] on button "ok" at bounding box center [528, 140] width 17 height 17
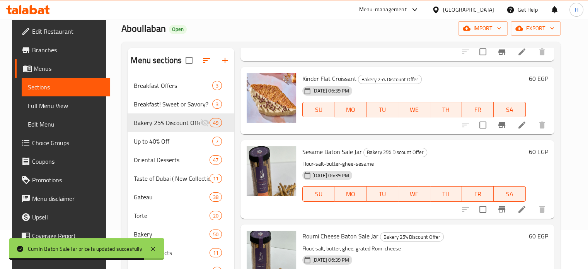
scroll to position [735, 0]
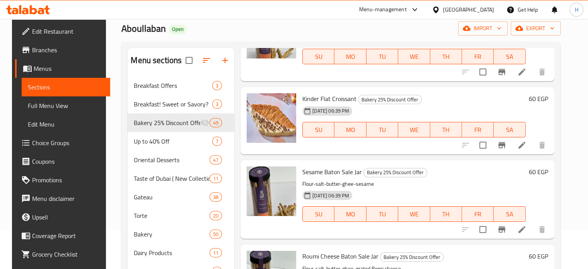
click at [540, 170] on h6 "60 EGP" at bounding box center [538, 171] width 19 height 11
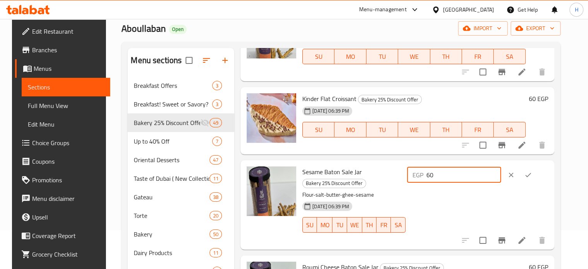
drag, startPoint x: 475, startPoint y: 176, endPoint x: 427, endPoint y: 174, distance: 48.8
click at [427, 174] on div "Sesame Baton Sale Jar Bakery 25% Discount Offer Flour-salt-butter-ghee-sesame 0…" at bounding box center [425, 204] width 252 height 83
type input "95"
click at [532, 174] on icon "ok" at bounding box center [528, 175] width 8 height 8
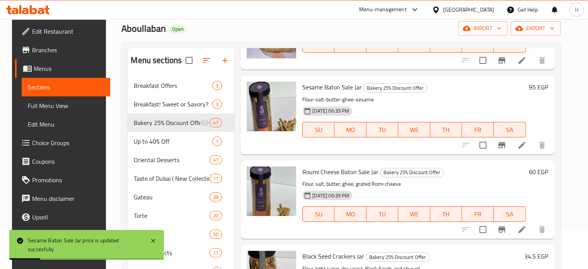
scroll to position [774, 0]
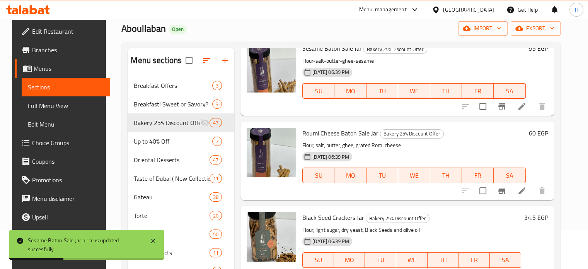
click at [538, 135] on h6 "60 EGP" at bounding box center [538, 133] width 19 height 11
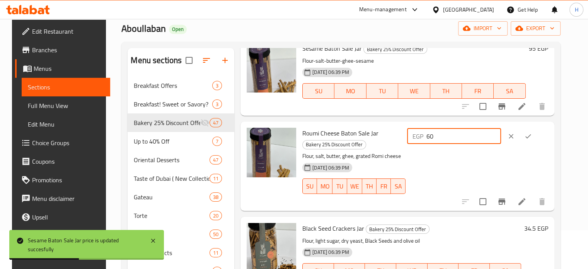
drag, startPoint x: 472, startPoint y: 137, endPoint x: 430, endPoint y: 138, distance: 42.2
click at [430, 138] on div "EGP 60 ​" at bounding box center [454, 135] width 94 height 15
type input "95"
click at [532, 135] on icon "ok" at bounding box center [528, 136] width 8 height 8
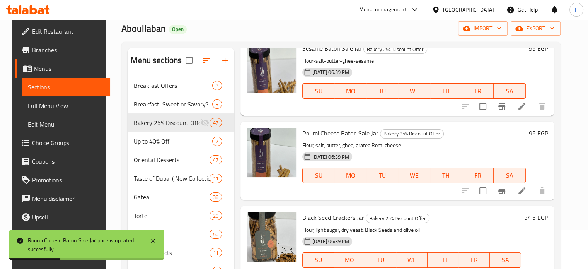
click at [536, 218] on h6 "34.5 EGP" at bounding box center [536, 217] width 24 height 11
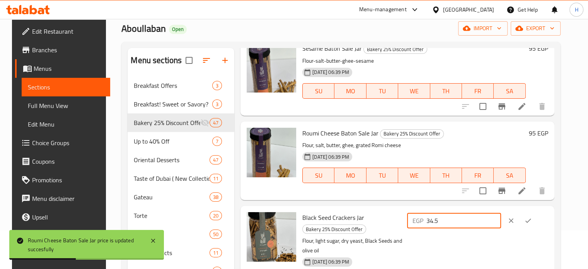
drag, startPoint x: 470, startPoint y: 219, endPoint x: 432, endPoint y: 219, distance: 38.3
click at [432, 219] on div "EGP 34.5 ​" at bounding box center [454, 220] width 94 height 15
type input "75"
click at [532, 219] on icon "ok" at bounding box center [528, 221] width 8 height 8
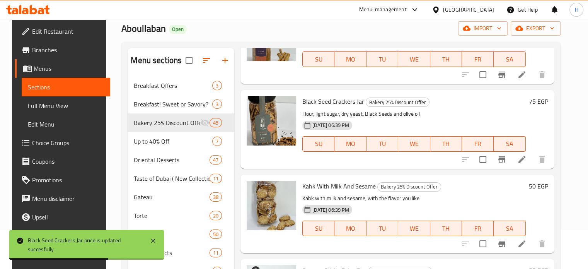
scroll to position [967, 0]
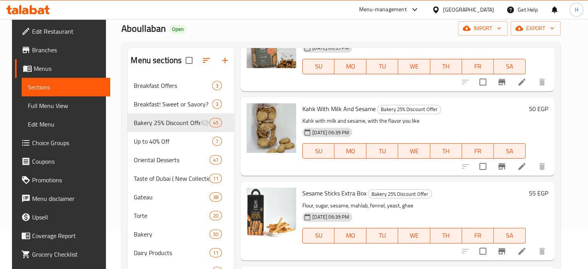
click at [325, 195] on span "Sesame Sticks Extra Box" at bounding box center [334, 193] width 64 height 12
copy h6 "Sesame Sticks Extra Box"
click at [539, 192] on h6 "55 EGP" at bounding box center [538, 193] width 19 height 11
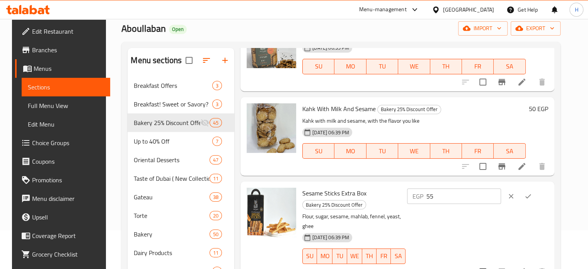
drag, startPoint x: 459, startPoint y: 194, endPoint x: 422, endPoint y: 194, distance: 36.7
click at [422, 194] on div "Sesame Sticks Extra Box Bakery 25% Discount Offer Flour, sugar, sesame, mahlab,…" at bounding box center [425, 230] width 252 height 93
type input "80"
click at [534, 197] on button "ok" at bounding box center [528, 196] width 17 height 17
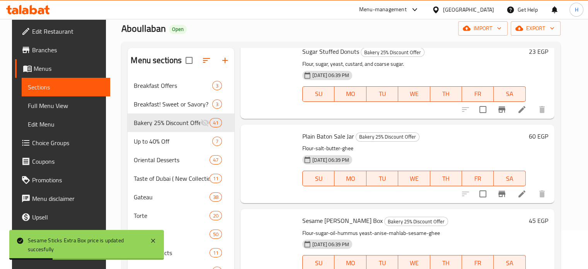
scroll to position [209, 0]
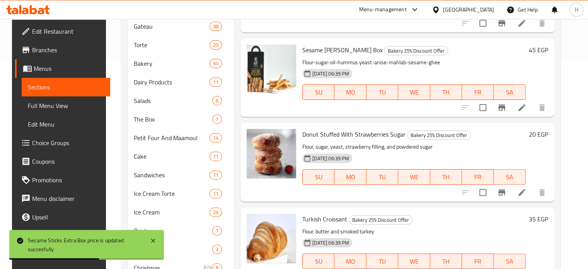
click at [540, 133] on h6 "20 EGP" at bounding box center [538, 134] width 19 height 11
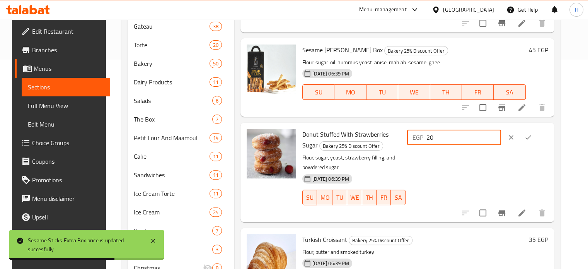
drag, startPoint x: 477, startPoint y: 136, endPoint x: 425, endPoint y: 136, distance: 51.8
click at [425, 136] on div "Donut Stuffed With Strawberries Sugar Bakery 25% Discount Offer Flour, sugar, y…" at bounding box center [425, 172] width 252 height 93
type input "43"
click at [532, 136] on icon "ok" at bounding box center [528, 137] width 8 height 8
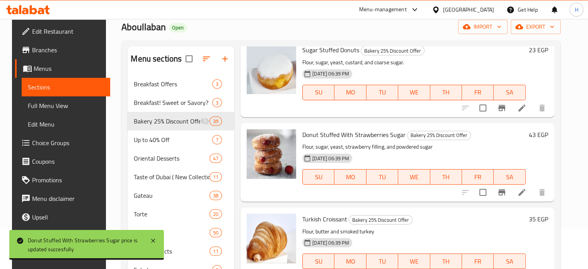
scroll to position [353, 0]
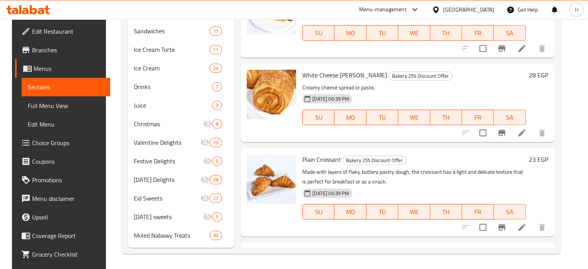
click at [543, 158] on h6 "23 EGP" at bounding box center [538, 159] width 19 height 11
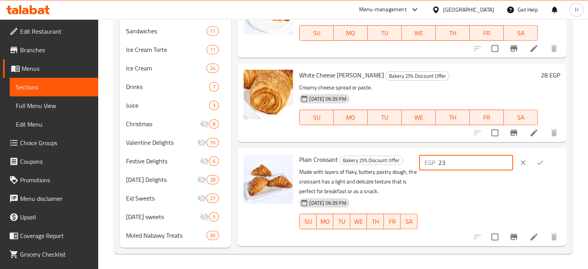
drag, startPoint x: 474, startPoint y: 161, endPoint x: 416, endPoint y: 161, distance: 58.0
click at [416, 161] on div "Plain Croissant Bakery 25% Discount Offer Made with layers of flaky, buttery pa…" at bounding box center [429, 197] width 267 height 92
type input "40"
click at [542, 163] on icon "ok" at bounding box center [540, 163] width 8 height 8
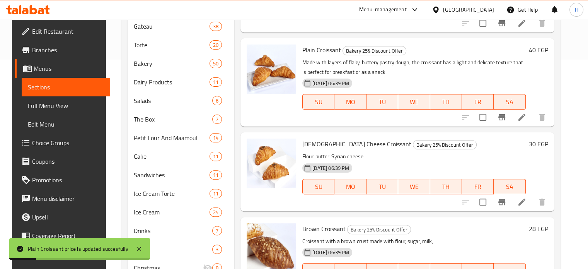
scroll to position [2217, 0]
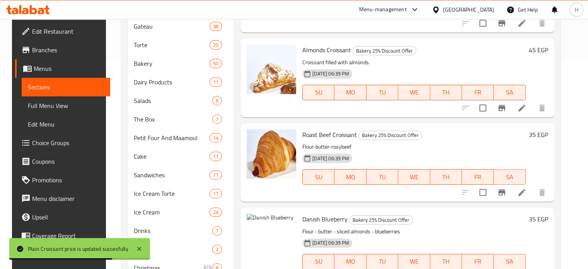
click at [541, 131] on h6 "35 EGP" at bounding box center [538, 134] width 19 height 11
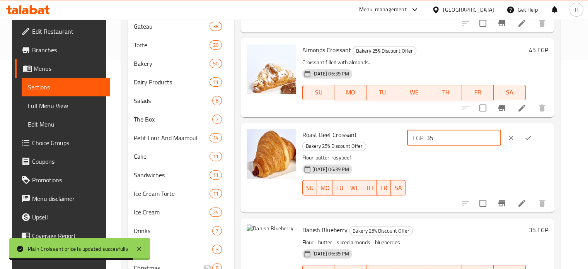
drag, startPoint x: 486, startPoint y: 139, endPoint x: 442, endPoint y: 138, distance: 44.5
click at [442, 138] on div "EGP 35 ​" at bounding box center [454, 137] width 94 height 15
type input "63"
click at [532, 137] on icon "ok" at bounding box center [528, 138] width 8 height 8
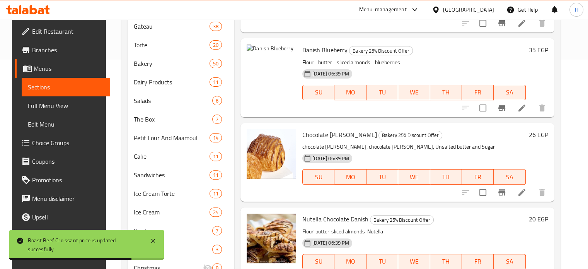
scroll to position [1024, 0]
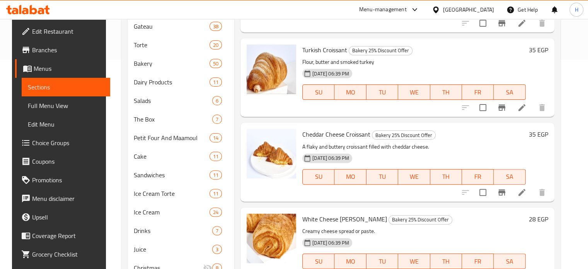
click at [540, 135] on h6 "35 EGP" at bounding box center [538, 134] width 19 height 11
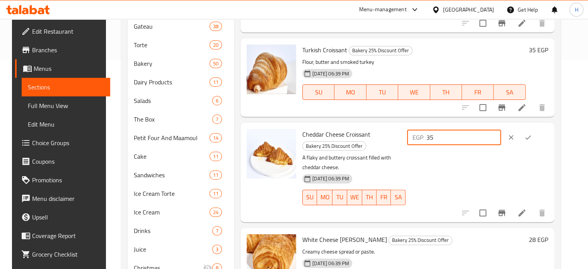
drag, startPoint x: 480, startPoint y: 135, endPoint x: 418, endPoint y: 138, distance: 62.0
click at [418, 138] on div "Cheddar Cheese Croissant Bakery 25% Discount Offer A flaky and buttery croissan…" at bounding box center [425, 172] width 252 height 93
type input "63"
click at [532, 139] on icon "ok" at bounding box center [528, 137] width 8 height 8
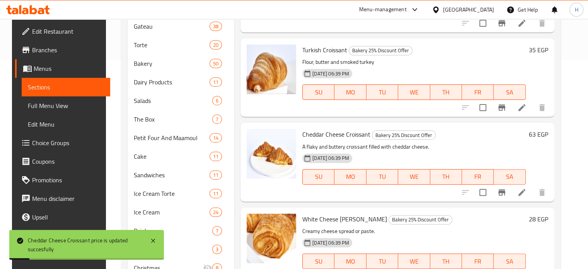
click at [323, 221] on span "White Cheese [PERSON_NAME]" at bounding box center [344, 219] width 85 height 12
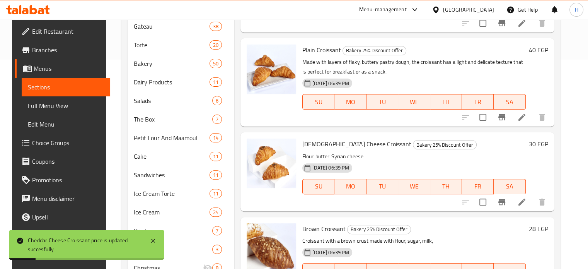
click at [323, 221] on div "Brown Croissant Bakery 25% Discount Offer Croissant with a brown crust made wit…" at bounding box center [413, 256] width 229 height 72
copy h6 "Brown Croissant"
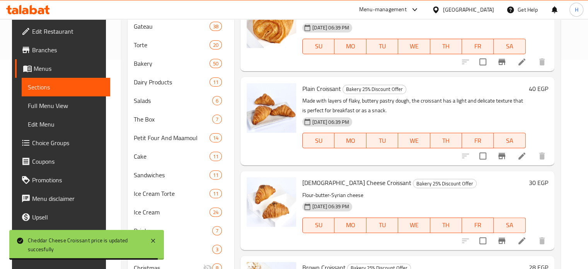
scroll to position [1456, 0]
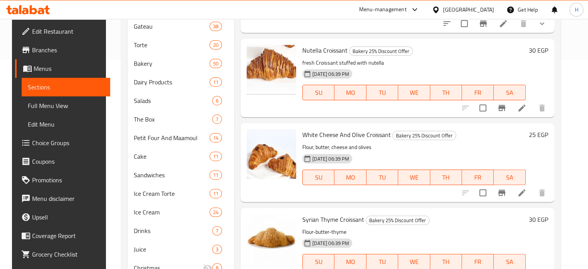
click at [537, 136] on h6 "25 EGP" at bounding box center [538, 134] width 19 height 11
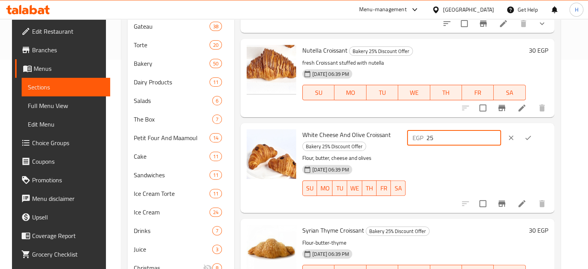
drag, startPoint x: 492, startPoint y: 135, endPoint x: 438, endPoint y: 138, distance: 54.2
click at [438, 138] on div "EGP 25 ​" at bounding box center [454, 137] width 94 height 15
type input "45"
click at [532, 134] on icon "ok" at bounding box center [528, 138] width 8 height 8
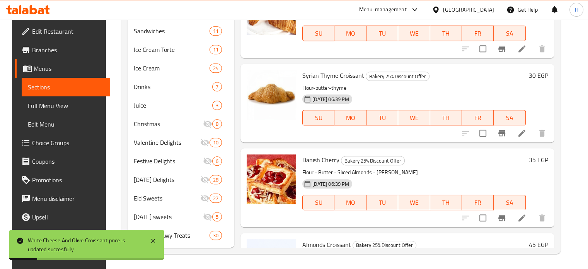
scroll to position [2111, 0]
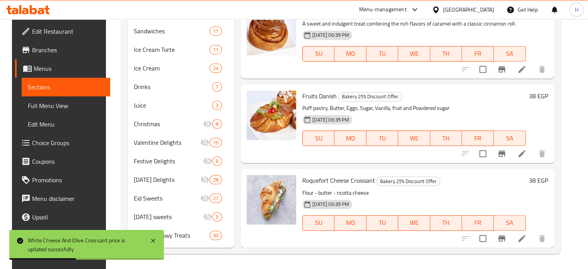
click at [542, 177] on h6 "38 EGP" at bounding box center [538, 180] width 19 height 11
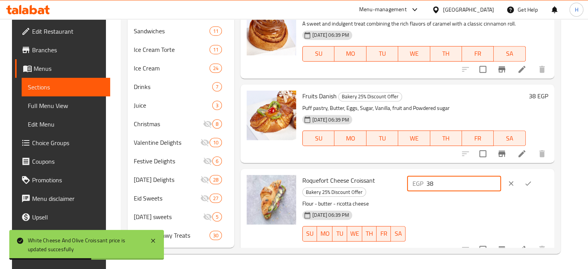
drag, startPoint x: 486, startPoint y: 185, endPoint x: 441, endPoint y: 185, distance: 45.6
click at [441, 185] on div "EGP 38 ​" at bounding box center [454, 183] width 94 height 15
type input "63"
click at [535, 181] on button "ok" at bounding box center [528, 183] width 17 height 17
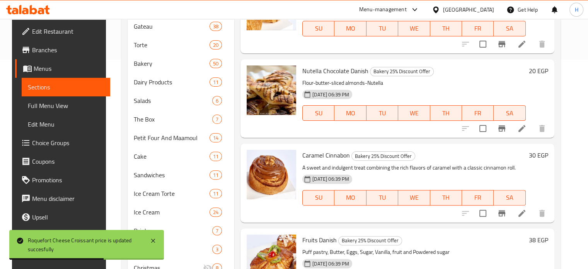
scroll to position [1541, 0]
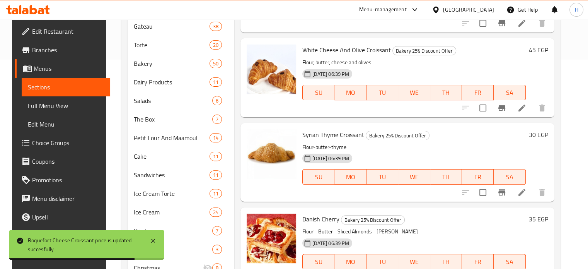
click at [545, 127] on div "Syrian Thyme Croissant Bakery 25% Discount Offer Flour-butter-thyme 02-10-2025 …" at bounding box center [425, 162] width 252 height 72
click at [543, 137] on h6 "30 EGP" at bounding box center [538, 134] width 19 height 11
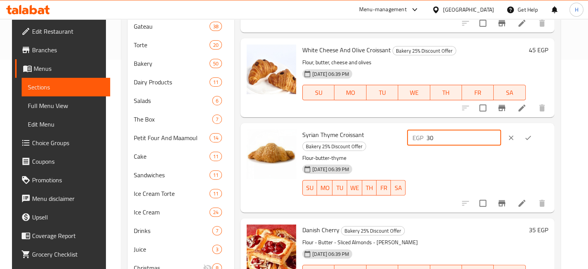
drag, startPoint x: 451, startPoint y: 141, endPoint x: 432, endPoint y: 141, distance: 19.3
click at [432, 141] on div "EGP 30 ​" at bounding box center [454, 137] width 94 height 15
type input "50"
click at [532, 135] on icon "ok" at bounding box center [528, 138] width 8 height 8
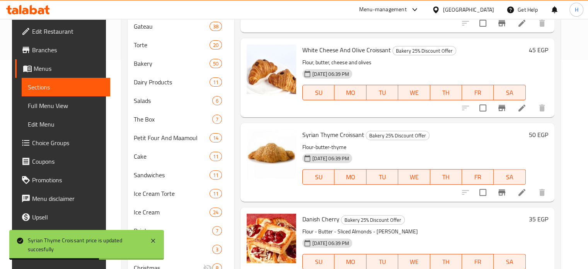
scroll to position [686, 0]
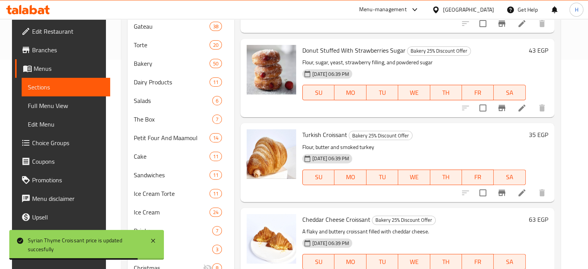
click at [539, 131] on h6 "35 EGP" at bounding box center [538, 134] width 19 height 11
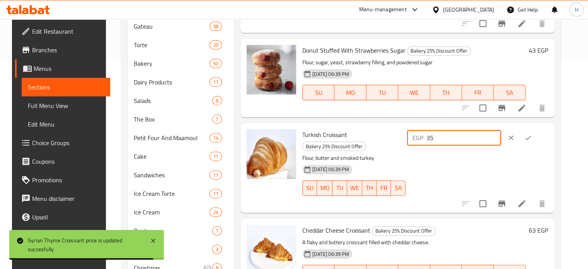
drag, startPoint x: 485, startPoint y: 135, endPoint x: 441, endPoint y: 136, distance: 44.5
click at [441, 136] on div "EGP 35 ​" at bounding box center [454, 137] width 94 height 15
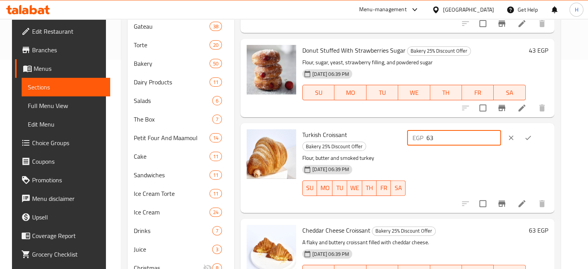
type input "63"
click at [537, 142] on button "ok" at bounding box center [528, 137] width 17 height 17
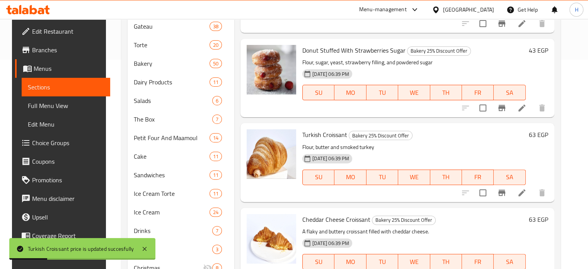
scroll to position [1033, 0]
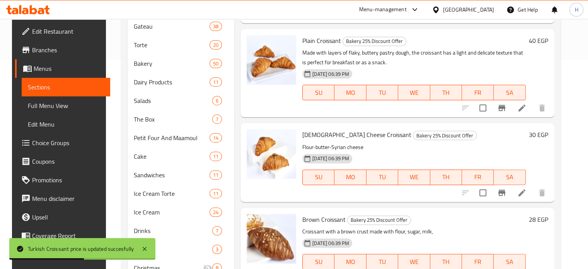
click at [545, 132] on h6 "30 EGP" at bounding box center [538, 134] width 19 height 11
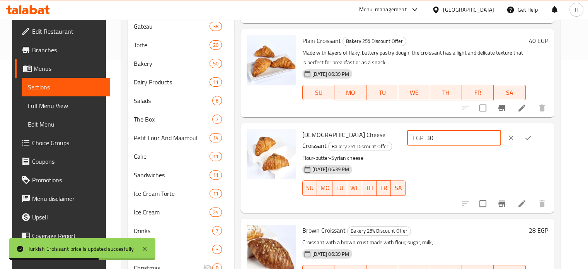
drag, startPoint x: 470, startPoint y: 132, endPoint x: 405, endPoint y: 132, distance: 64.2
click at [405, 132] on div "Syrian Cheese Croissant Bakery 25% Discount Offer Flour-butter-Syrian cheese 02…" at bounding box center [425, 167] width 252 height 83
type input "50"
click at [537, 138] on button "ok" at bounding box center [528, 137] width 17 height 17
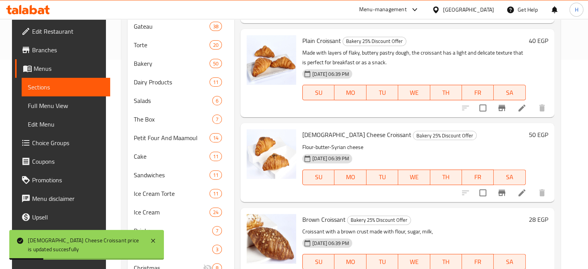
scroll to position [1710, 0]
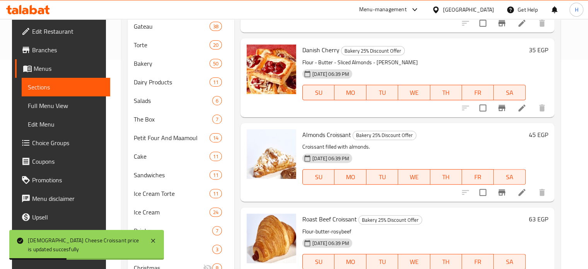
click at [545, 137] on h6 "45 EGP" at bounding box center [538, 134] width 19 height 11
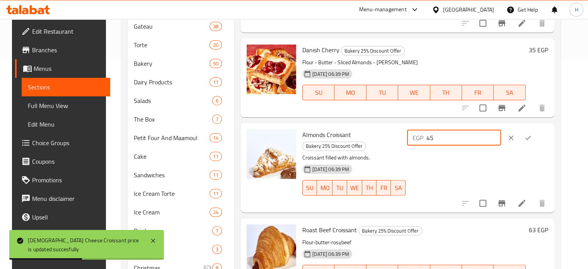
drag, startPoint x: 483, startPoint y: 137, endPoint x: 432, endPoint y: 137, distance: 51.8
click at [432, 137] on div "EGP 45 ​" at bounding box center [454, 137] width 94 height 15
type input "65"
click at [532, 136] on icon "ok" at bounding box center [528, 138] width 8 height 8
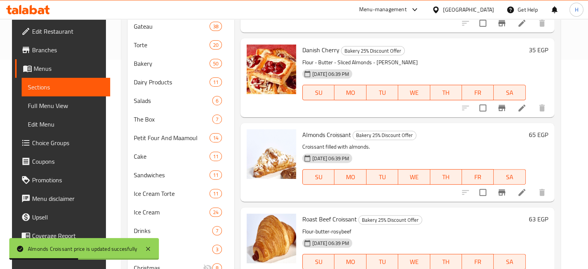
scroll to position [1372, 0]
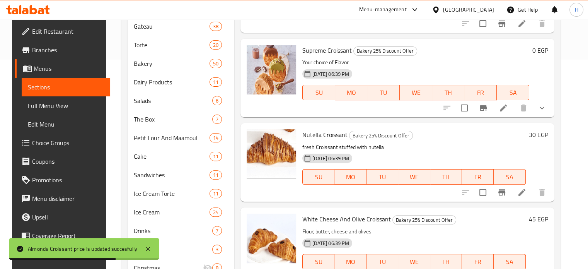
click at [541, 135] on h6 "30 EGP" at bounding box center [538, 134] width 19 height 11
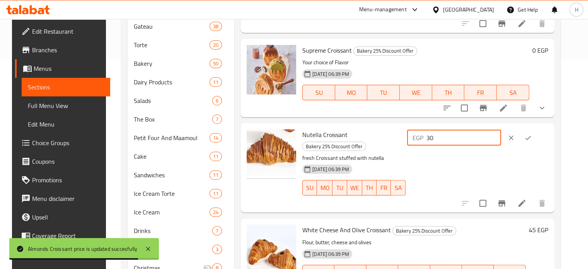
drag, startPoint x: 487, startPoint y: 135, endPoint x: 432, endPoint y: 136, distance: 54.9
click at [432, 136] on div "EGP 30 ​" at bounding box center [454, 137] width 94 height 15
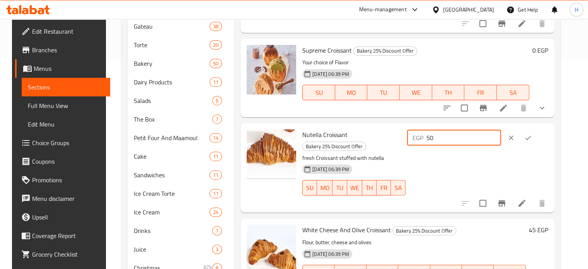
type input "50"
click at [534, 137] on button "ok" at bounding box center [528, 137] width 17 height 17
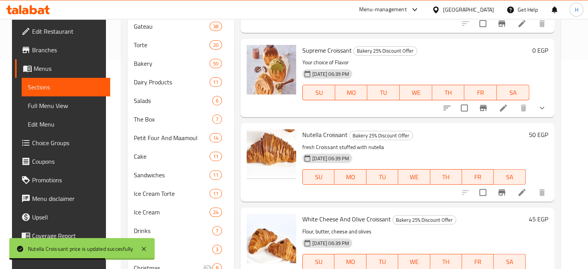
scroll to position [0, 0]
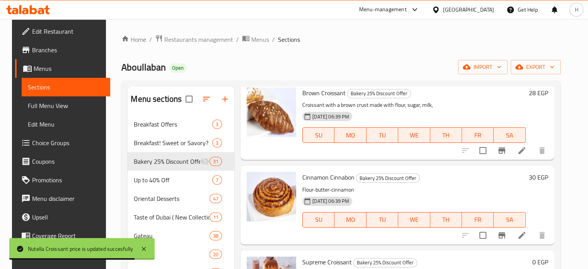
click at [544, 93] on h6 "28 EGP" at bounding box center [538, 92] width 19 height 11
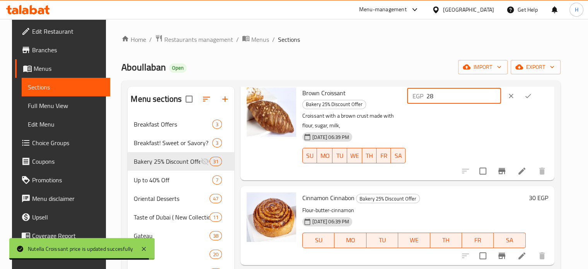
drag, startPoint x: 473, startPoint y: 99, endPoint x: 418, endPoint y: 96, distance: 55.4
click at [418, 96] on div "Brown Croissant Bakery 25% Discount Offer Croissant with a brown crust made wit…" at bounding box center [425, 130] width 252 height 93
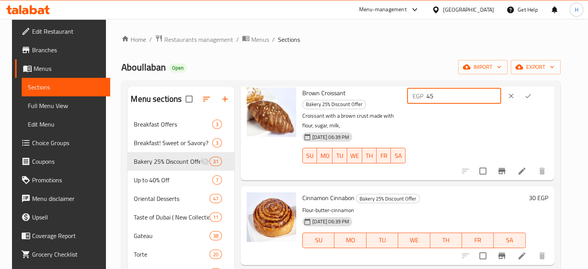
type input "45"
click at [532, 94] on icon "ok" at bounding box center [528, 96] width 8 height 8
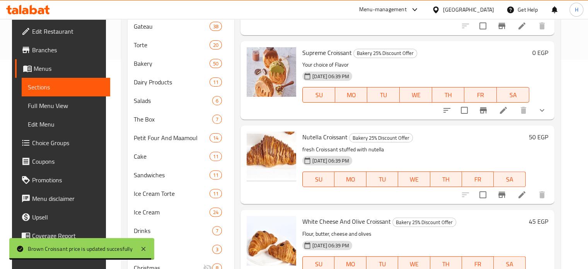
scroll to position [855, 0]
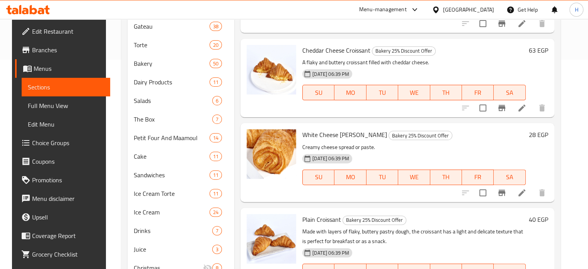
click at [543, 132] on h6 "28 EGP" at bounding box center [538, 134] width 19 height 11
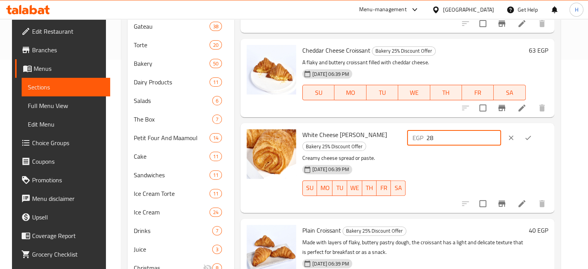
drag, startPoint x: 543, startPoint y: 132, endPoint x: 425, endPoint y: 138, distance: 117.3
click at [425, 138] on div "White Cheese Pate Bakery 25% Discount Offer Creamy cheese spread or paste. 02-1…" at bounding box center [425, 167] width 252 height 83
type input "45"
click at [532, 136] on icon "ok" at bounding box center [528, 138] width 8 height 8
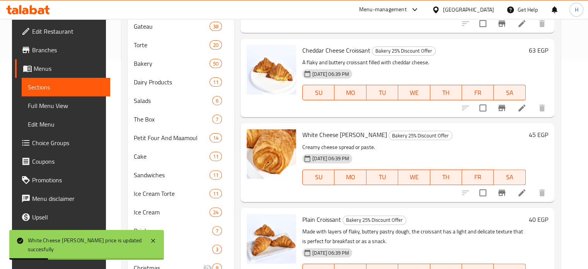
scroll to position [1963, 0]
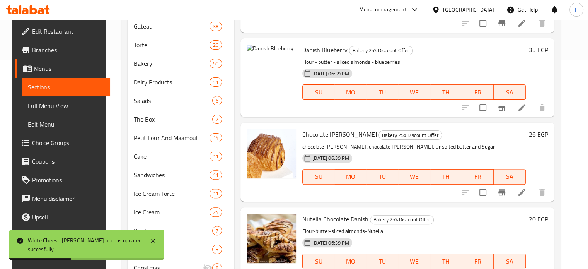
click at [540, 132] on h6 "26 EGP" at bounding box center [538, 134] width 19 height 11
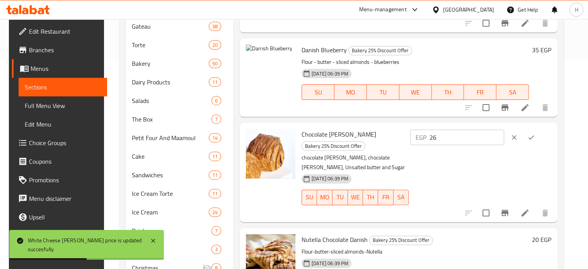
drag, startPoint x: 475, startPoint y: 140, endPoint x: 420, endPoint y: 140, distance: 55.3
click at [420, 140] on div "Chocolate Pate Bakery 25% Discount Offer chocolate pate, chocolate pate, Unsalt…" at bounding box center [427, 172] width 256 height 93
type input "50"
click at [535, 136] on icon "ok" at bounding box center [532, 137] width 8 height 8
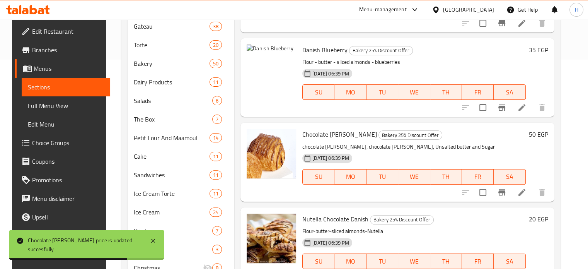
scroll to position [1287, 0]
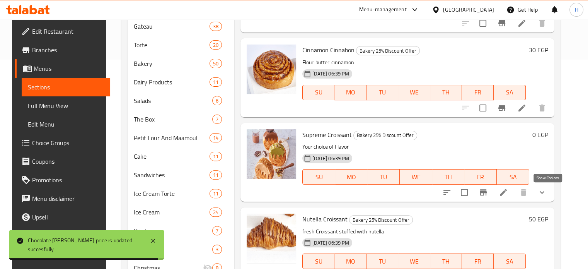
click at [552, 195] on button "show more" at bounding box center [542, 192] width 19 height 19
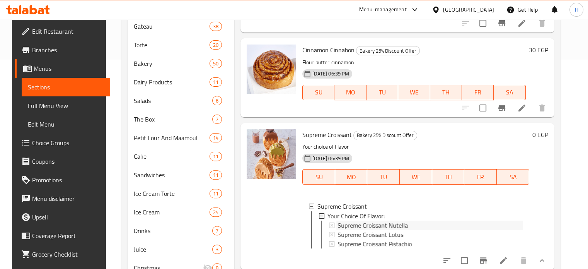
click at [370, 223] on span "Supreme Croissant Nutella" at bounding box center [373, 224] width 70 height 9
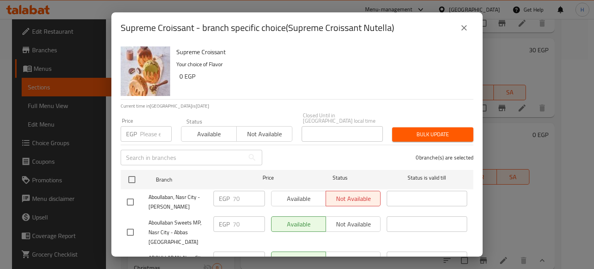
click at [462, 26] on icon "close" at bounding box center [463, 27] width 5 height 5
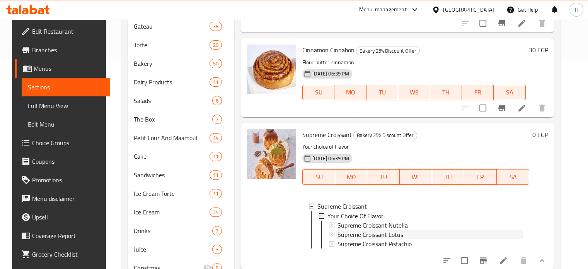
click at [368, 235] on span "Supreme Croissant Lotus" at bounding box center [371, 233] width 66 height 9
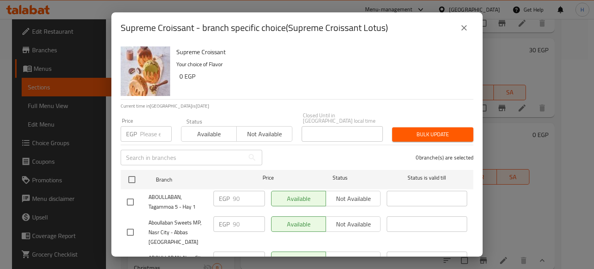
click at [465, 31] on icon "close" at bounding box center [463, 27] width 9 height 9
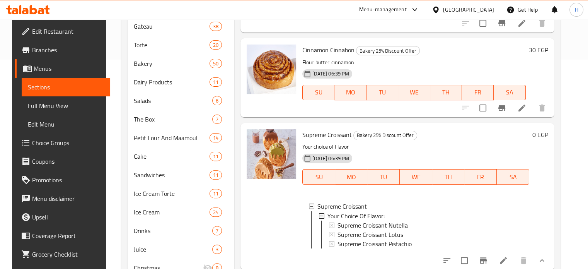
click at [420, 60] on p "Flour-butter-cinnamon" at bounding box center [413, 63] width 223 height 10
click at [540, 53] on h6 "30 EGP" at bounding box center [538, 49] width 19 height 11
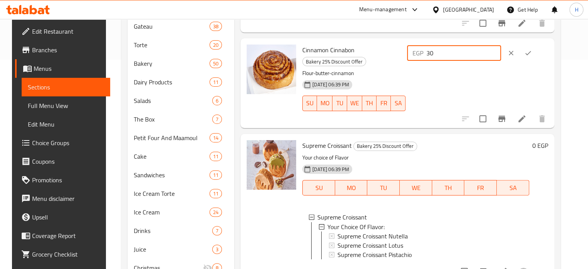
drag, startPoint x: 461, startPoint y: 55, endPoint x: 417, endPoint y: 53, distance: 44.2
click at [417, 53] on div "Cinnamon Cinnabon Bakery 25% Discount Offer Flour-butter-cinnamon 02-10-2025 06…" at bounding box center [425, 82] width 252 height 83
type input "50"
click at [537, 53] on button "ok" at bounding box center [528, 52] width 17 height 17
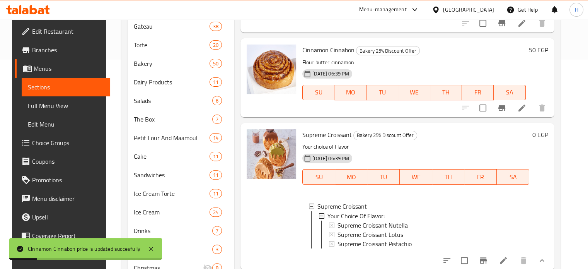
scroll to position [2185, 0]
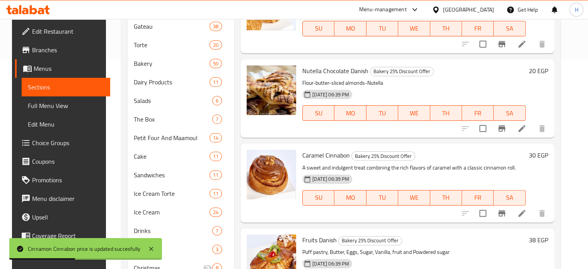
click at [538, 156] on h6 "30 EGP" at bounding box center [538, 155] width 19 height 11
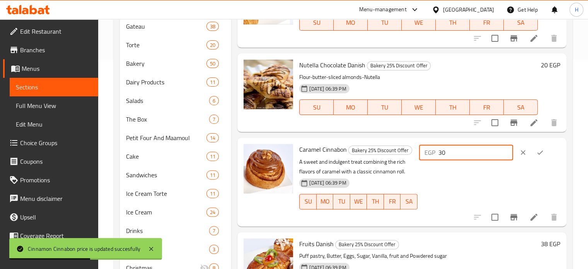
drag, startPoint x: 491, startPoint y: 158, endPoint x: 432, endPoint y: 159, distance: 59.2
click at [432, 159] on div "EGP 30 ​" at bounding box center [466, 152] width 94 height 15
type input "35"
click at [541, 156] on icon "ok" at bounding box center [540, 153] width 8 height 8
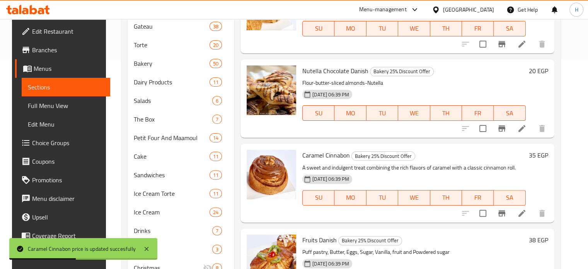
click at [540, 69] on h6 "20 EGP" at bounding box center [538, 70] width 19 height 11
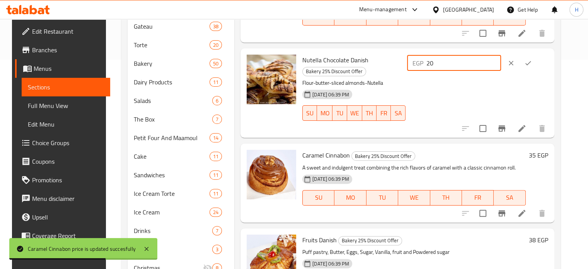
drag, startPoint x: 465, startPoint y: 62, endPoint x: 429, endPoint y: 59, distance: 36.9
click at [429, 59] on div "EGP 20 ​" at bounding box center [477, 63] width 143 height 17
type input "63"
click at [532, 61] on icon "ok" at bounding box center [528, 63] width 8 height 8
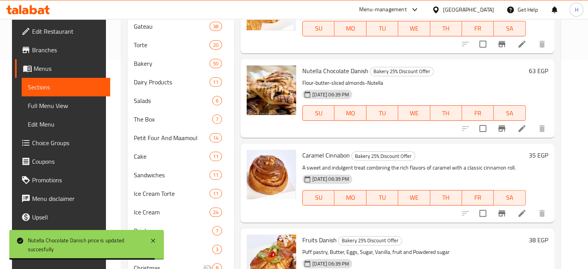
click at [536, 237] on h6 "38 EGP" at bounding box center [538, 239] width 19 height 11
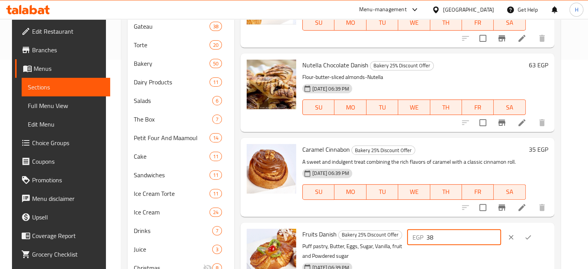
drag, startPoint x: 481, startPoint y: 242, endPoint x: 422, endPoint y: 242, distance: 58.8
click at [422, 242] on div "Fruits Danish Bakery 25% Discount Offer Puff pastry, Butter, Eggs, Sugar, Vanil…" at bounding box center [425, 266] width 252 height 82
type input "50"
click at [532, 241] on icon "ok" at bounding box center [528, 237] width 8 height 8
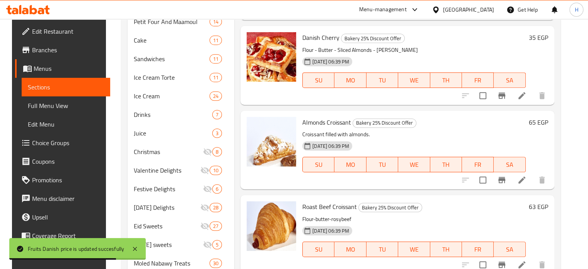
scroll to position [1660, 0]
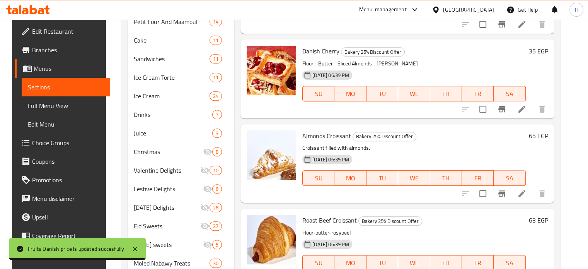
click at [541, 51] on h6 "35 EGP" at bounding box center [538, 51] width 19 height 11
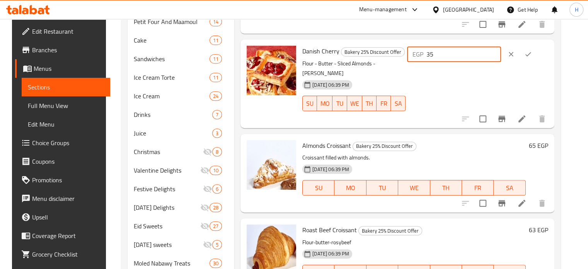
drag, startPoint x: 479, startPoint y: 56, endPoint x: 416, endPoint y: 58, distance: 63.1
click at [416, 58] on div "Danish Cherry Bakery 25% Discount Offer Flour - Butter - Sliced Almonds - Sherr…" at bounding box center [425, 84] width 252 height 82
type input "47"
click at [537, 55] on button "ok" at bounding box center [528, 54] width 17 height 17
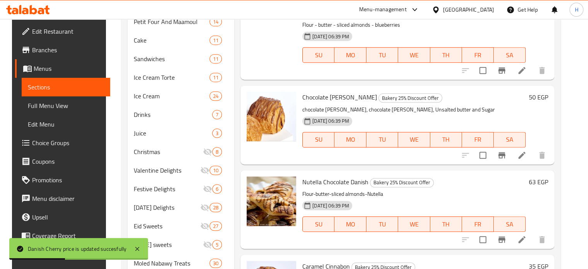
scroll to position [1875, 0]
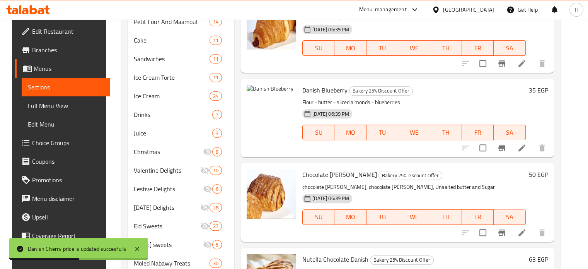
click at [544, 92] on h6 "35 EGP" at bounding box center [538, 90] width 19 height 11
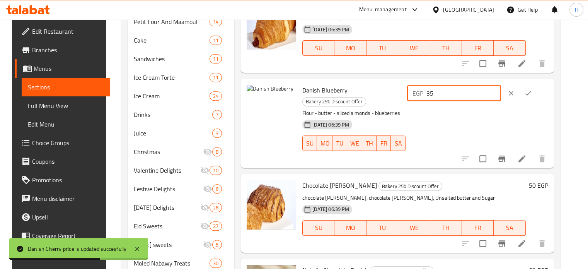
drag, startPoint x: 472, startPoint y: 100, endPoint x: 445, endPoint y: 98, distance: 27.1
click at [445, 98] on div "EGP 35 ​" at bounding box center [454, 92] width 94 height 15
type input "63"
click at [532, 97] on icon "ok" at bounding box center [528, 93] width 8 height 8
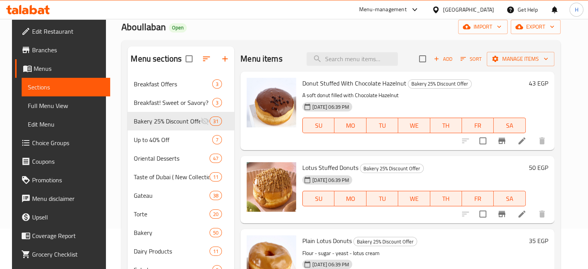
scroll to position [0, 0]
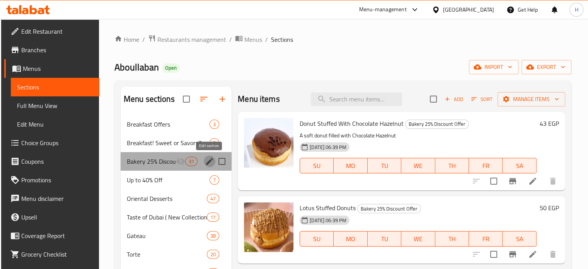
click at [212, 159] on icon "edit" at bounding box center [209, 161] width 7 height 7
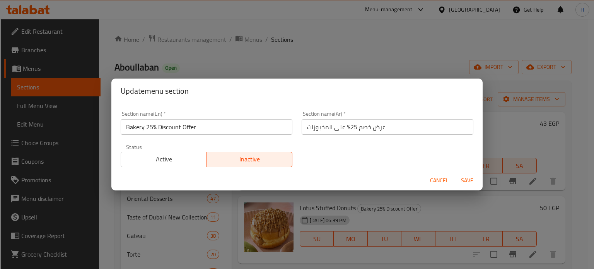
click at [181, 161] on span "Active" at bounding box center [164, 159] width 80 height 11
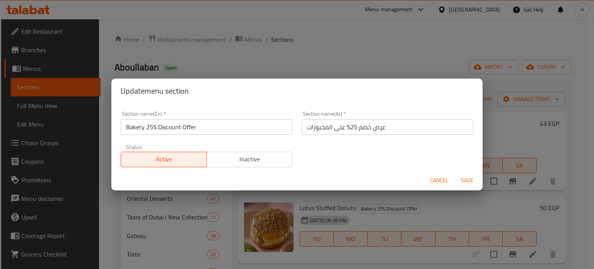
click at [463, 180] on span "Save" at bounding box center [467, 181] width 19 height 10
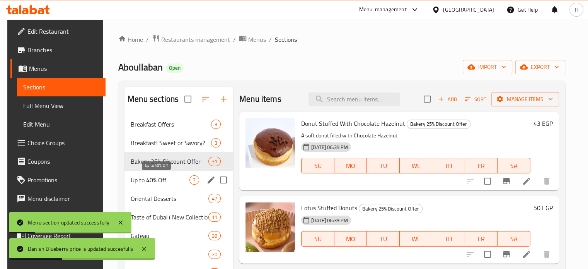
click at [144, 178] on span "Up to 40% Off" at bounding box center [160, 179] width 59 height 9
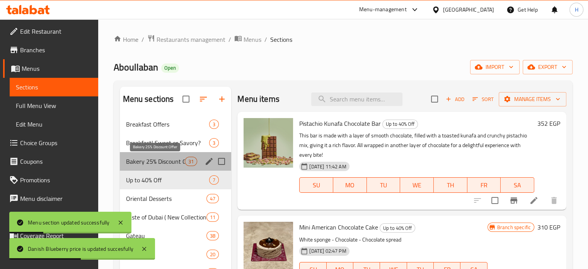
click at [151, 161] on span "Bakery 25% Discount Offer" at bounding box center [155, 161] width 59 height 9
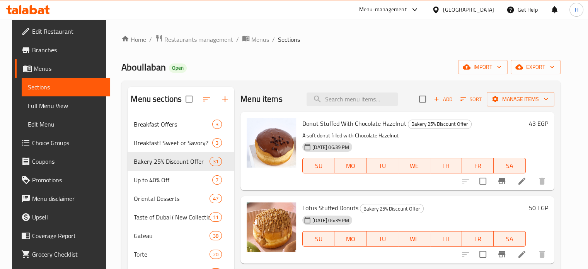
click at [45, 54] on span "Branches" at bounding box center [68, 49] width 72 height 9
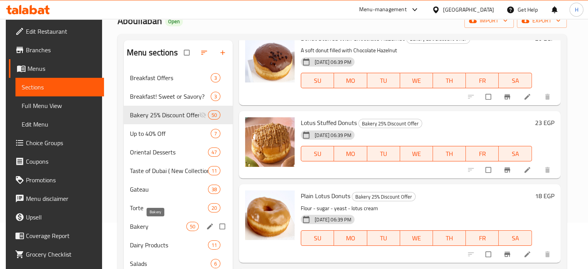
scroll to position [77, 0]
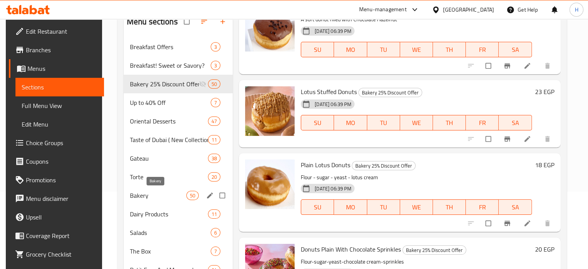
click at [152, 198] on span "Bakery" at bounding box center [158, 195] width 56 height 9
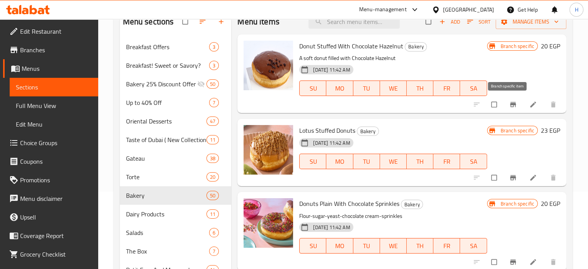
click at [510, 105] on icon "Branch-specific-item" at bounding box center [513, 104] width 6 height 5
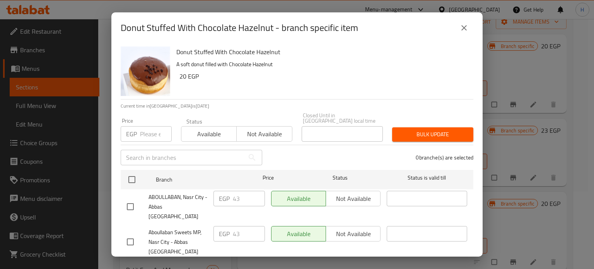
click at [465, 31] on icon "close" at bounding box center [463, 27] width 9 height 9
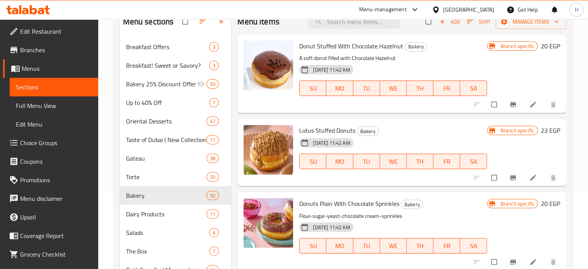
click at [510, 175] on icon "Branch-specific-item" at bounding box center [513, 177] width 6 height 5
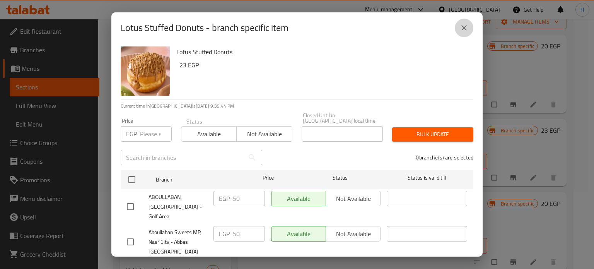
click at [464, 24] on icon "close" at bounding box center [463, 27] width 9 height 9
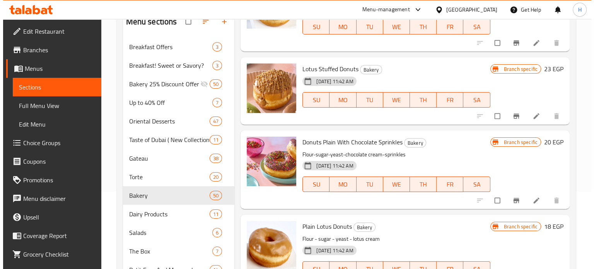
scroll to position [77, 0]
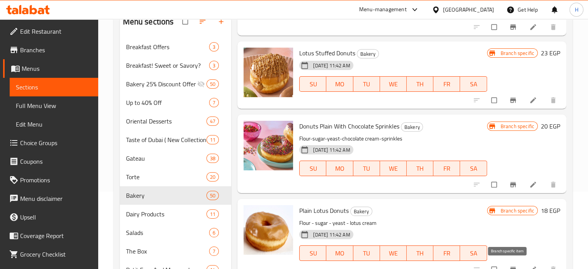
click at [509, 265] on icon "Branch-specific-item" at bounding box center [513, 269] width 8 height 8
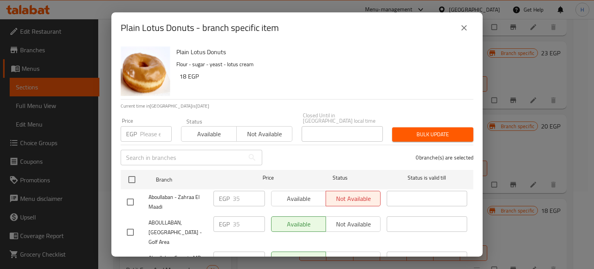
click at [461, 28] on icon "close" at bounding box center [463, 27] width 9 height 9
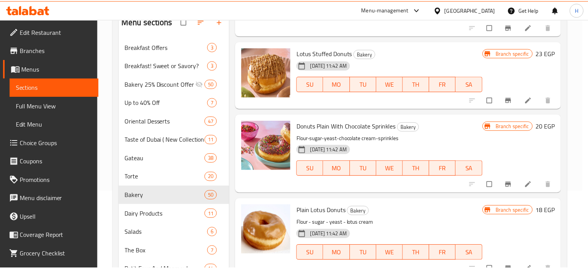
scroll to position [86, 0]
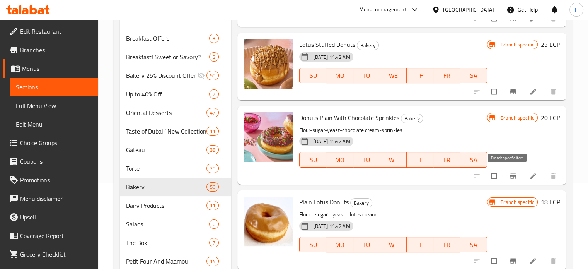
click at [511, 175] on span "Branch-specific-item" at bounding box center [513, 176] width 9 height 8
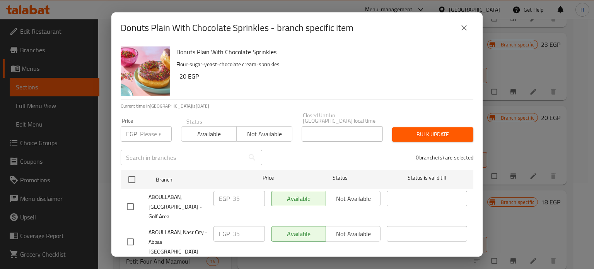
click at [462, 28] on icon "close" at bounding box center [463, 27] width 9 height 9
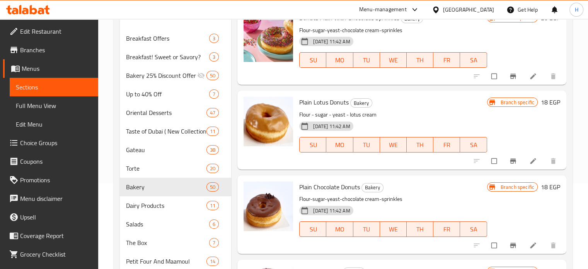
scroll to position [193, 0]
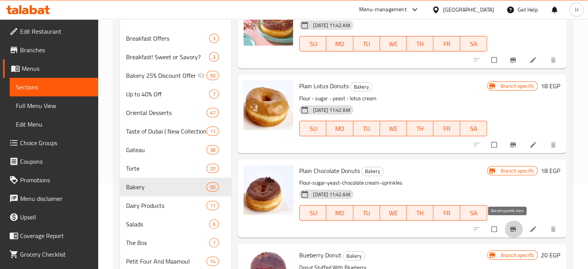
click at [510, 229] on icon "Branch-specific-item" at bounding box center [513, 229] width 6 height 5
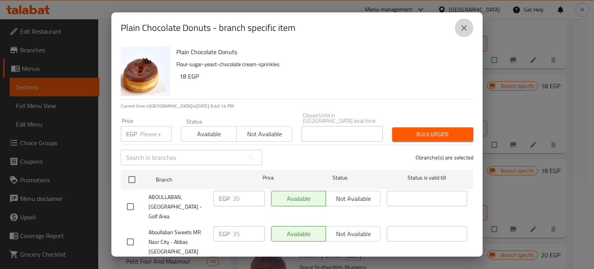
click at [463, 30] on icon "close" at bounding box center [463, 27] width 9 height 9
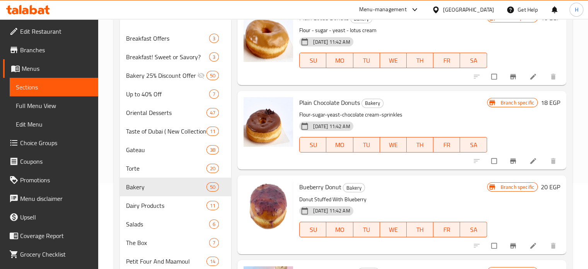
scroll to position [271, 0]
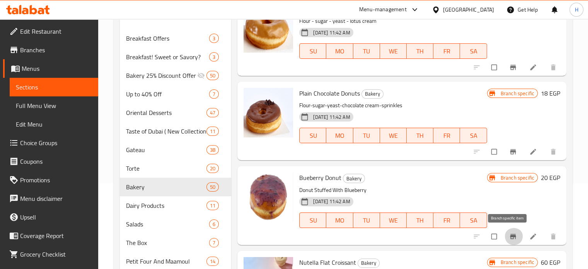
click at [510, 236] on icon "Branch-specific-item" at bounding box center [513, 236] width 6 height 5
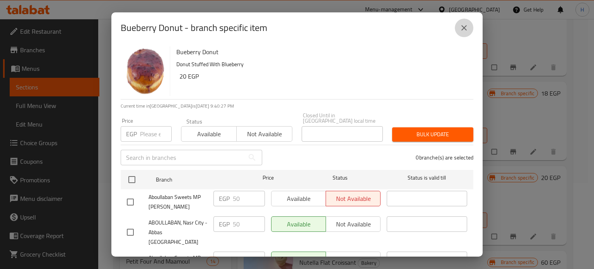
click at [465, 23] on icon "close" at bounding box center [463, 27] width 9 height 9
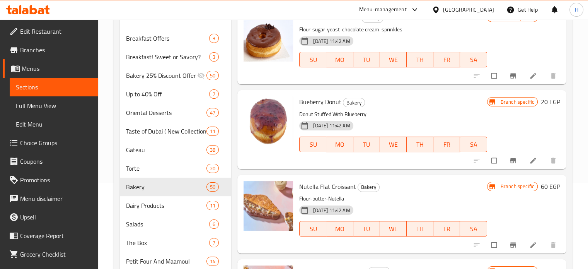
scroll to position [348, 0]
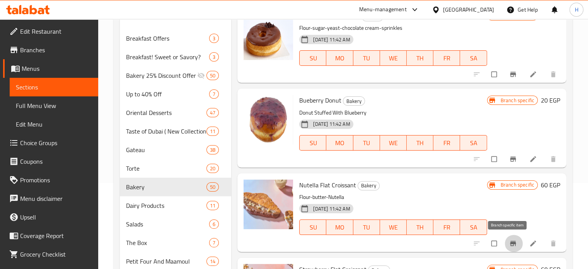
click at [510, 243] on icon "Branch-specific-item" at bounding box center [513, 243] width 6 height 5
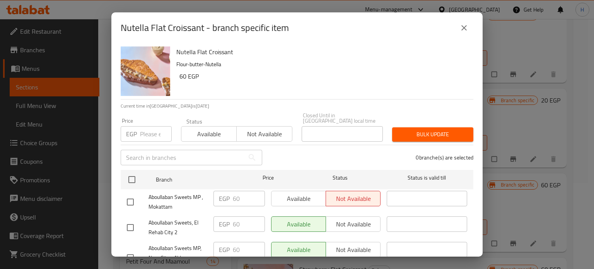
click at [459, 29] on button "close" at bounding box center [464, 28] width 19 height 19
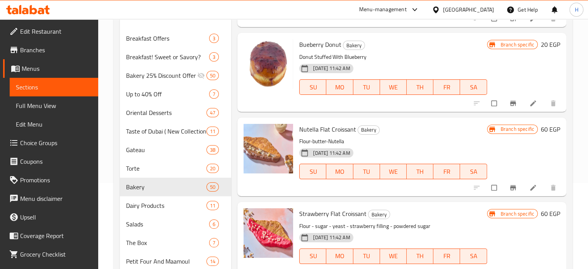
scroll to position [425, 0]
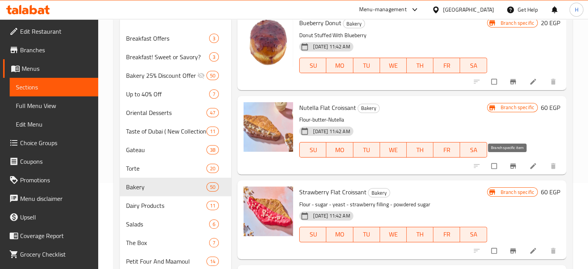
click at [512, 165] on span "Branch-specific-item" at bounding box center [513, 166] width 9 height 8
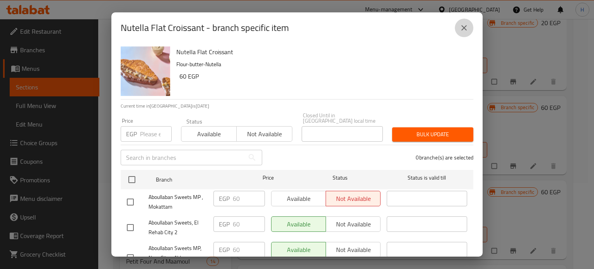
click at [463, 30] on icon "close" at bounding box center [463, 27] width 9 height 9
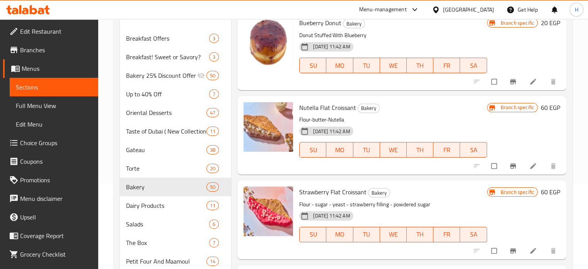
click at [510, 249] on icon "Branch-specific-item" at bounding box center [513, 250] width 6 height 5
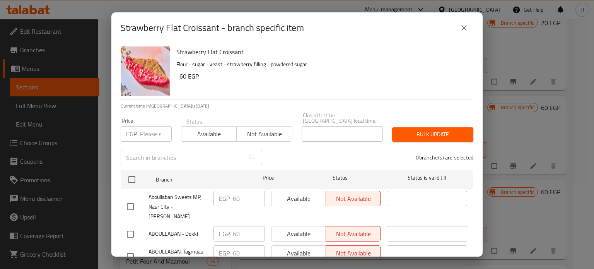
click at [460, 31] on icon "close" at bounding box center [463, 27] width 9 height 9
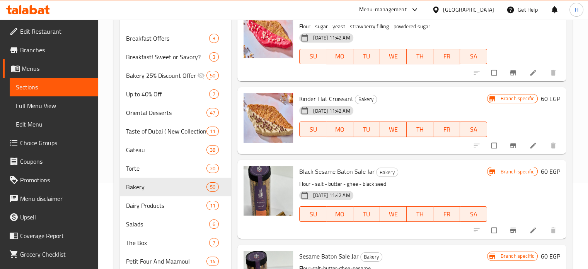
scroll to position [619, 0]
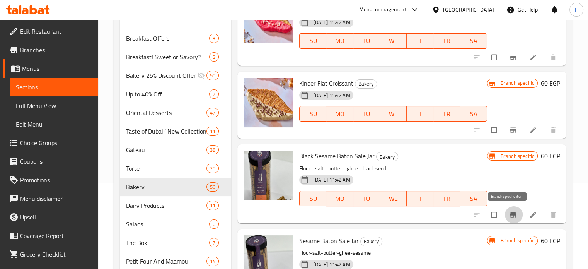
click at [511, 215] on icon "Branch-specific-item" at bounding box center [513, 215] width 8 height 8
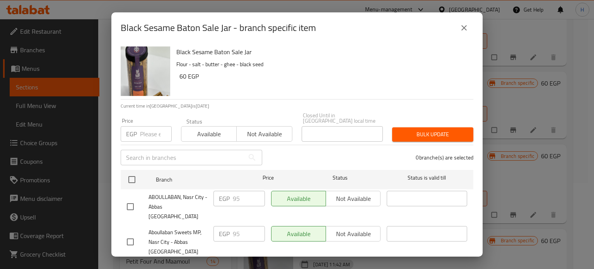
click at [458, 28] on button "close" at bounding box center [464, 28] width 19 height 19
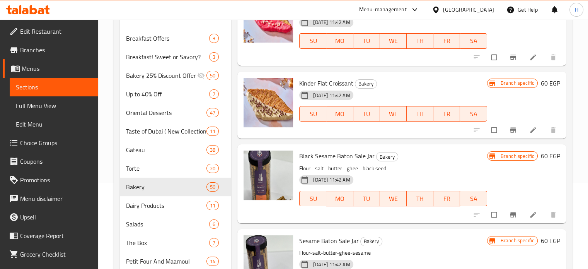
scroll to position [580, 0]
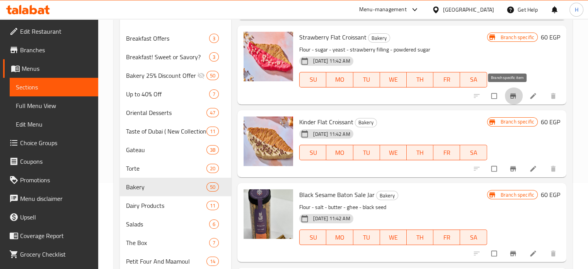
click at [509, 96] on icon "Branch-specific-item" at bounding box center [513, 96] width 8 height 8
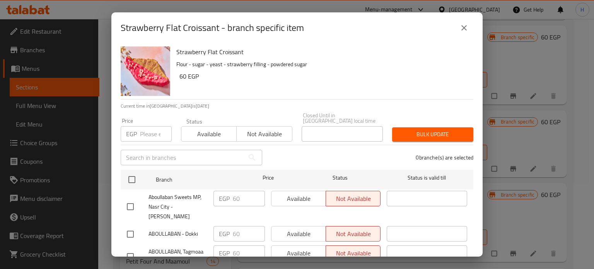
click at [467, 20] on button "close" at bounding box center [464, 28] width 19 height 19
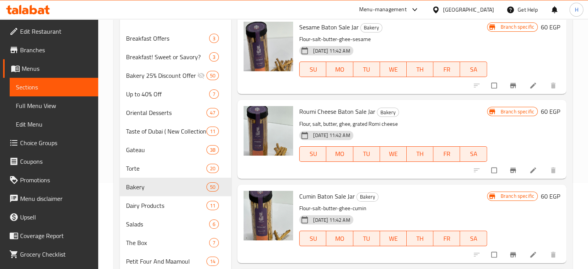
scroll to position [851, 0]
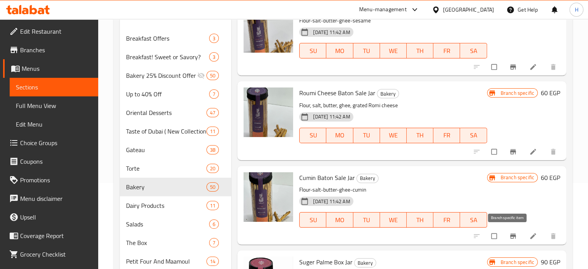
click at [510, 234] on icon "Branch-specific-item" at bounding box center [513, 236] width 6 height 5
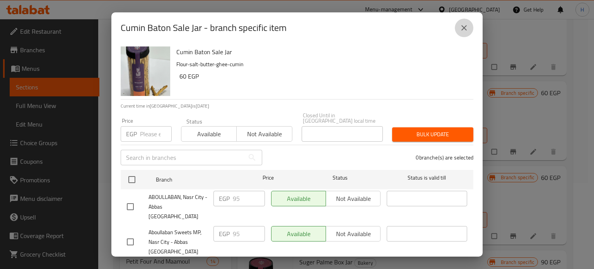
click at [464, 22] on button "close" at bounding box center [464, 28] width 19 height 19
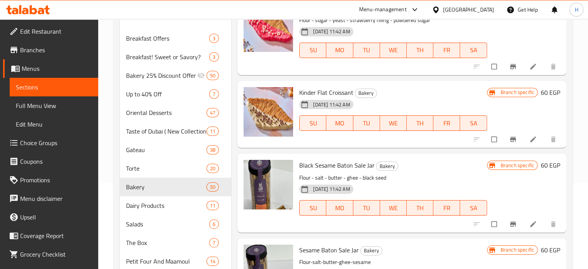
scroll to position [580, 0]
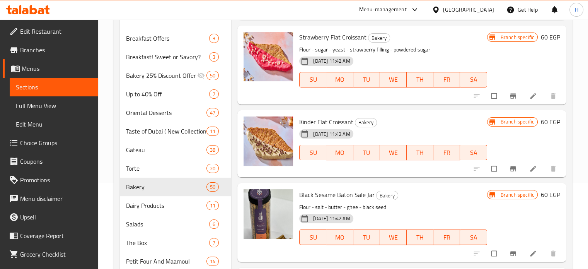
click at [510, 167] on icon "Branch-specific-item" at bounding box center [513, 168] width 6 height 5
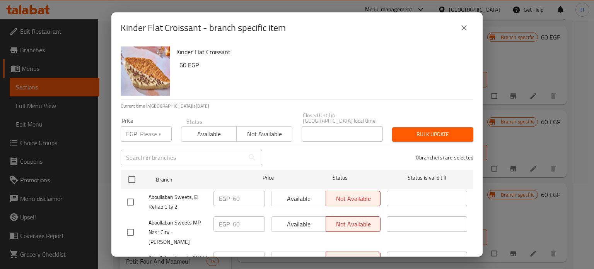
click at [461, 21] on button "close" at bounding box center [464, 28] width 19 height 19
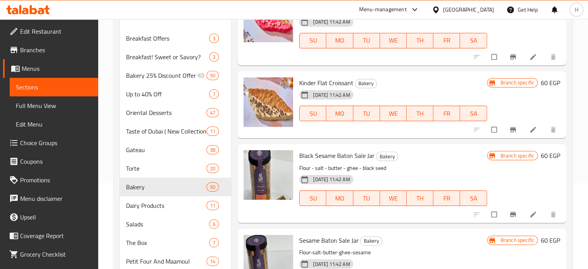
scroll to position [696, 0]
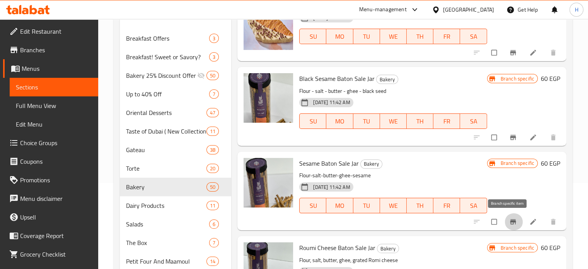
click at [511, 221] on icon "Branch-specific-item" at bounding box center [513, 222] width 8 height 8
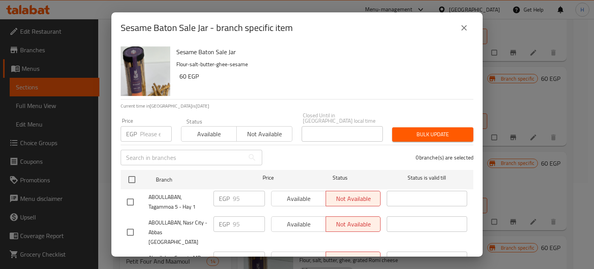
click at [465, 32] on button "close" at bounding box center [464, 28] width 19 height 19
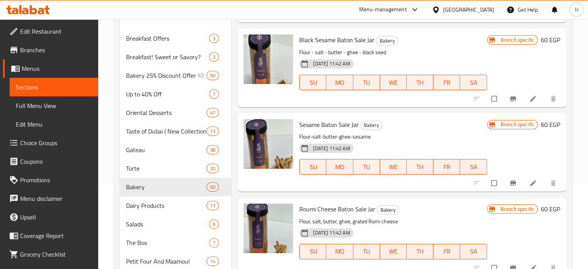
scroll to position [774, 0]
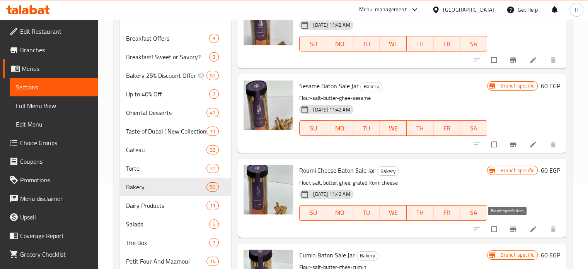
click at [509, 232] on icon "Branch-specific-item" at bounding box center [513, 229] width 8 height 8
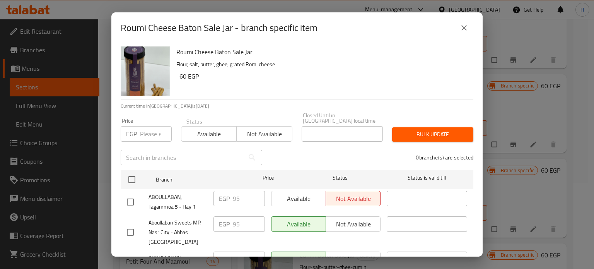
click at [460, 26] on icon "close" at bounding box center [463, 27] width 9 height 9
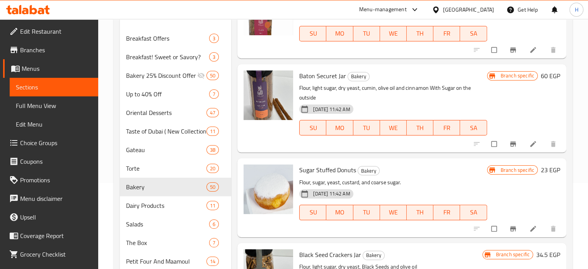
scroll to position [1199, 0]
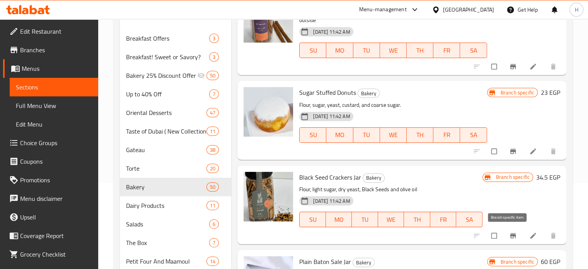
click at [509, 233] on icon "Branch-specific-item" at bounding box center [513, 236] width 8 height 8
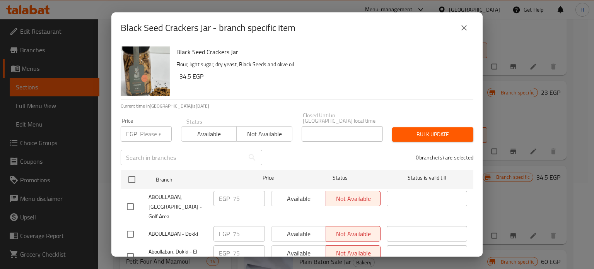
click at [462, 26] on icon "close" at bounding box center [463, 27] width 5 height 5
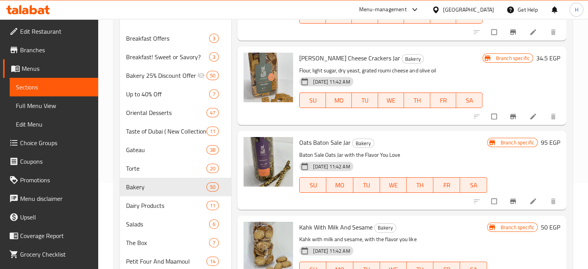
scroll to position [1818, 0]
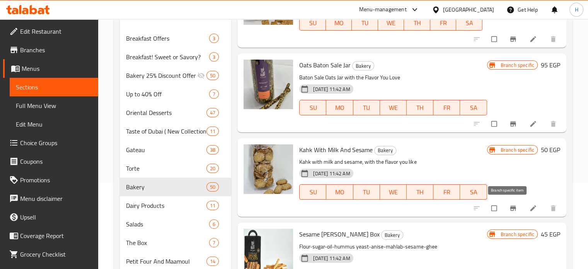
click at [510, 207] on icon "Branch-specific-item" at bounding box center [513, 208] width 6 height 5
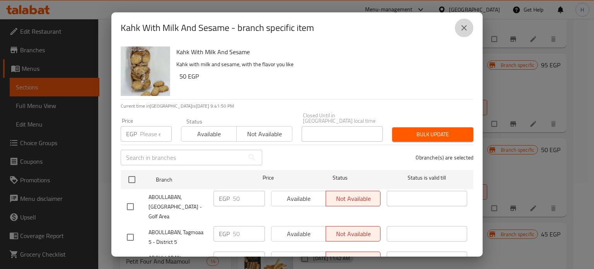
click at [464, 27] on icon "close" at bounding box center [463, 27] width 5 height 5
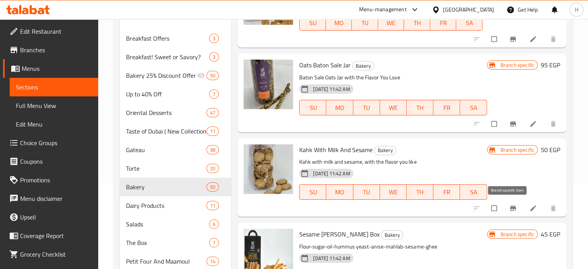
click at [509, 208] on icon "Branch-specific-item" at bounding box center [513, 208] width 8 height 8
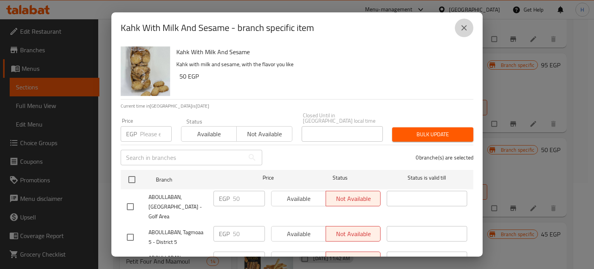
click at [467, 26] on icon "close" at bounding box center [463, 27] width 9 height 9
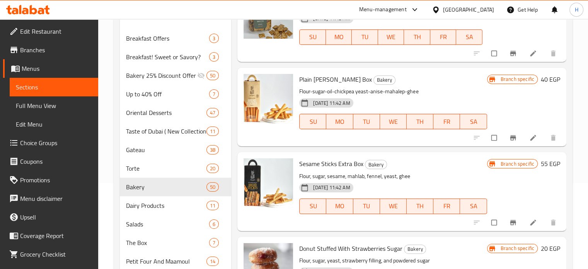
scroll to position [2248, 0]
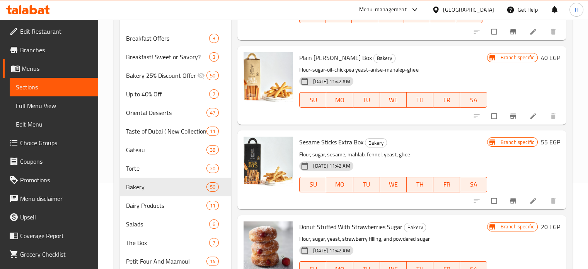
click at [509, 204] on icon "Branch-specific-item" at bounding box center [513, 201] width 8 height 8
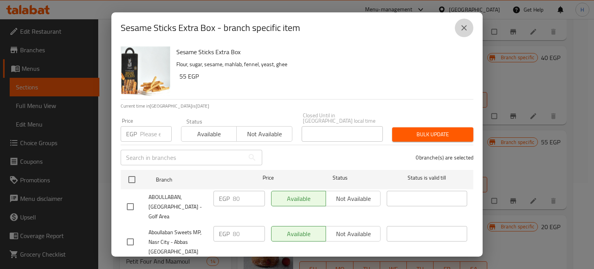
click at [465, 27] on icon "close" at bounding box center [463, 27] width 5 height 5
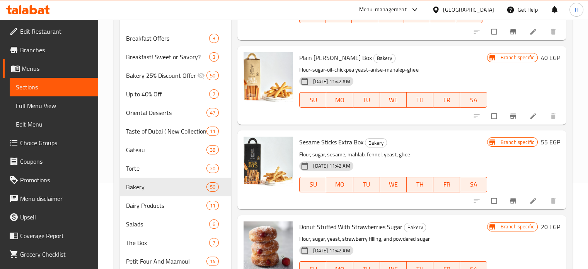
scroll to position [2287, 0]
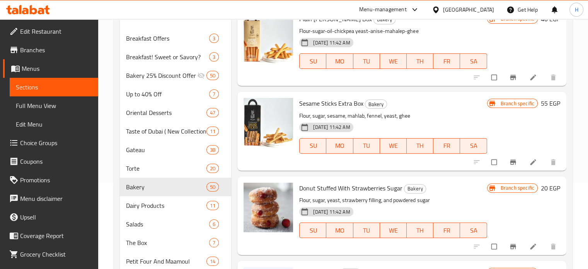
click at [509, 243] on icon "Branch-specific-item" at bounding box center [513, 247] width 8 height 8
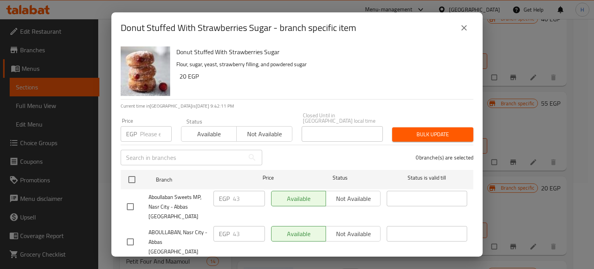
click at [203, 50] on h6 "Donut Stuffed With Strawberries Sugar" at bounding box center [321, 51] width 291 height 11
copy h6 "Donut Stuffed With Strawberries Sugar"
click at [470, 23] on button "close" at bounding box center [464, 28] width 19 height 19
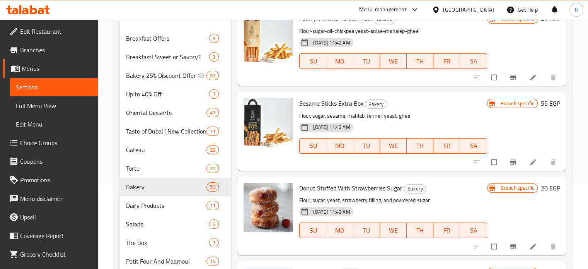
click at [328, 187] on span "Donut Stuffed With Strawberries Sugar" at bounding box center [350, 188] width 103 height 12
copy h6 "Donut Stuffed With Strawberries Sugar"
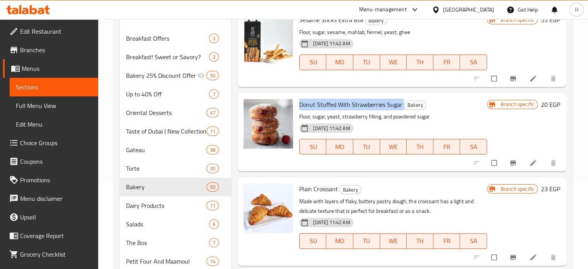
scroll to position [2403, 0]
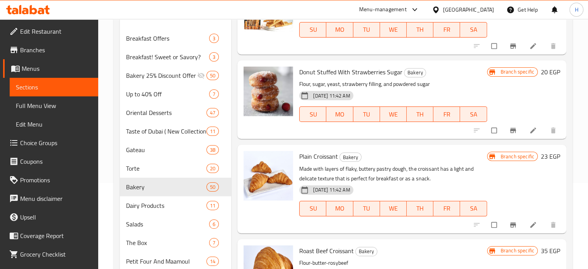
click at [320, 157] on span "Plain Croissant" at bounding box center [318, 156] width 39 height 12
copy h6 "Plain Croissant"
click at [506, 219] on button "Branch-specific-item" at bounding box center [514, 224] width 19 height 17
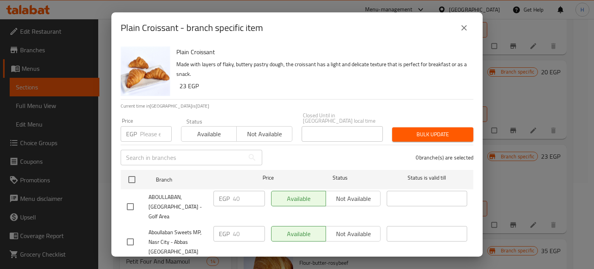
click at [468, 25] on icon "close" at bounding box center [463, 27] width 9 height 9
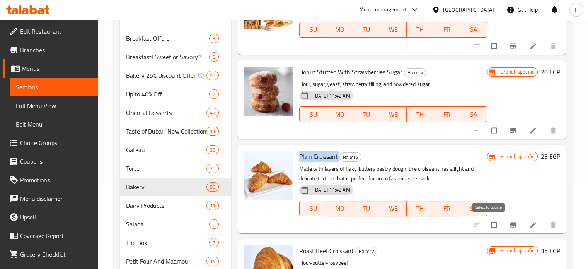
click at [509, 223] on icon "Branch-specific-item" at bounding box center [513, 225] width 8 height 8
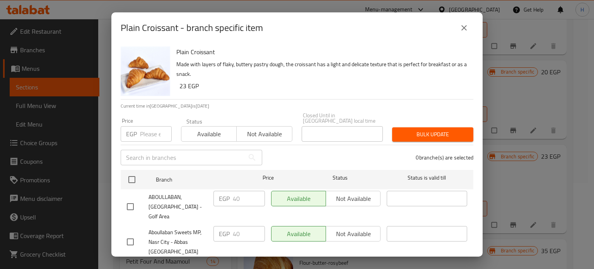
click at [464, 26] on icon "close" at bounding box center [463, 27] width 9 height 9
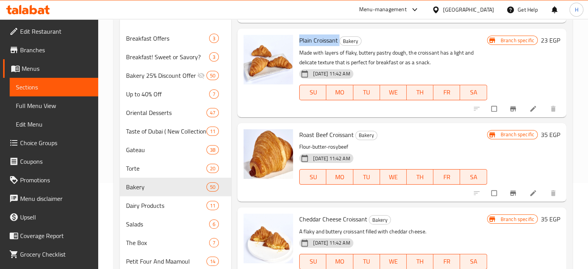
scroll to position [2480, 0]
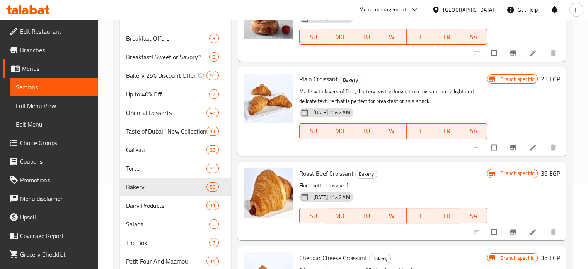
click at [326, 165] on div "Roast Beef Croissant Bakery Flour-butter-rosybeef [DATE] 11:42 AM SU MO TU WE T…" at bounding box center [393, 201] width 194 height 72
click at [325, 168] on span "Roast Beef Croissant" at bounding box center [326, 173] width 55 height 12
copy h6 "Roast Beef Croissant"
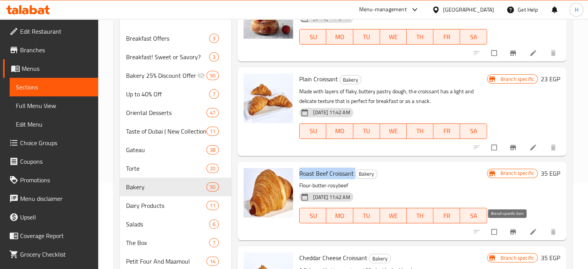
click at [510, 232] on icon "Branch-specific-item" at bounding box center [513, 231] width 6 height 5
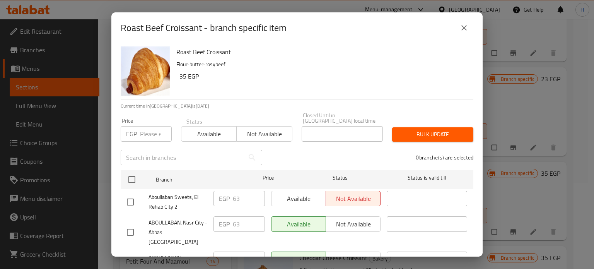
click at [463, 32] on icon "close" at bounding box center [463, 27] width 9 height 9
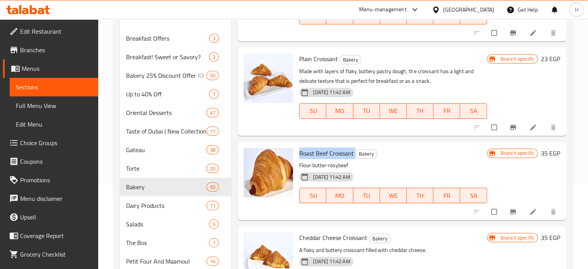
scroll to position [2519, 0]
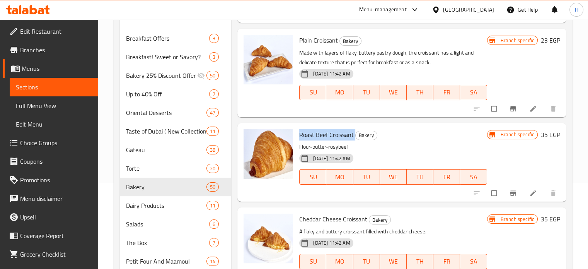
click at [328, 219] on span "Cheddar Cheese Croissant" at bounding box center [333, 219] width 68 height 12
copy h6 "Cheddar Cheese Croissant"
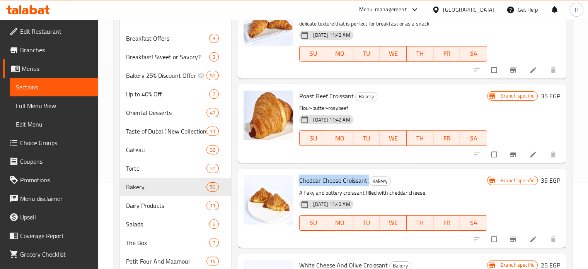
click at [505, 237] on button "Branch-specific-item" at bounding box center [514, 239] width 19 height 17
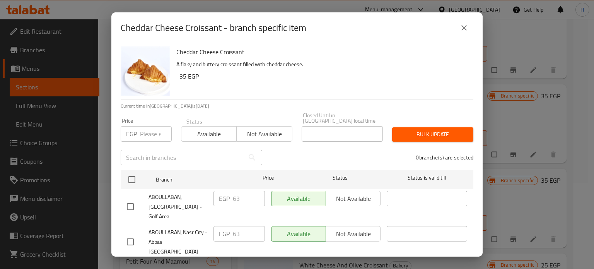
click at [465, 32] on icon "close" at bounding box center [463, 27] width 9 height 9
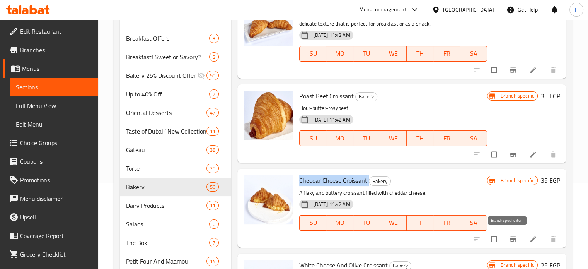
click at [509, 238] on icon "Branch-specific-item" at bounding box center [513, 239] width 8 height 8
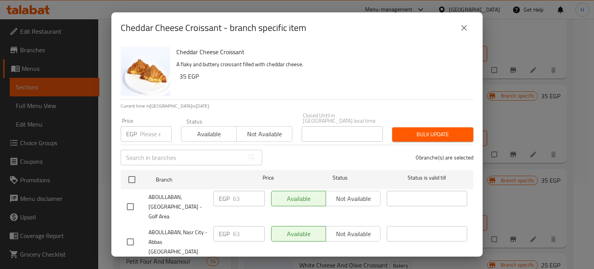
click at [465, 35] on button "close" at bounding box center [464, 28] width 19 height 19
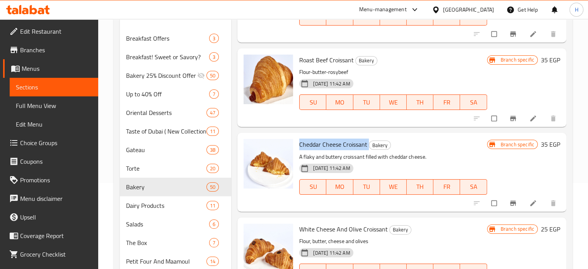
scroll to position [2635, 0]
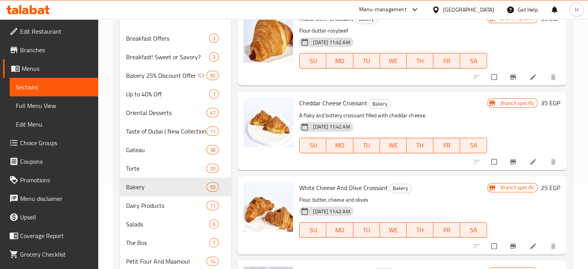
click at [325, 189] on span "White Cheese And Olive Croissant" at bounding box center [343, 188] width 89 height 12
copy h6 "White Cheese And Olive Croissant"
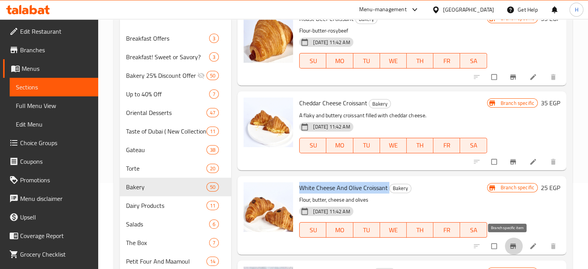
click at [505, 243] on button "Branch-specific-item" at bounding box center [514, 245] width 19 height 17
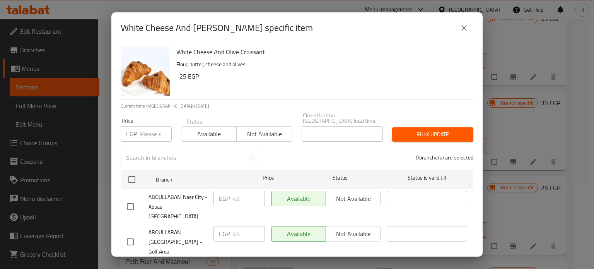
click at [465, 29] on icon "close" at bounding box center [463, 27] width 5 height 5
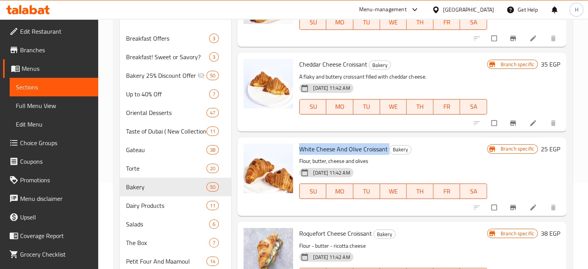
scroll to position [2712, 0]
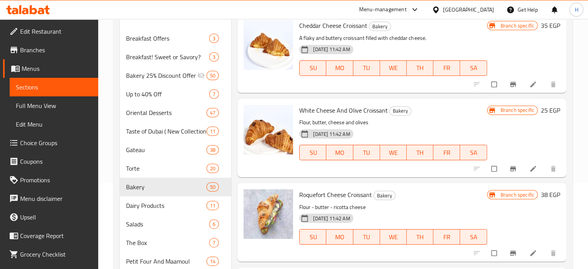
click at [333, 191] on span "Roquefort Cheese Croissant" at bounding box center [335, 195] width 73 height 12
copy h6 "Roquefort Cheese Croissant"
click at [509, 249] on icon "Branch-specific-item" at bounding box center [513, 253] width 8 height 8
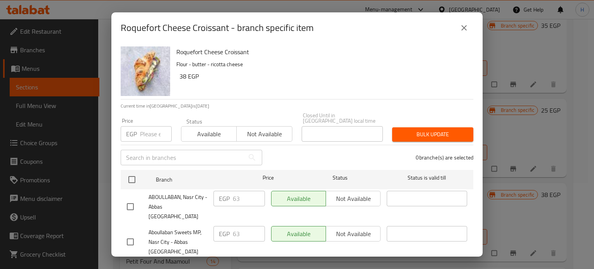
click at [461, 37] on div "Roquefort Cheese Croissant - branch specific item" at bounding box center [297, 28] width 353 height 19
click at [461, 32] on icon "close" at bounding box center [463, 27] width 9 height 9
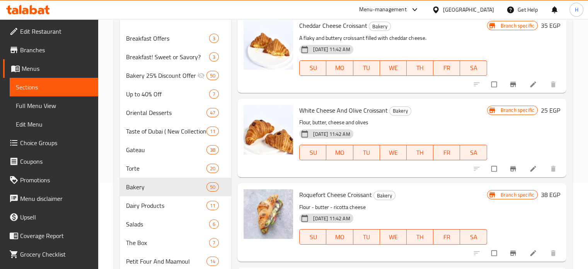
scroll to position [2751, 0]
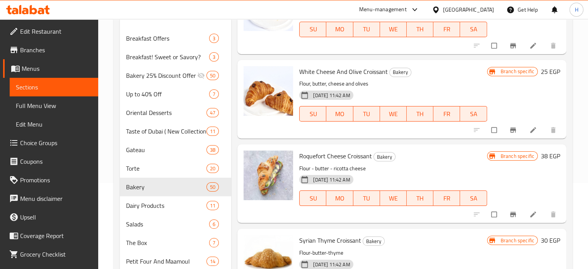
click at [325, 234] on span "Syrian Thyme Croissant" at bounding box center [330, 240] width 62 height 12
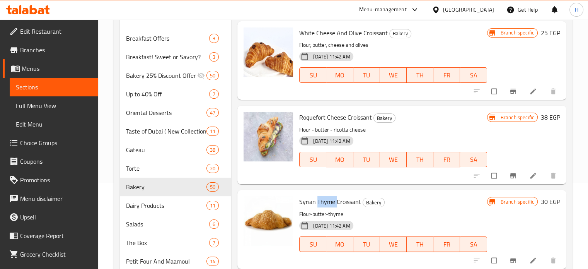
click at [325, 199] on span "Syrian Thyme Croissant" at bounding box center [330, 202] width 62 height 12
copy h6 "Syrian Thyme Croissant"
click at [510, 259] on icon "Branch-specific-item" at bounding box center [513, 260] width 6 height 5
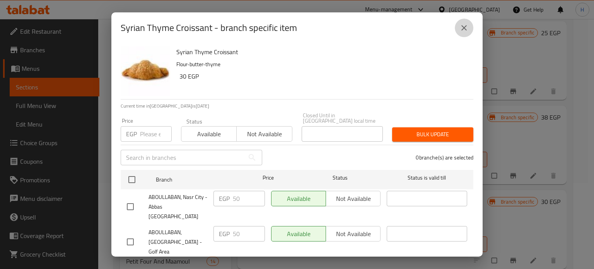
click at [463, 27] on icon "close" at bounding box center [463, 27] width 9 height 9
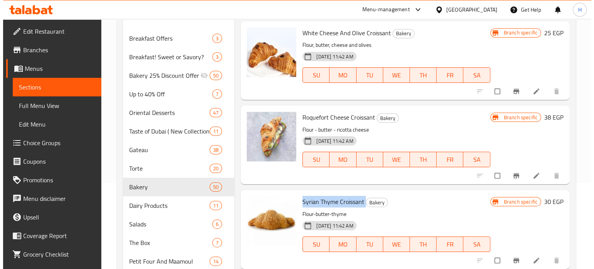
scroll to position [2867, 0]
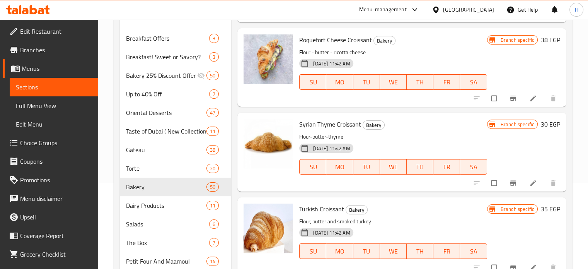
click at [317, 205] on span "Turkish Croissant" at bounding box center [321, 209] width 45 height 12
copy h6 "Turkish Croissant"
click at [509, 264] on icon "Branch-specific-item" at bounding box center [513, 267] width 8 height 8
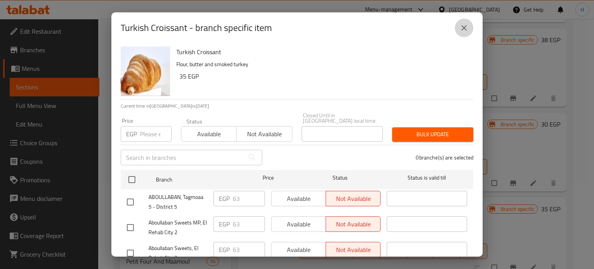
click at [463, 23] on icon "close" at bounding box center [463, 27] width 9 height 9
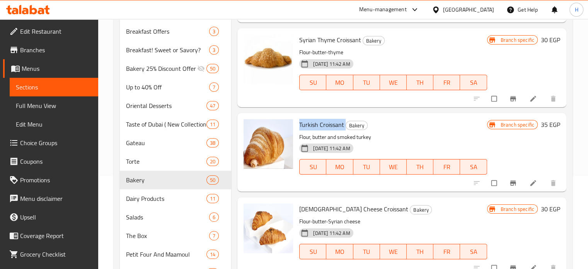
scroll to position [2983, 0]
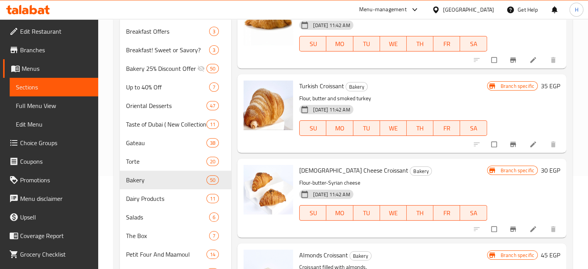
click at [327, 173] on span "[DEMOGRAPHIC_DATA] Cheese Croissant" at bounding box center [353, 170] width 109 height 12
copy h6 "[DEMOGRAPHIC_DATA] Cheese Croissant"
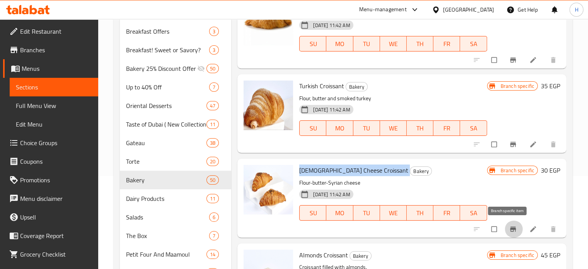
click at [510, 229] on icon "Branch-specific-item" at bounding box center [513, 228] width 6 height 5
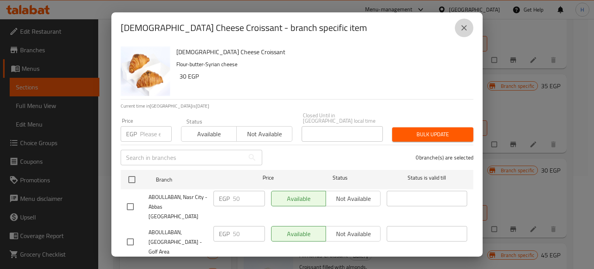
click at [470, 30] on button "close" at bounding box center [464, 28] width 19 height 19
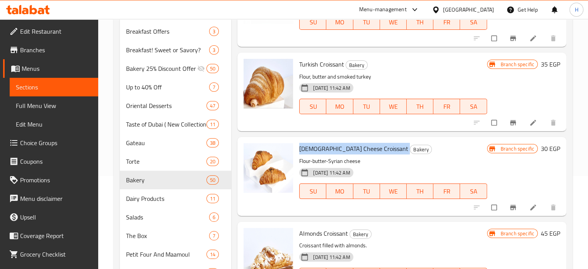
scroll to position [3022, 0]
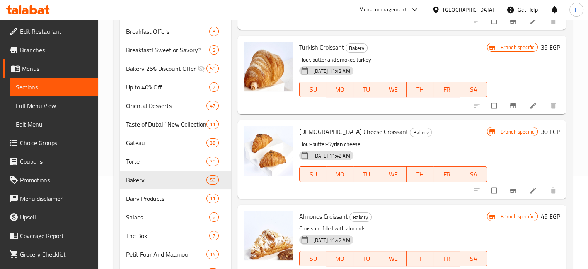
click at [320, 216] on span "Almonds Croissant" at bounding box center [323, 216] width 49 height 12
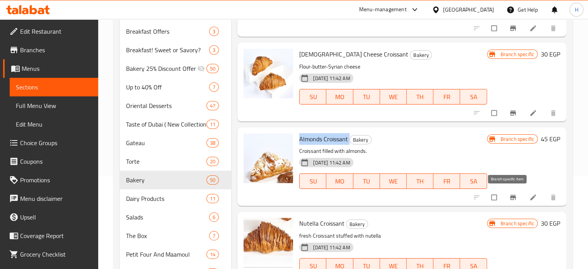
click at [505, 204] on button "Branch-specific-item" at bounding box center [514, 197] width 19 height 17
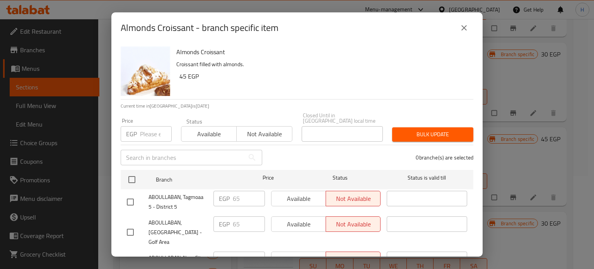
click at [465, 31] on icon "close" at bounding box center [463, 27] width 9 height 9
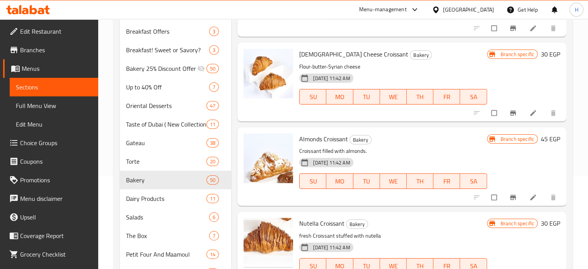
click at [320, 221] on span "Nutella Croissant" at bounding box center [321, 223] width 45 height 12
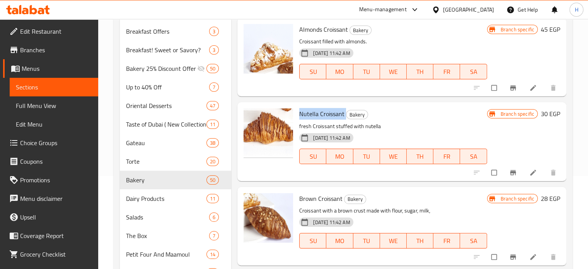
scroll to position [3215, 0]
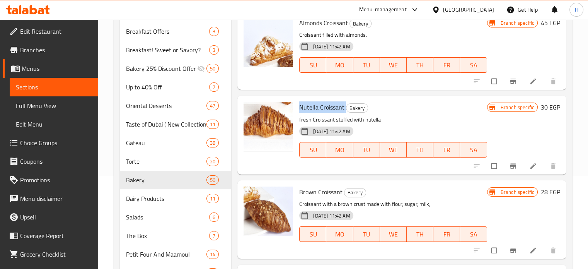
click at [510, 165] on icon "Branch-specific-item" at bounding box center [513, 165] width 6 height 5
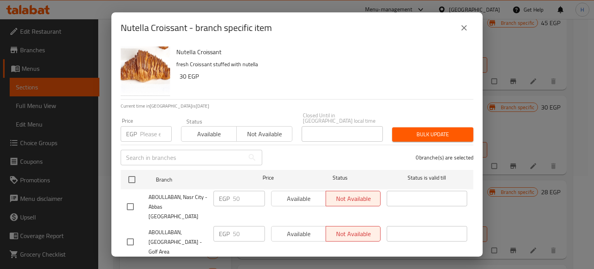
click at [462, 27] on icon "close" at bounding box center [463, 27] width 9 height 9
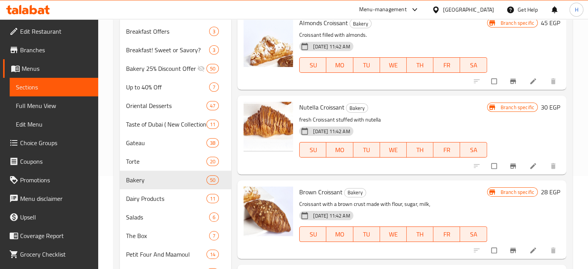
click at [310, 194] on span "Brown Croissant" at bounding box center [320, 192] width 43 height 12
click at [510, 250] on icon "Branch-specific-item" at bounding box center [513, 250] width 6 height 5
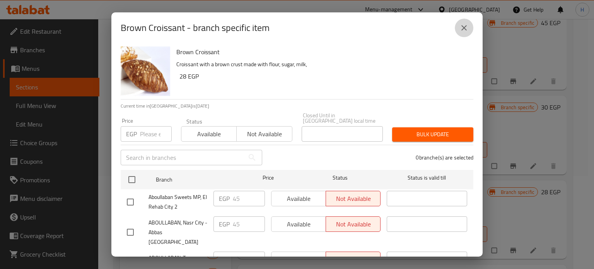
click at [463, 27] on icon "close" at bounding box center [463, 27] width 5 height 5
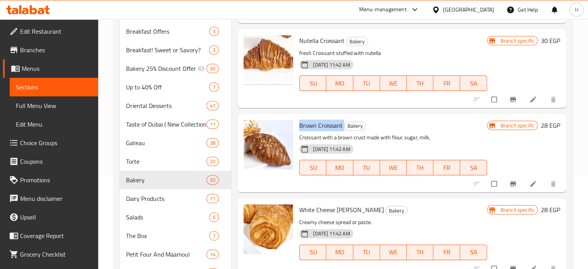
scroll to position [3292, 0]
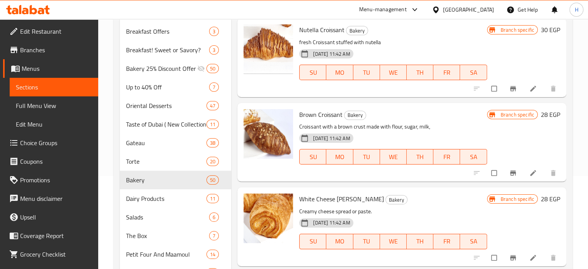
click at [330, 199] on span "White Cheese [PERSON_NAME]" at bounding box center [341, 199] width 85 height 12
click at [509, 256] on icon "Branch-specific-item" at bounding box center [513, 258] width 8 height 8
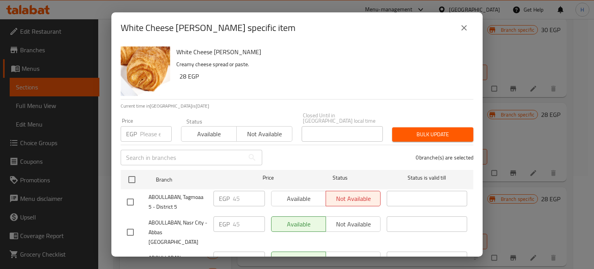
click at [469, 27] on button "close" at bounding box center [464, 28] width 19 height 19
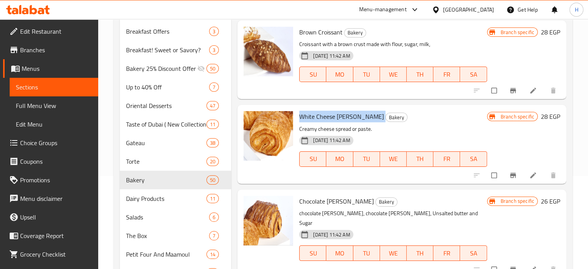
scroll to position [3408, 0]
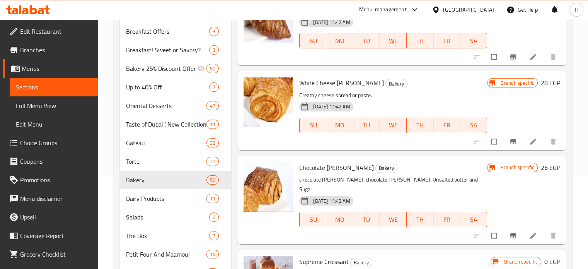
click at [315, 169] on span "Chocolate [PERSON_NAME]" at bounding box center [336, 168] width 75 height 12
click at [509, 232] on icon "Branch-specific-item" at bounding box center [513, 236] width 8 height 8
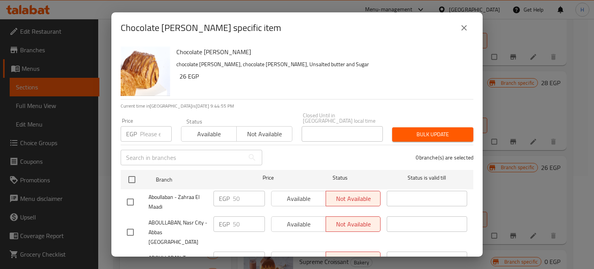
click at [468, 30] on icon "close" at bounding box center [463, 27] width 9 height 9
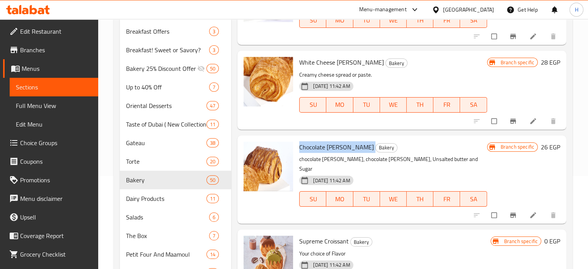
scroll to position [3447, 0]
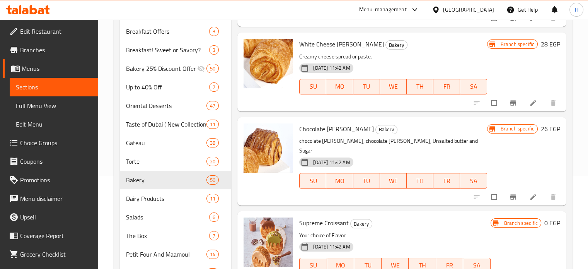
click at [325, 217] on span "Supreme Croissant" at bounding box center [324, 223] width 50 height 12
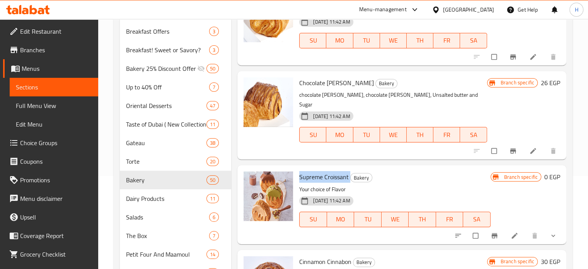
scroll to position [3524, 0]
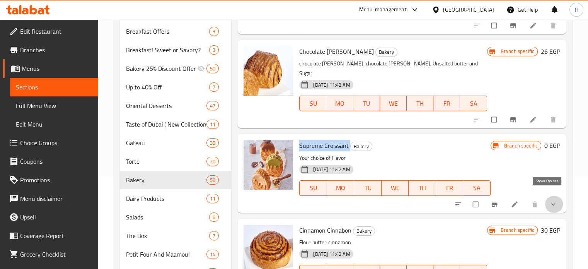
click at [550, 200] on icon "show more" at bounding box center [554, 204] width 8 height 8
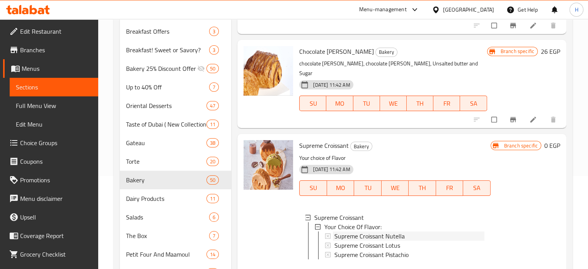
click at [361, 231] on span "Supreme Croissant Nutella" at bounding box center [370, 235] width 70 height 9
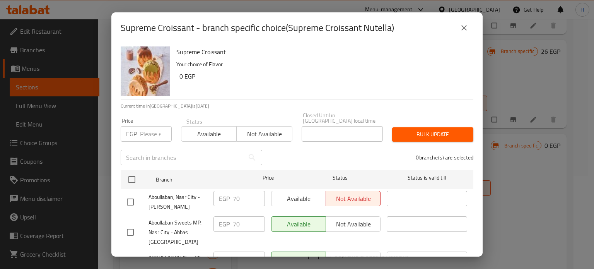
click at [466, 21] on button "close" at bounding box center [464, 28] width 19 height 19
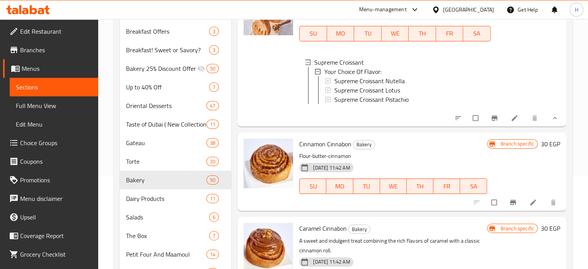
scroll to position [3679, 0]
click at [331, 139] on span "Cinnamon Cinnabon" at bounding box center [325, 144] width 52 height 12
click at [512, 202] on button "Branch-specific-item" at bounding box center [514, 201] width 19 height 17
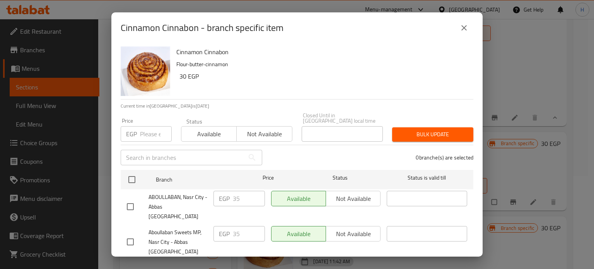
click at [463, 29] on icon "close" at bounding box center [463, 27] width 9 height 9
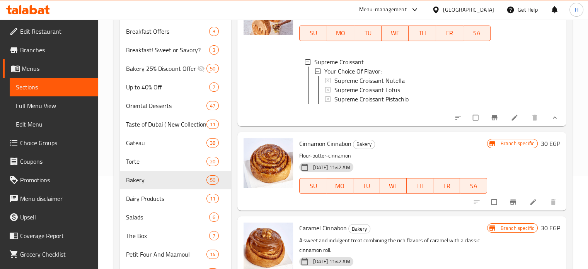
click at [325, 226] on span "Caramel Cinnabon" at bounding box center [323, 228] width 48 height 12
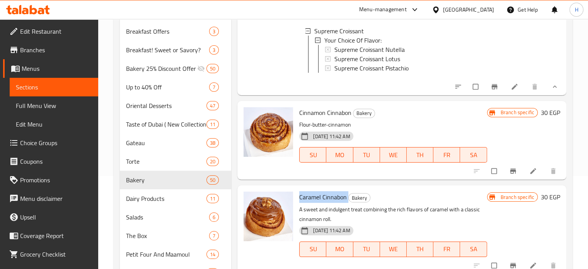
scroll to position [3756, 0]
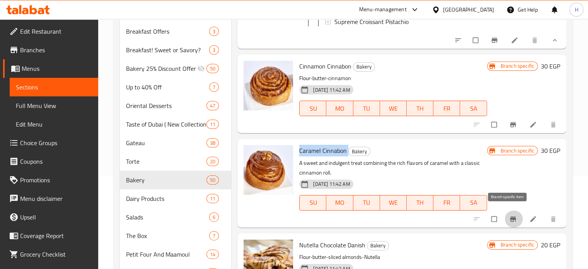
click at [505, 220] on button "Branch-specific-item" at bounding box center [514, 218] width 19 height 17
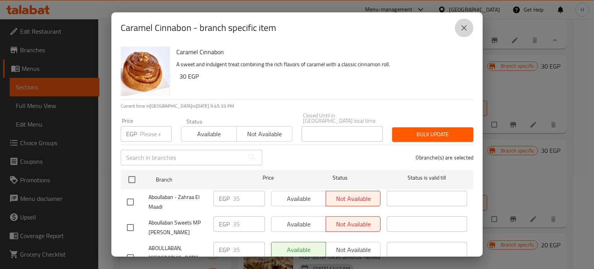
click at [469, 23] on button "close" at bounding box center [464, 28] width 19 height 19
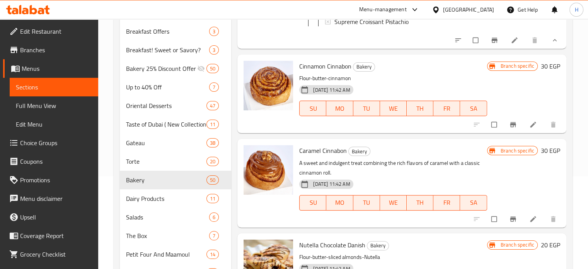
click at [309, 241] on span "Nutella Chocolate Danish" at bounding box center [332, 245] width 66 height 12
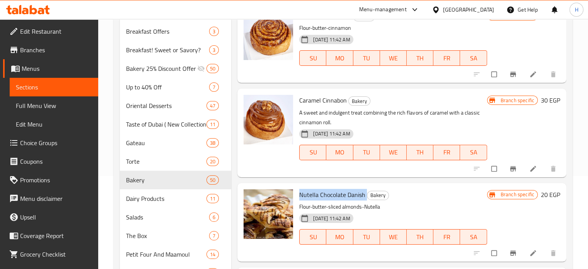
scroll to position [3811, 0]
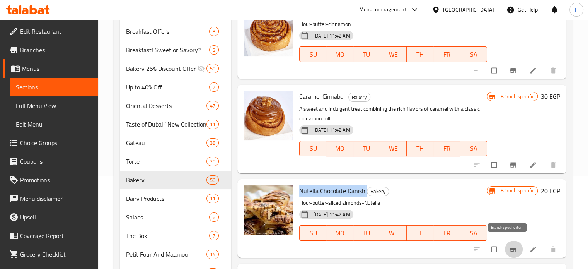
click at [507, 241] on button "Branch-specific-item" at bounding box center [514, 249] width 19 height 17
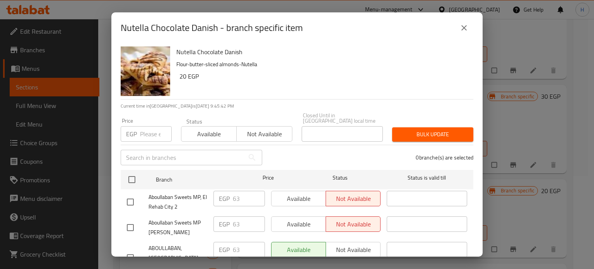
click at [462, 26] on icon "close" at bounding box center [463, 27] width 5 height 5
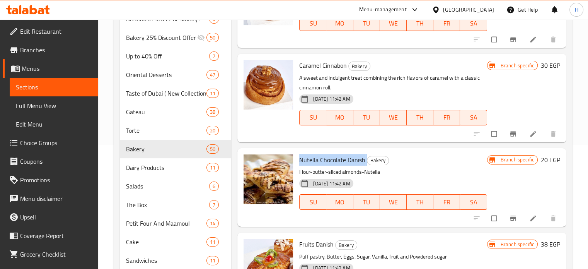
scroll to position [170, 0]
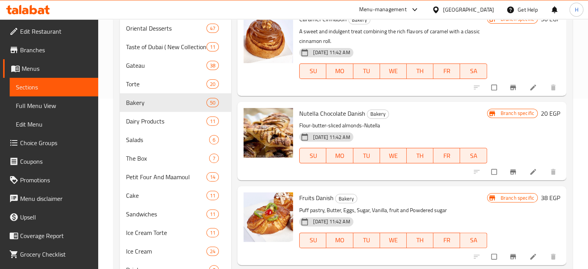
click at [320, 196] on span "Fruits Danish" at bounding box center [316, 198] width 34 height 12
click at [497, 249] on div at bounding box center [515, 256] width 95 height 17
click at [505, 251] on button "Branch-specific-item" at bounding box center [514, 256] width 19 height 17
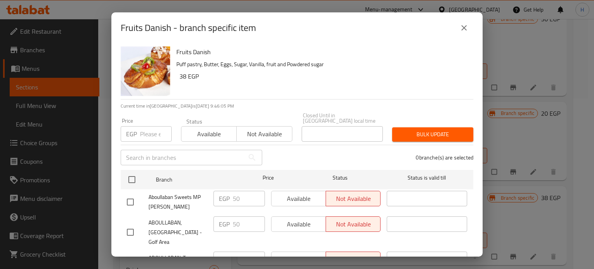
click at [462, 31] on icon "close" at bounding box center [463, 27] width 9 height 9
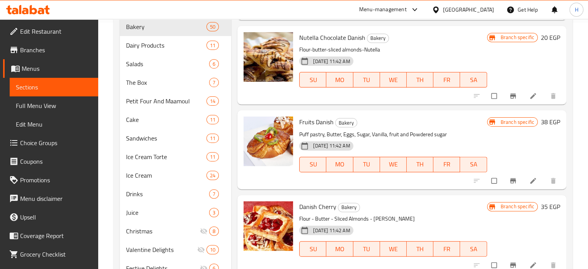
scroll to position [248, 0]
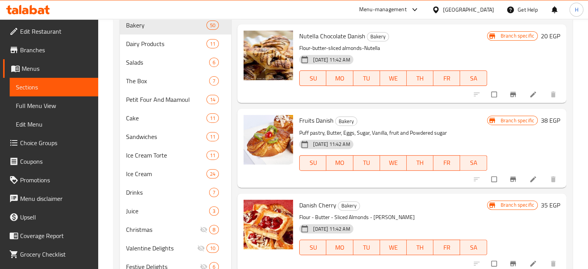
click at [325, 199] on span "Danish Cherry" at bounding box center [317, 205] width 37 height 12
click at [510, 261] on icon "Branch-specific-item" at bounding box center [513, 263] width 6 height 5
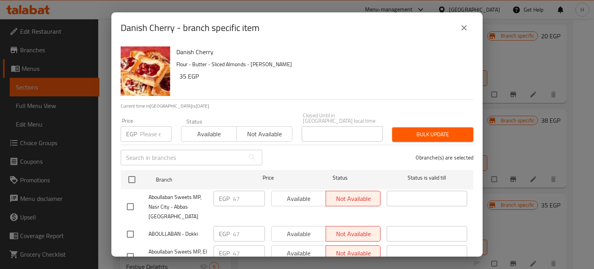
click at [461, 29] on icon "close" at bounding box center [463, 27] width 9 height 9
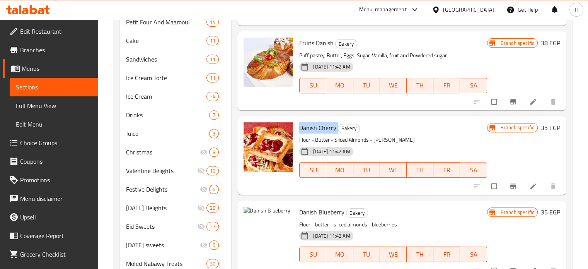
scroll to position [353, 0]
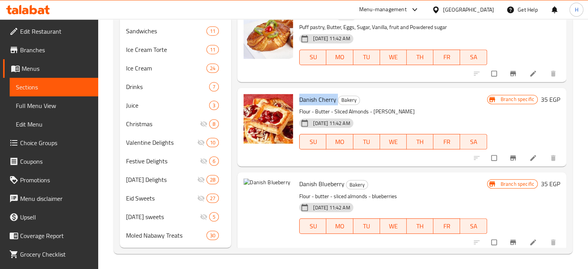
click at [510, 240] on icon "Branch-specific-item" at bounding box center [513, 242] width 6 height 5
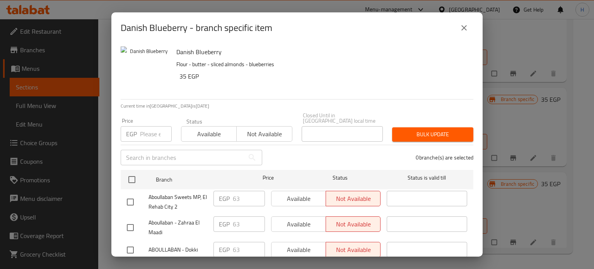
click at [460, 26] on icon "close" at bounding box center [463, 27] width 9 height 9
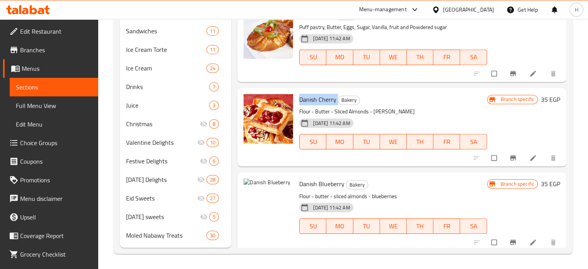
click at [329, 179] on span "Danish Blueberry" at bounding box center [321, 184] width 45 height 12
click at [510, 241] on icon "Branch-specific-item" at bounding box center [513, 242] width 6 height 5
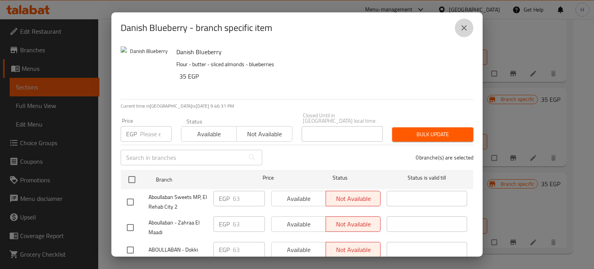
click at [455, 27] on button "close" at bounding box center [464, 28] width 19 height 19
